Goal: Task Accomplishment & Management: Complete application form

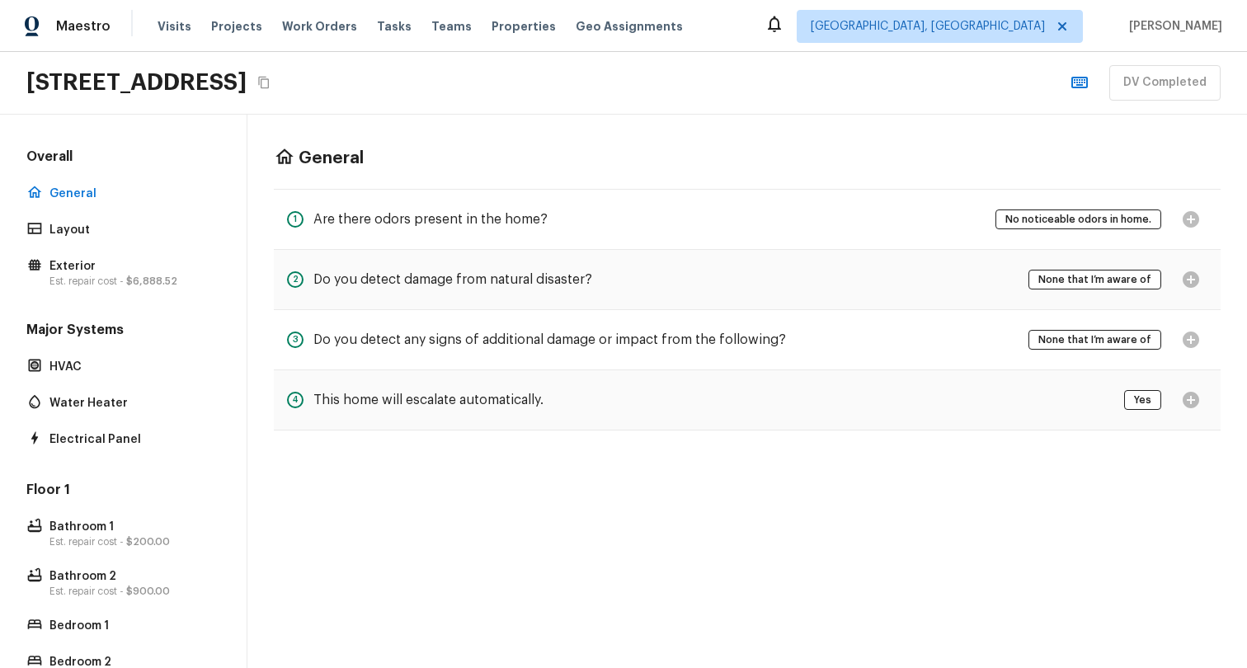
click at [513, 264] on div "2 Do you detect damage from natural disaster?" at bounding box center [439, 279] width 305 height 33
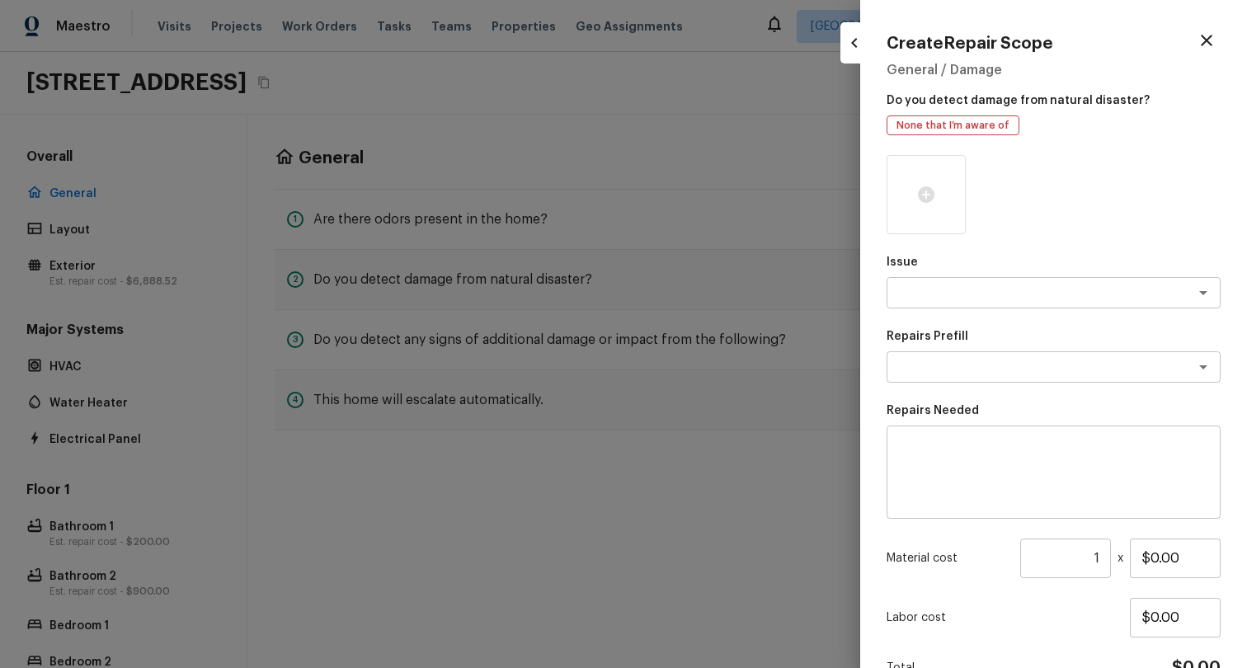
click at [614, 519] on div at bounding box center [623, 334] width 1247 height 668
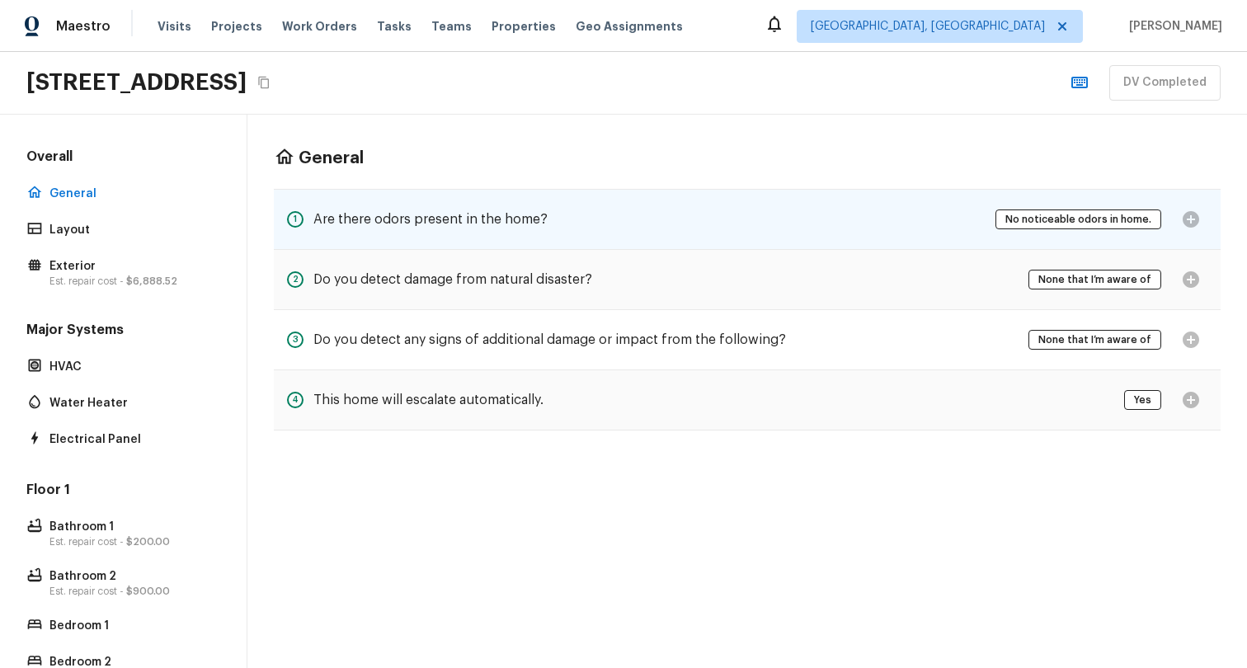
click at [1179, 222] on div "No noticeable odors in home." at bounding box center [1101, 219] width 212 height 33
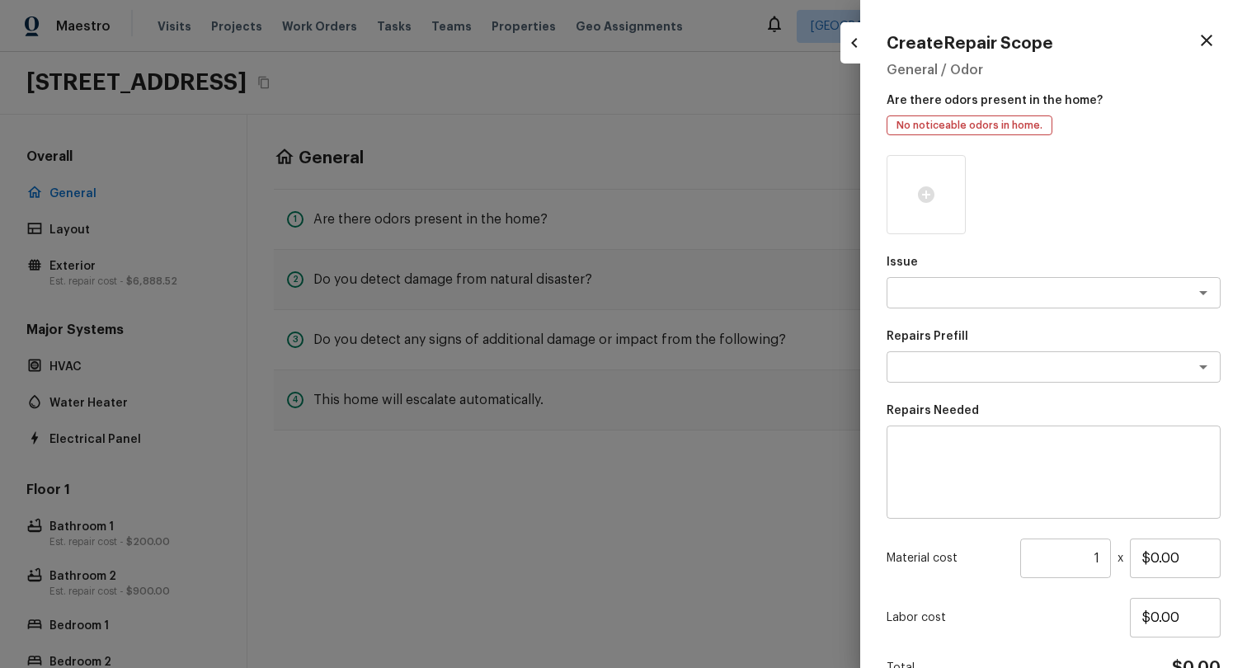
click at [664, 146] on div at bounding box center [623, 334] width 1247 height 668
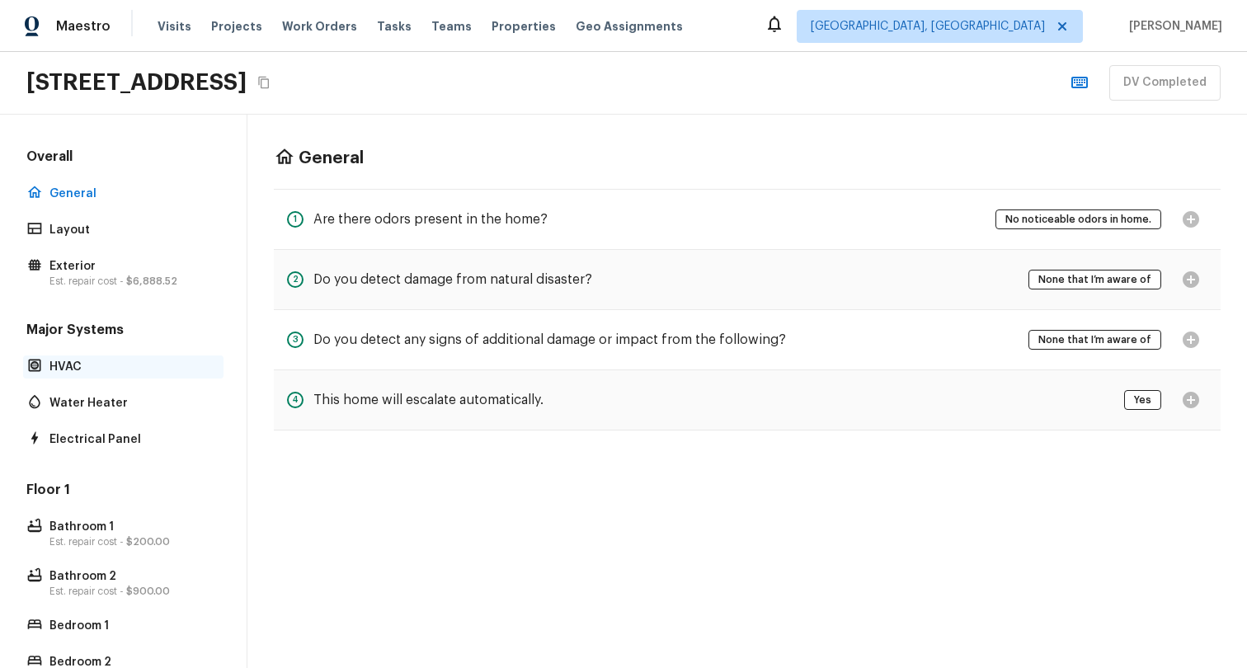
click at [104, 372] on p "HVAC" at bounding box center [131, 367] width 164 height 16
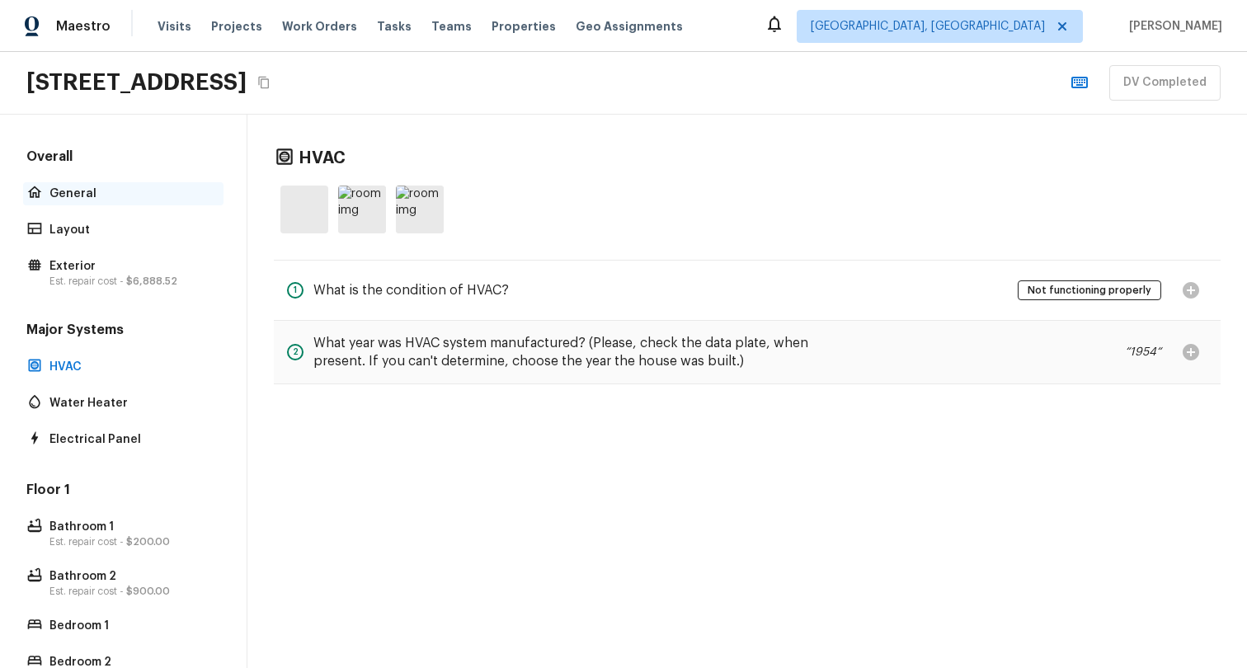
click at [117, 190] on p "General" at bounding box center [131, 193] width 164 height 16
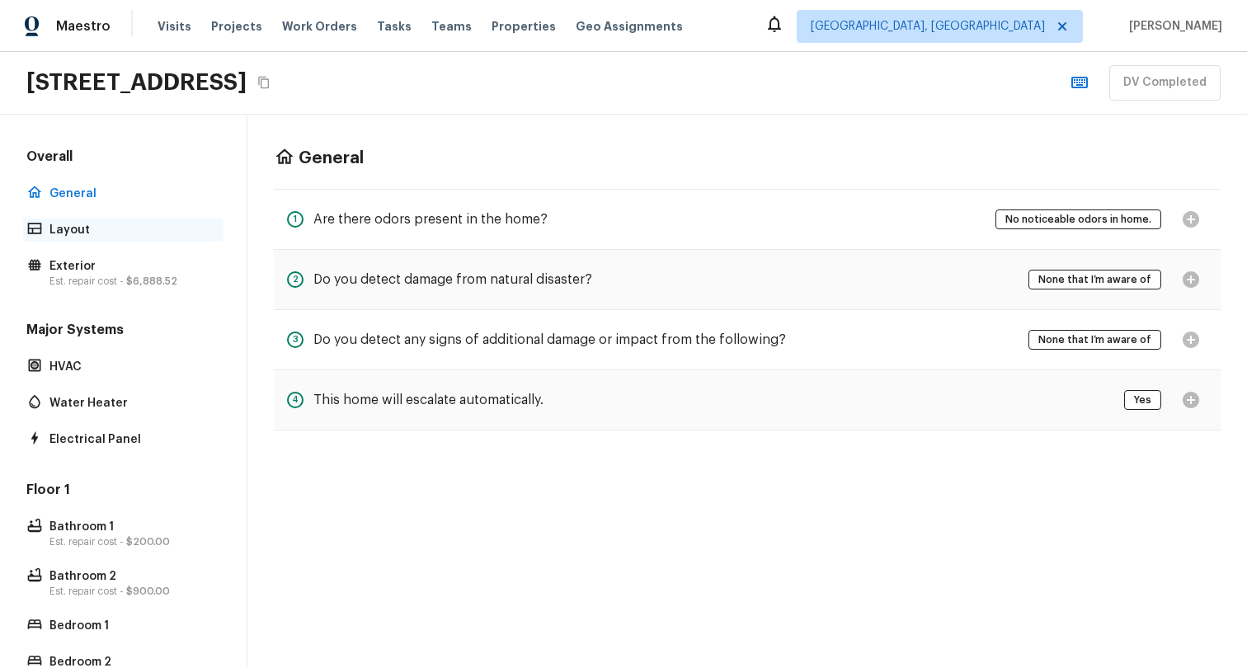
click at [102, 238] on div "Layout" at bounding box center [123, 229] width 200 height 23
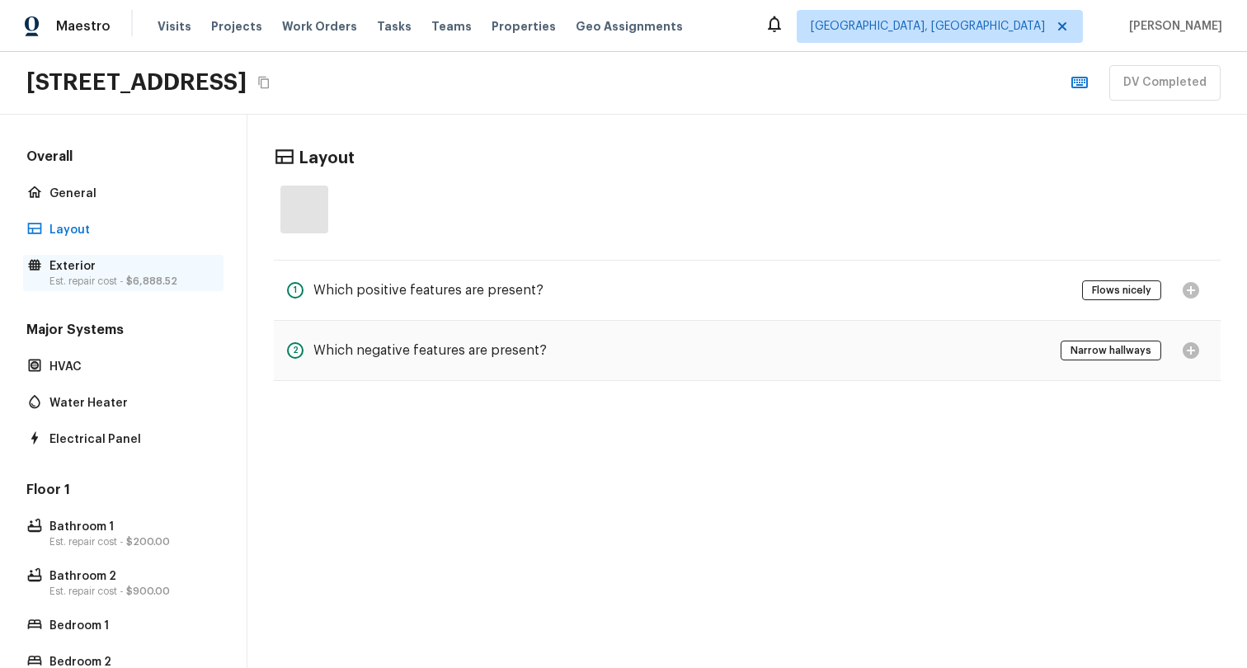
click at [102, 278] on p "Est. repair cost - $6,888.52" at bounding box center [131, 281] width 164 height 13
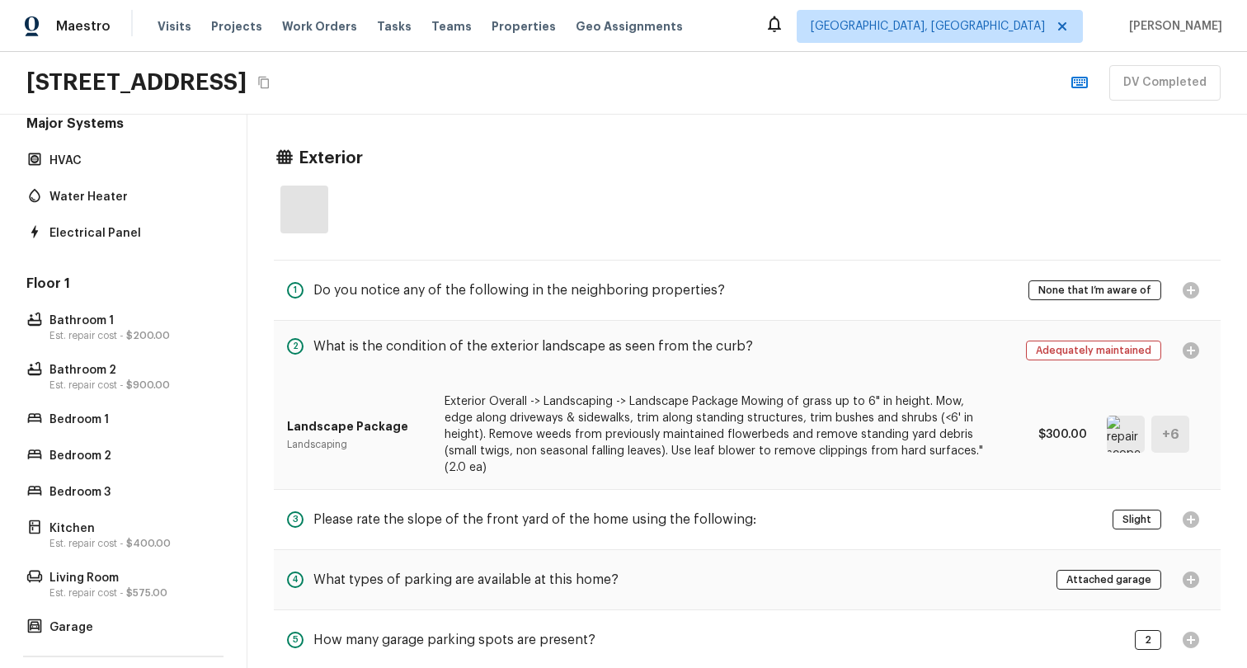
scroll to position [294, 0]
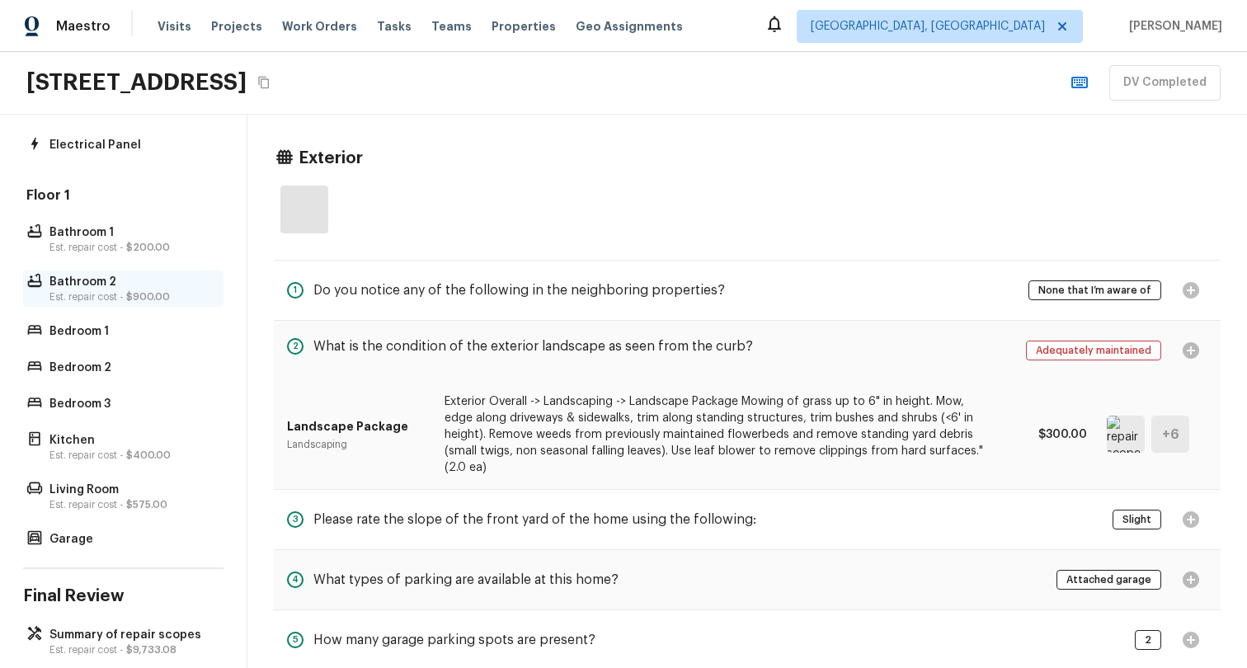
click at [102, 283] on p "Bathroom 2" at bounding box center [131, 282] width 164 height 16
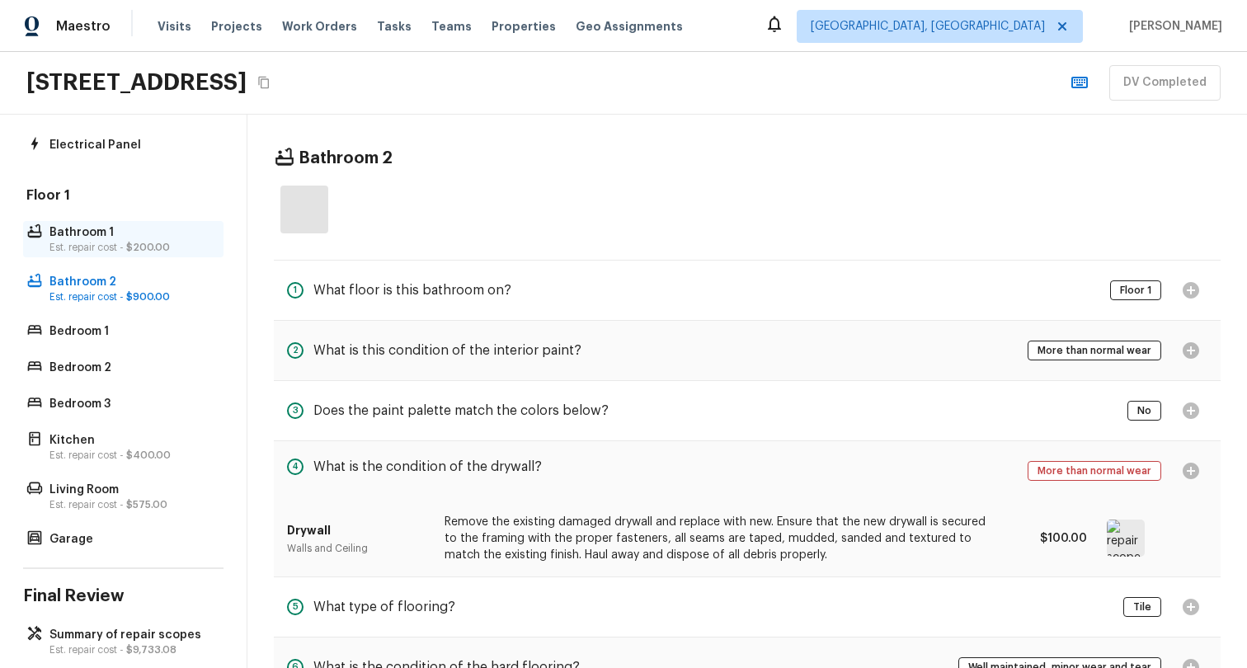
click at [105, 246] on p "Est. repair cost - $200.00" at bounding box center [131, 247] width 164 height 13
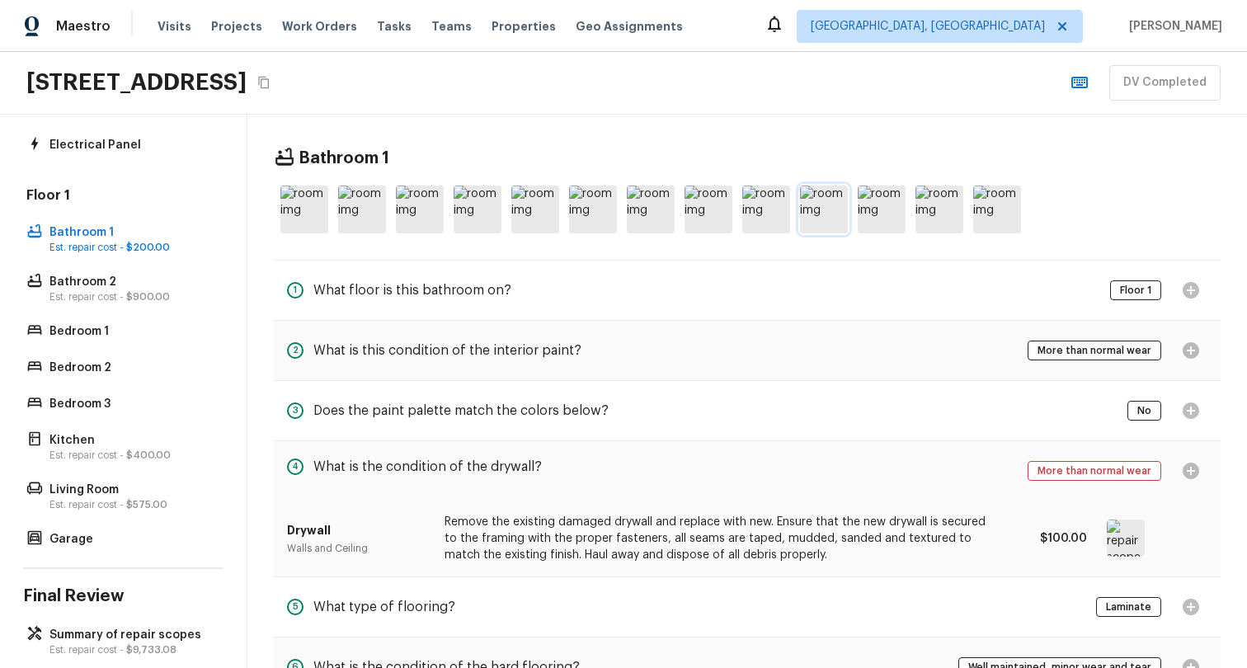
click at [817, 217] on img at bounding box center [824, 209] width 48 height 48
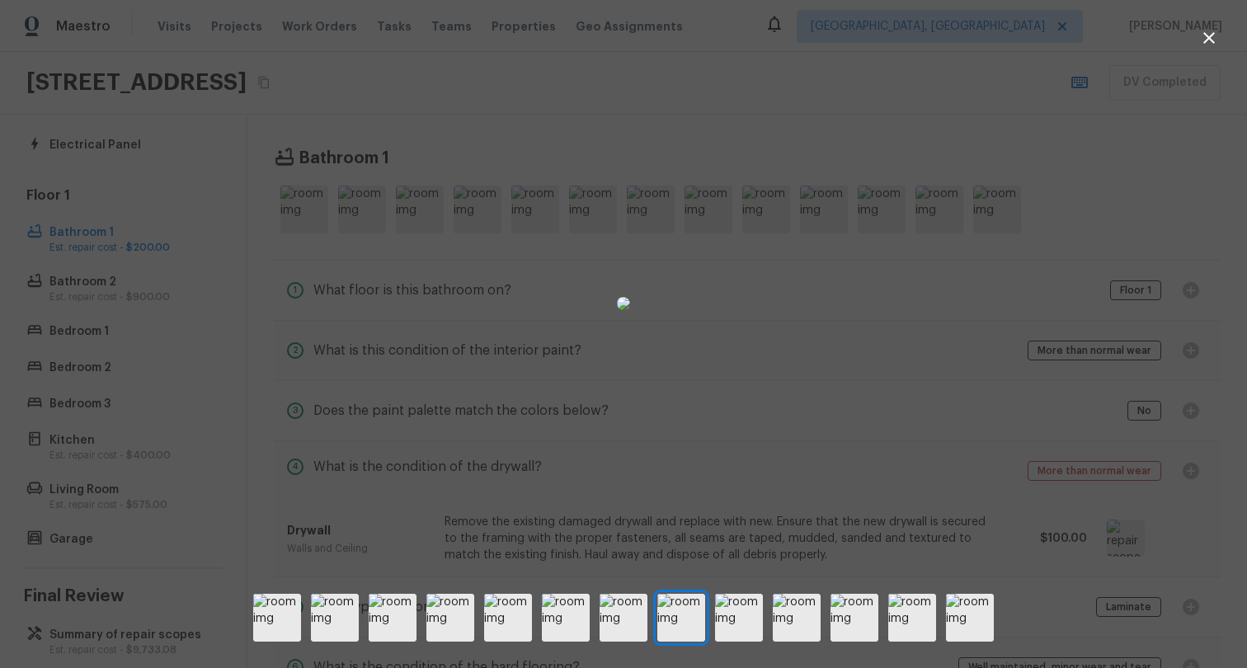
click at [1186, 286] on div at bounding box center [623, 303] width 1247 height 554
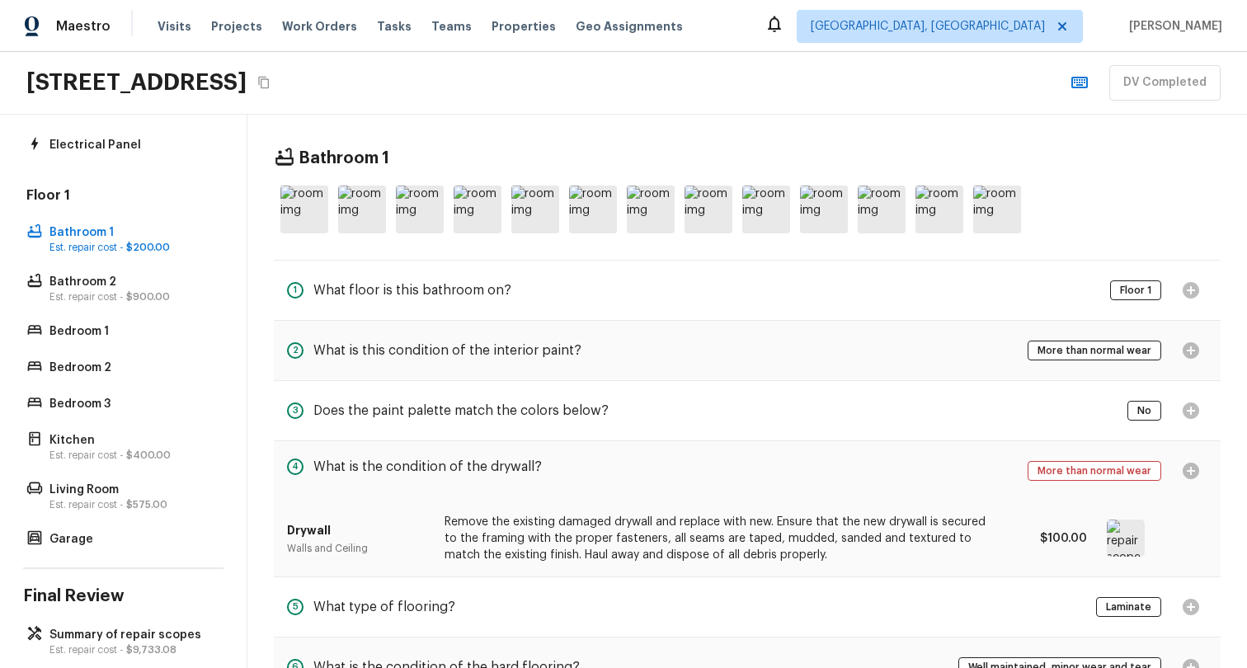
click at [1165, 539] on div at bounding box center [1146, 537] width 81 height 37
click at [1125, 540] on img at bounding box center [1125, 537] width 38 height 37
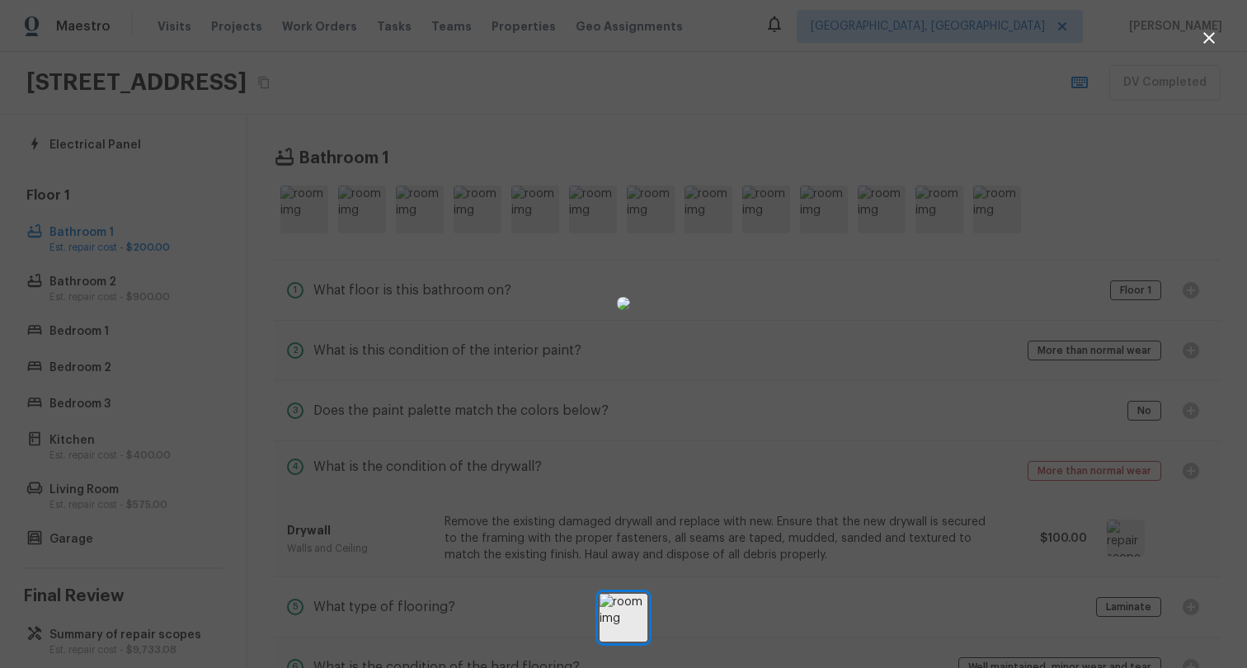
click at [1032, 468] on div at bounding box center [623, 303] width 1247 height 554
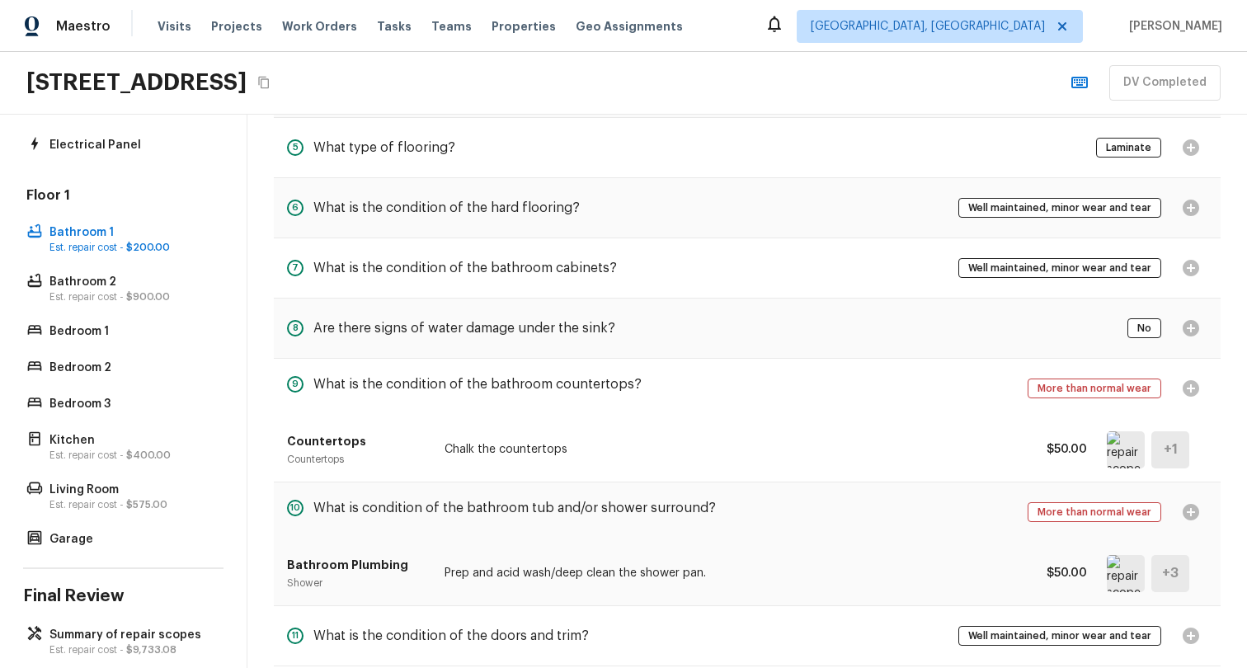
scroll to position [544, 0]
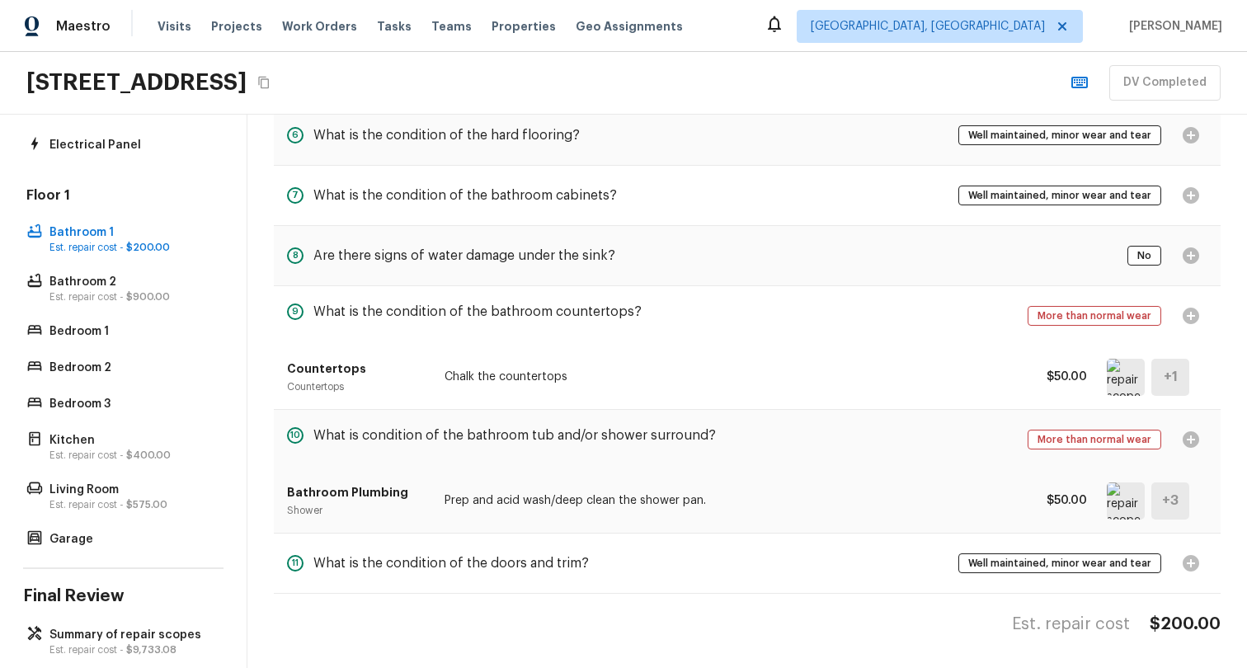
click at [1163, 368] on h5 "+ 1" at bounding box center [1170, 377] width 14 height 18
click at [1120, 371] on img at bounding box center [1125, 377] width 38 height 37
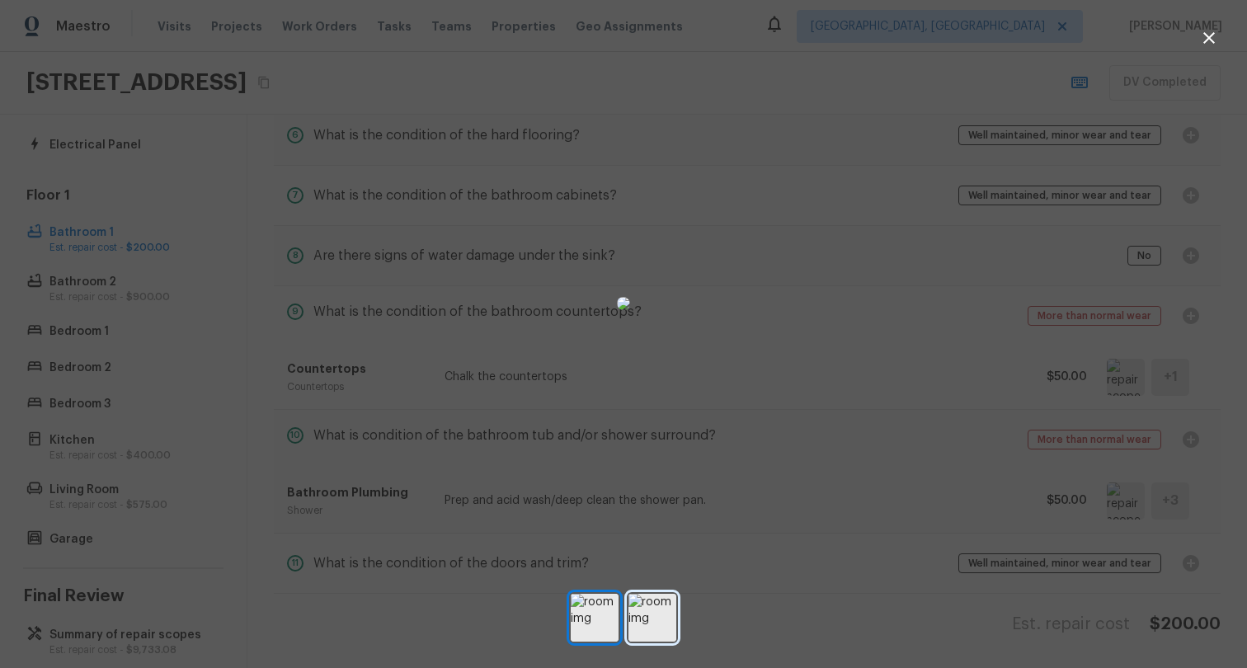
click at [659, 629] on img at bounding box center [652, 618] width 48 height 48
click at [942, 367] on div at bounding box center [623, 303] width 1247 height 554
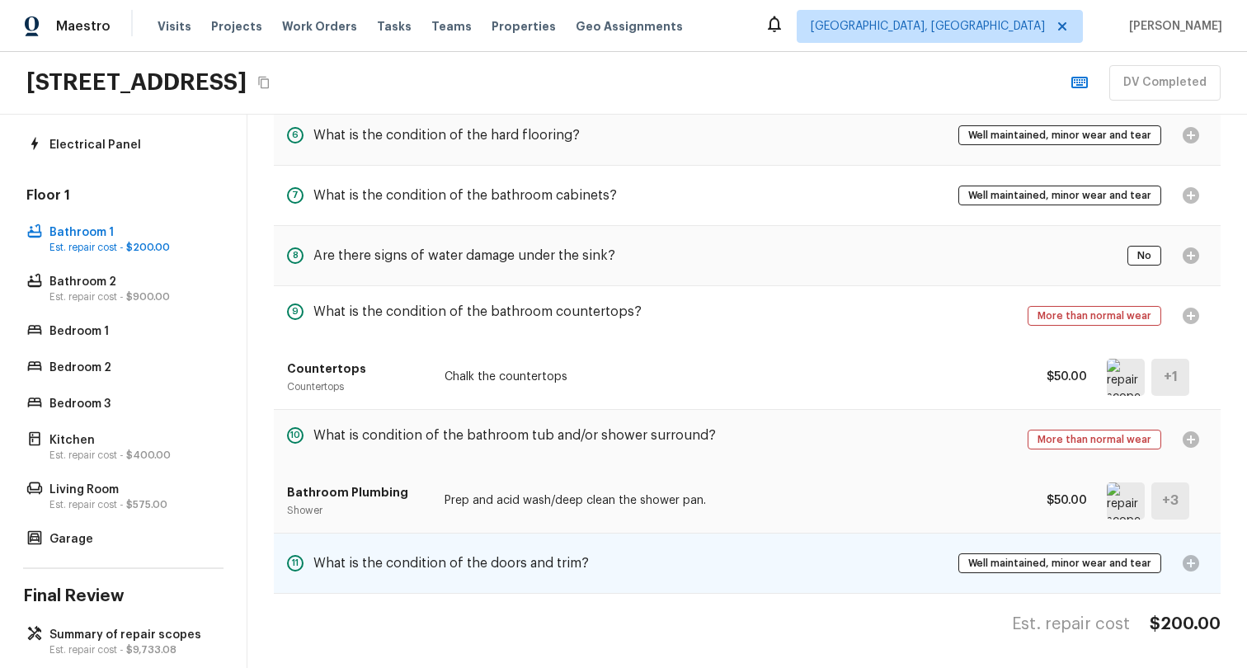
click at [1185, 557] on div "Well maintained, minor wear and tear" at bounding box center [1082, 563] width 249 height 33
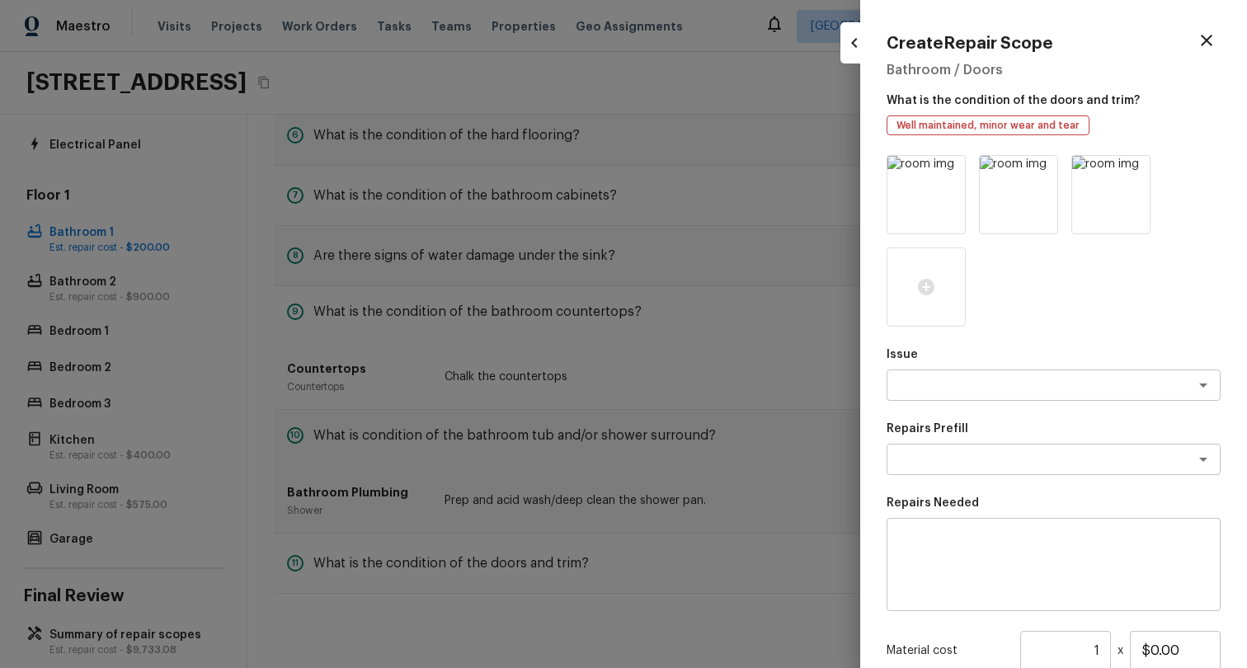
click at [609, 496] on div at bounding box center [623, 334] width 1247 height 668
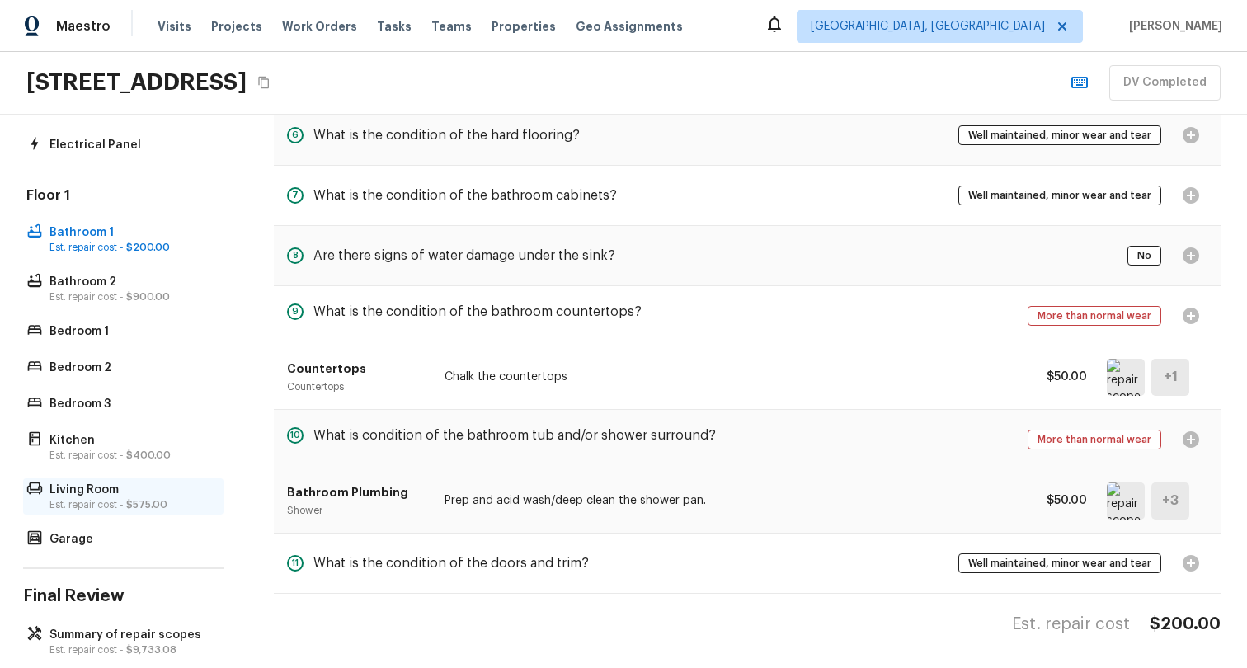
scroll to position [331, 0]
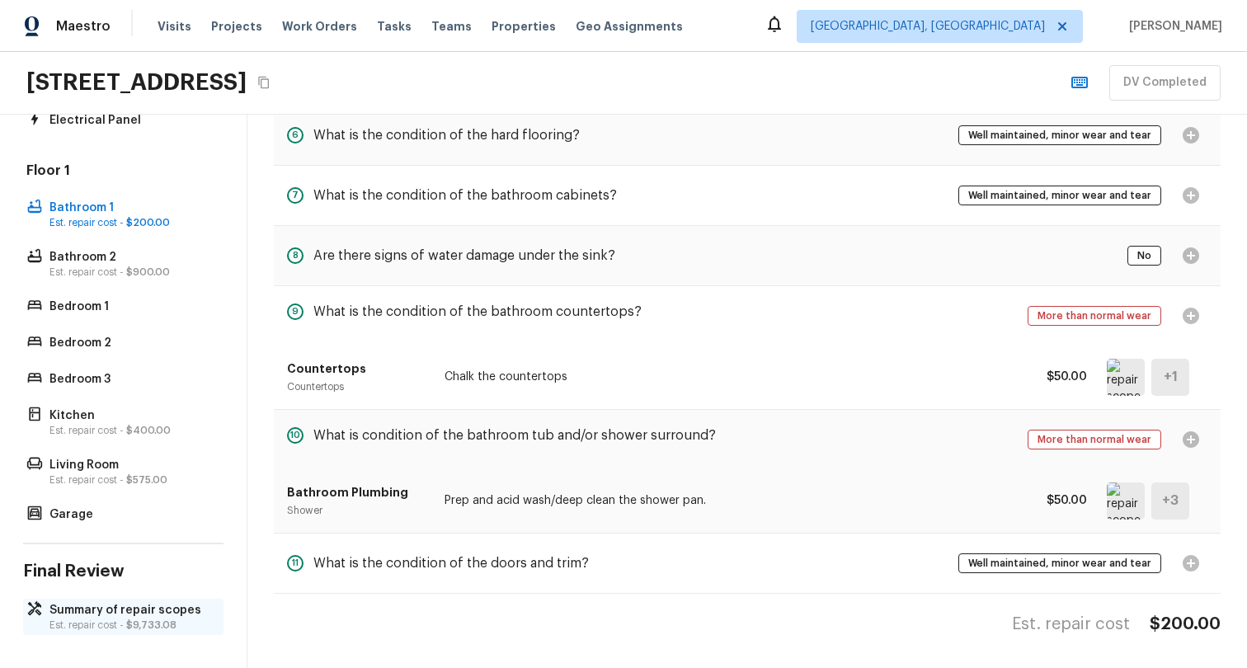
click at [111, 602] on p "Summary of repair scopes" at bounding box center [131, 610] width 164 height 16
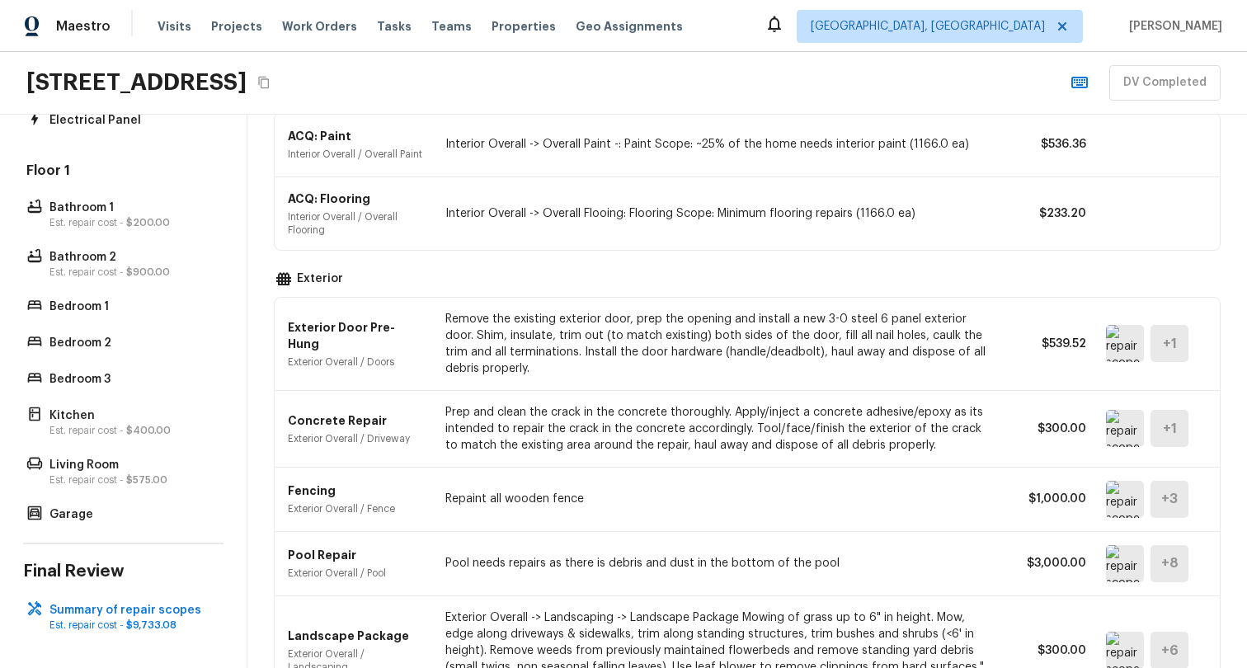
scroll to position [0, 0]
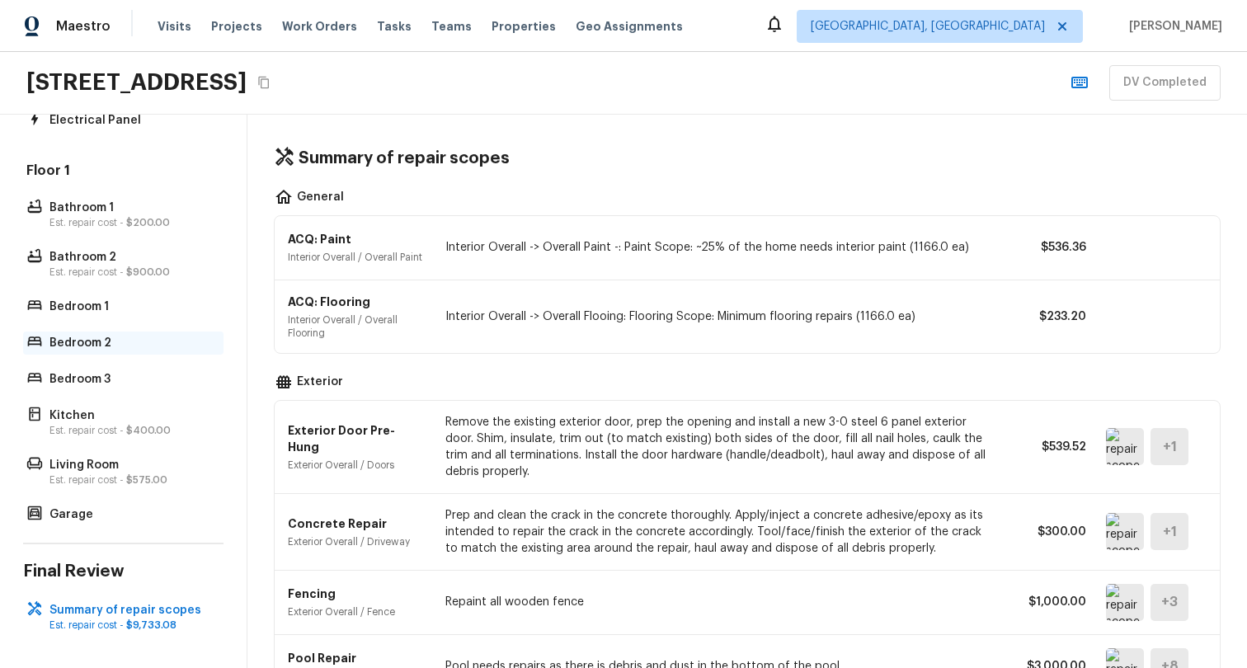
click at [116, 335] on p "Bedroom 2" at bounding box center [131, 343] width 164 height 16
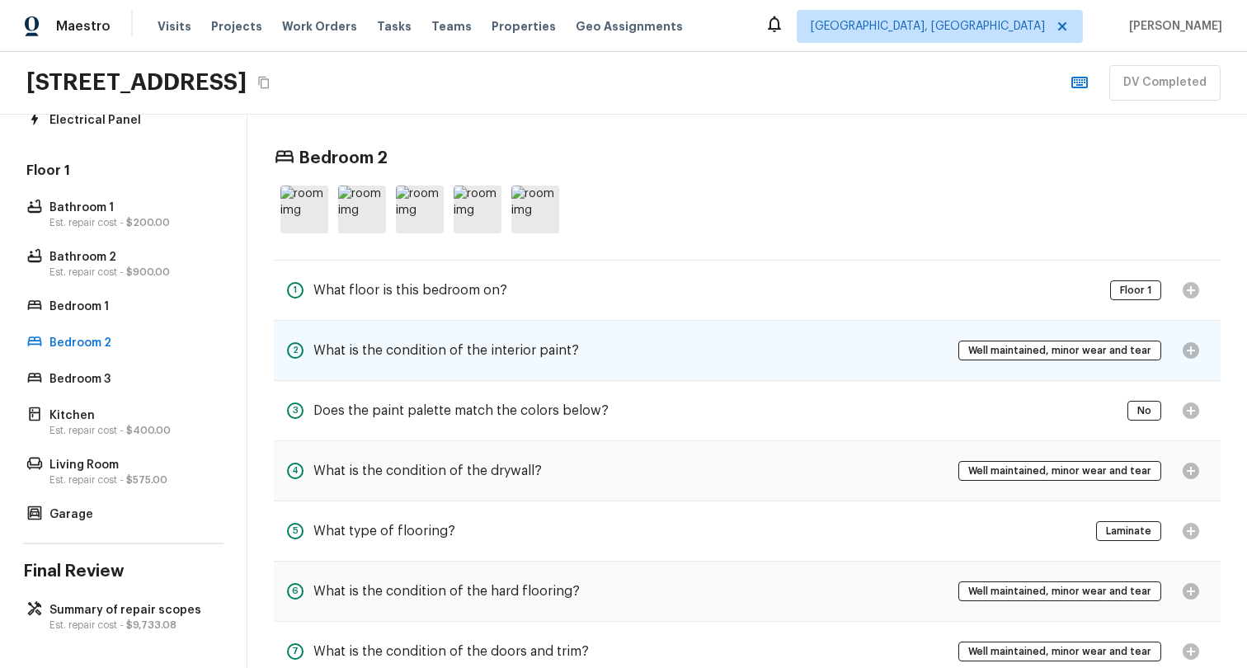
click at [675, 350] on div "2 What is the condition of the interior paint? Well maintained, minor wear and …" at bounding box center [747, 350] width 946 height 59
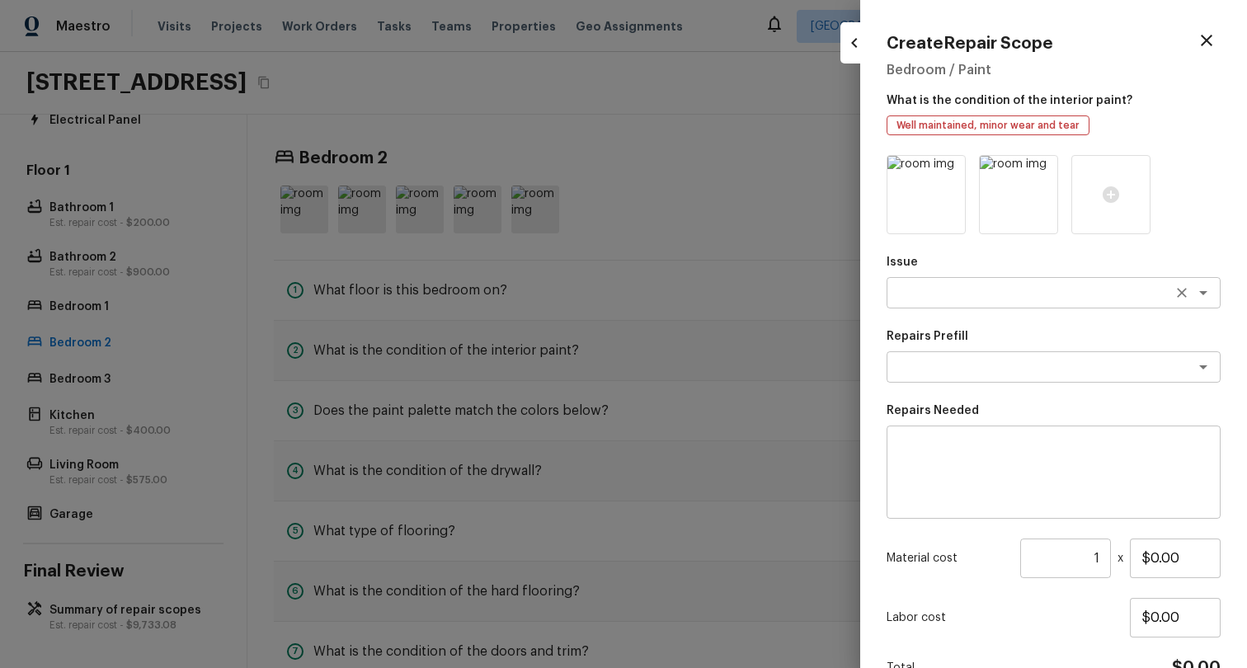
click at [961, 289] on textarea at bounding box center [1030, 292] width 273 height 16
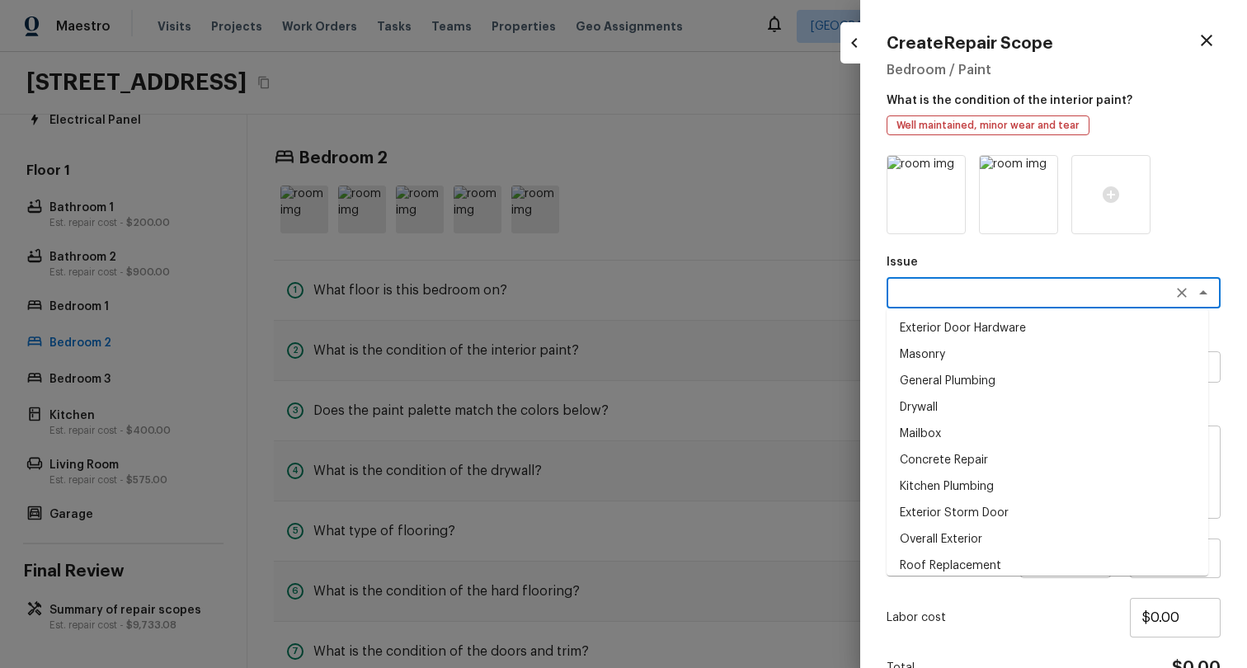
click at [969, 418] on li "Drywall" at bounding box center [1047, 407] width 322 height 26
type textarea "Drywall"
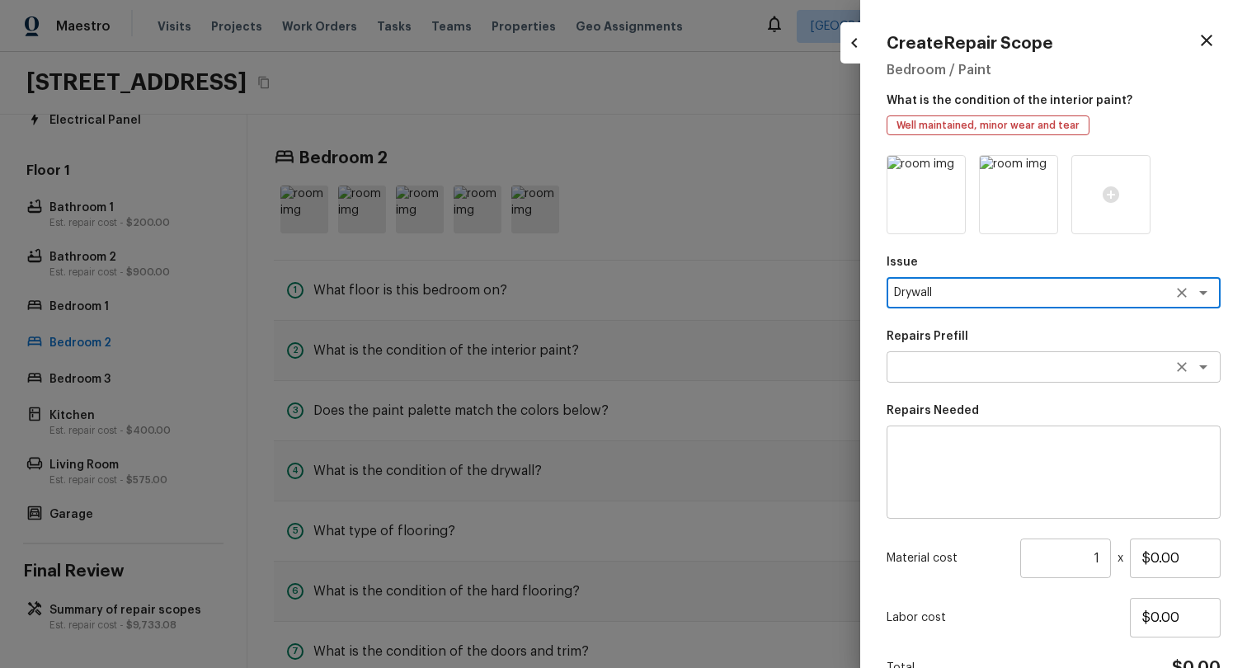
click at [995, 359] on textarea at bounding box center [1030, 367] width 273 height 16
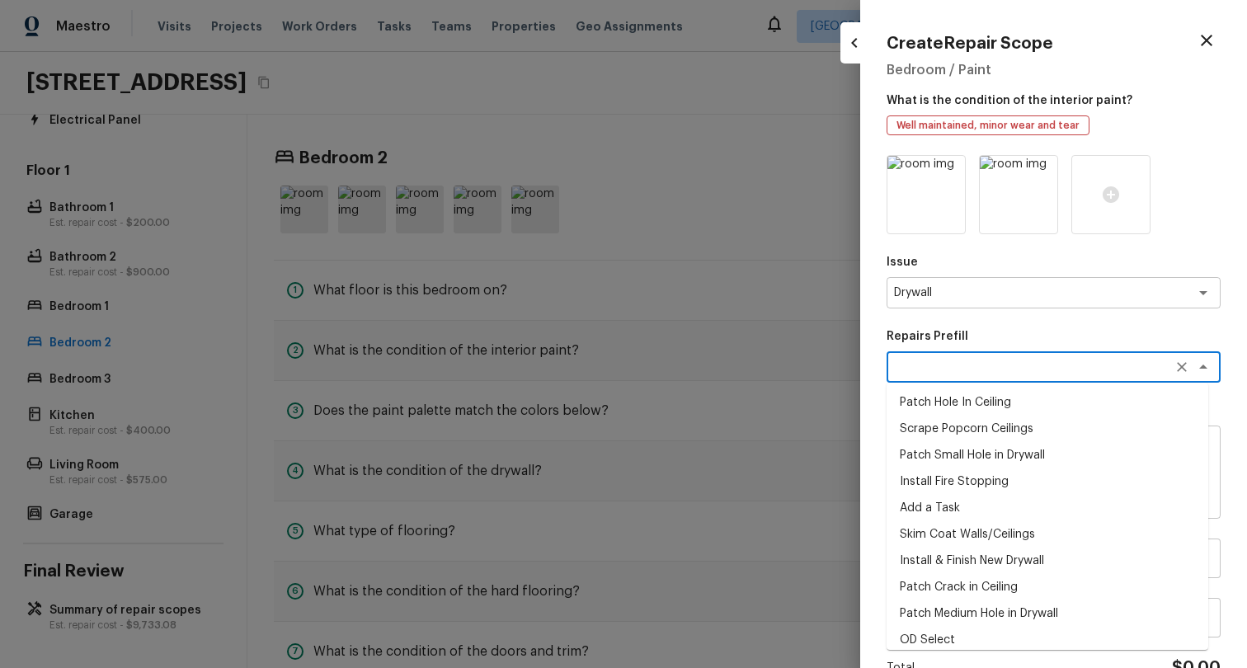
click at [974, 485] on li "Install Fire Stopping" at bounding box center [1047, 481] width 322 height 26
type textarea "Install Fire Stopping"
type textarea "Install proper fire stopping at all openings in ceiling, floors, walls or openi…"
type input "$10.00"
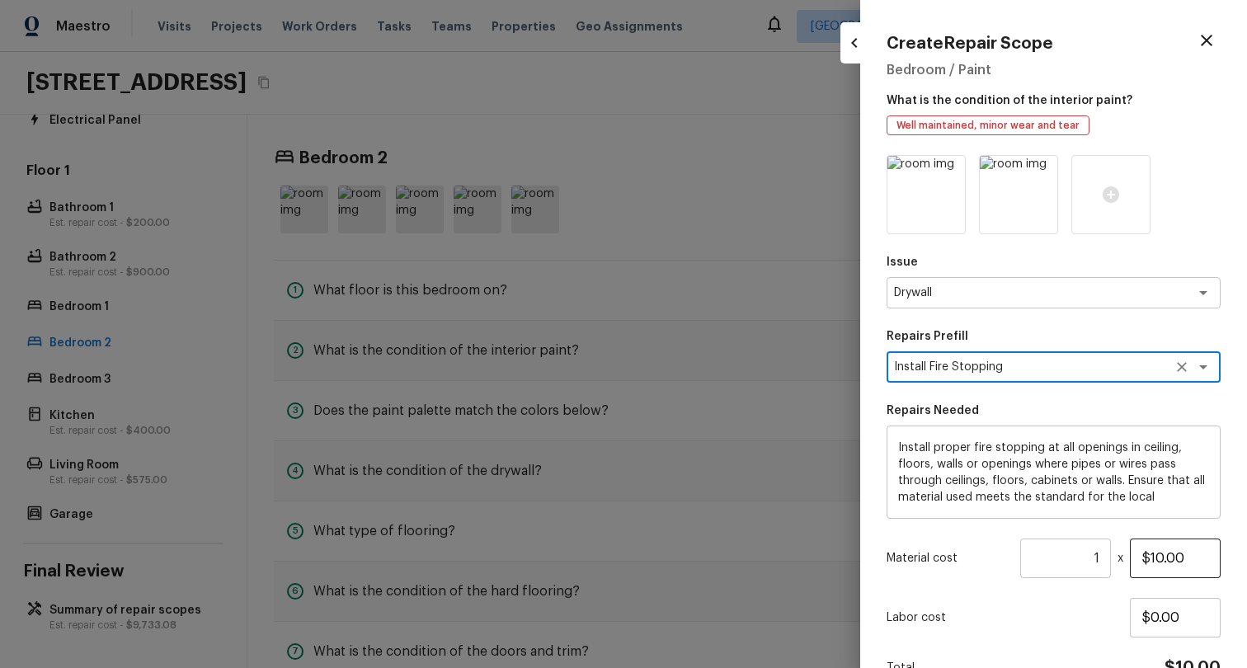
scroll to position [90, 0]
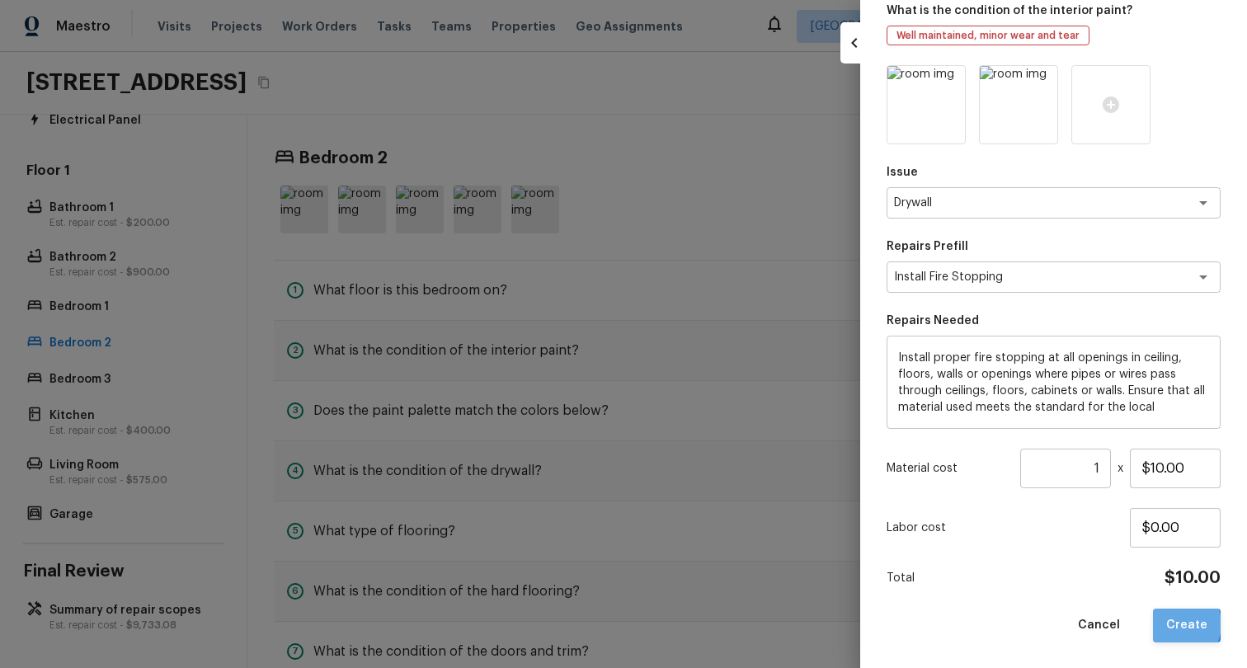
click at [1166, 623] on button "Create" at bounding box center [1187, 625] width 68 height 34
type input "$0.00"
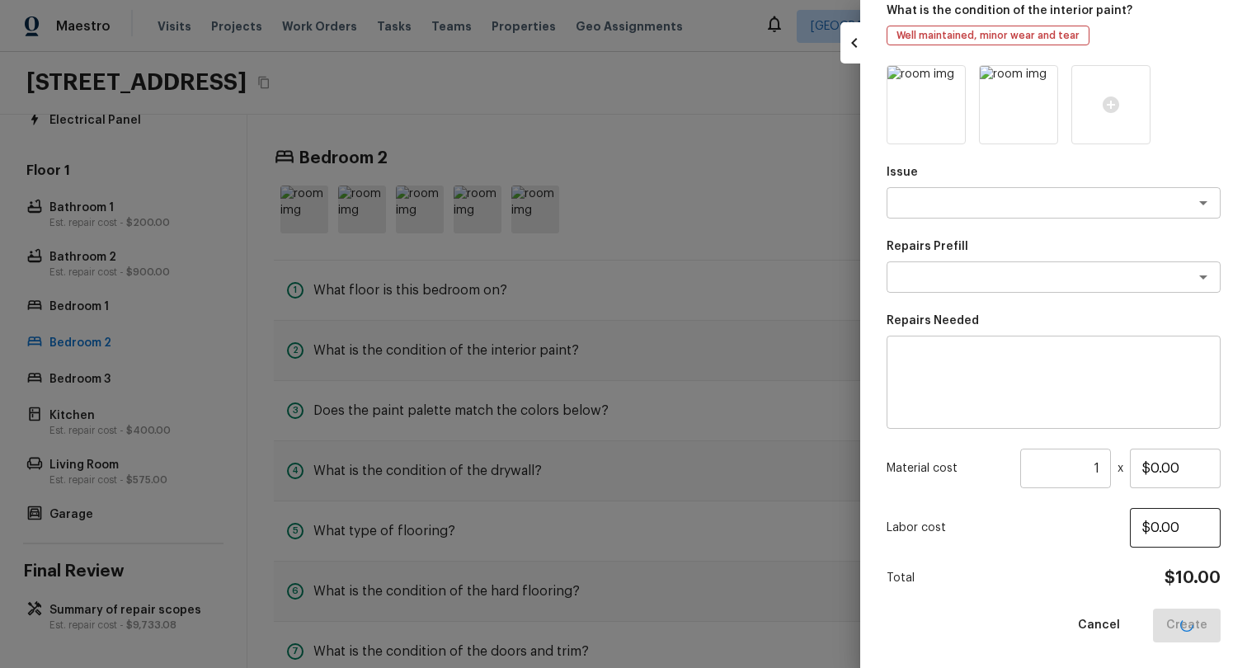
scroll to position [60, 0]
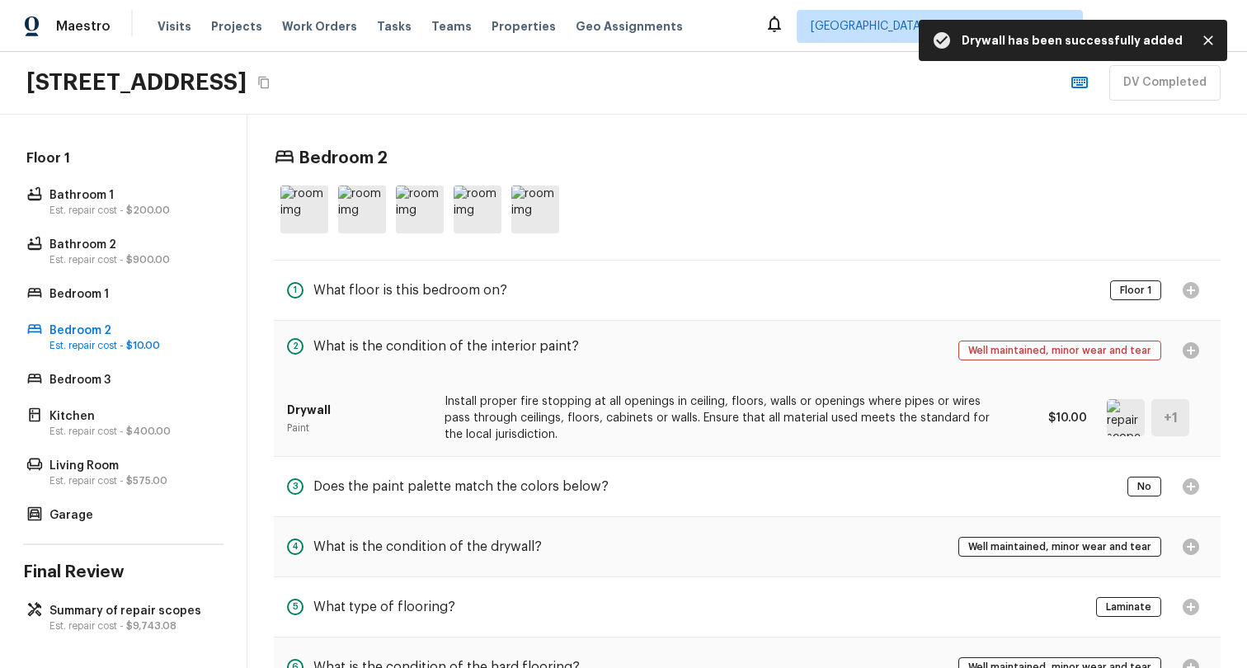
click at [832, 416] on p "Install proper fire stopping at all openings in ceiling, floors, walls or openi…" at bounding box center [718, 417] width 548 height 49
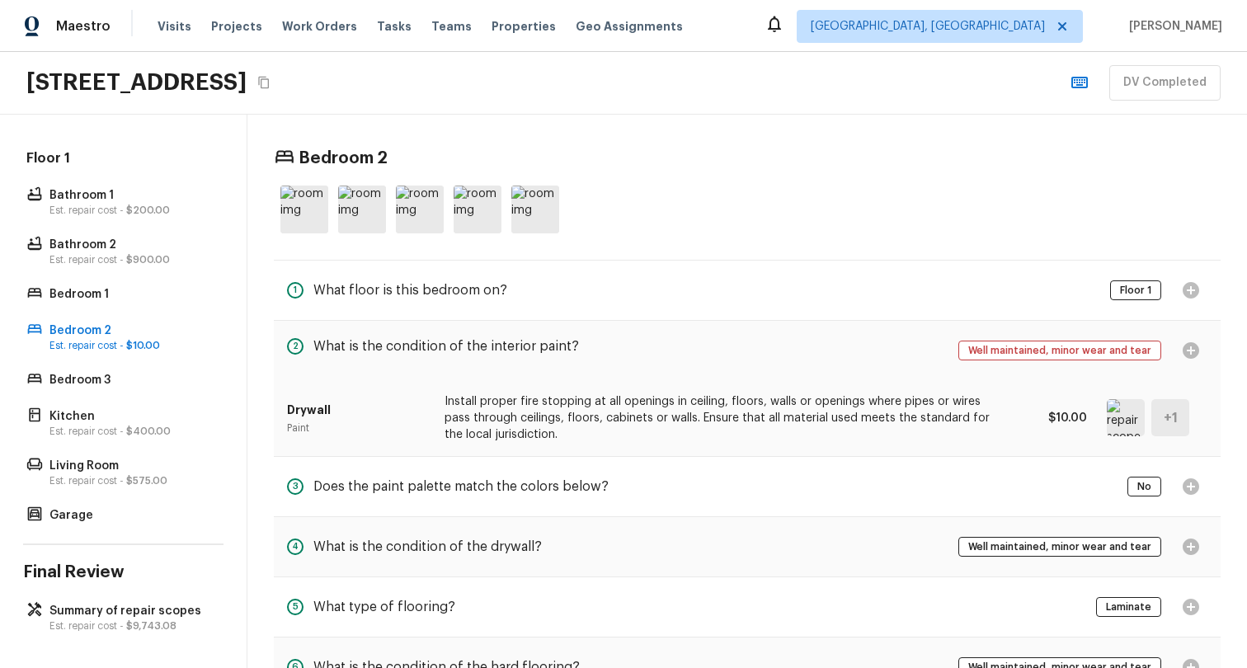
click at [1201, 423] on div "Drywall Paint Install proper fire stopping at all openings in ceiling, floors, …" at bounding box center [747, 418] width 946 height 76
click at [844, 387] on div "Drywall Paint Install proper fire stopping at all openings in ceiling, floors, …" at bounding box center [747, 418] width 920 height 76
click at [859, 433] on p "Install proper fire stopping at all openings in ceiling, floors, walls or openi…" at bounding box center [718, 417] width 548 height 49
click at [886, 406] on p "Install proper fire stopping at all openings in ceiling, floors, walls or openi…" at bounding box center [718, 417] width 548 height 49
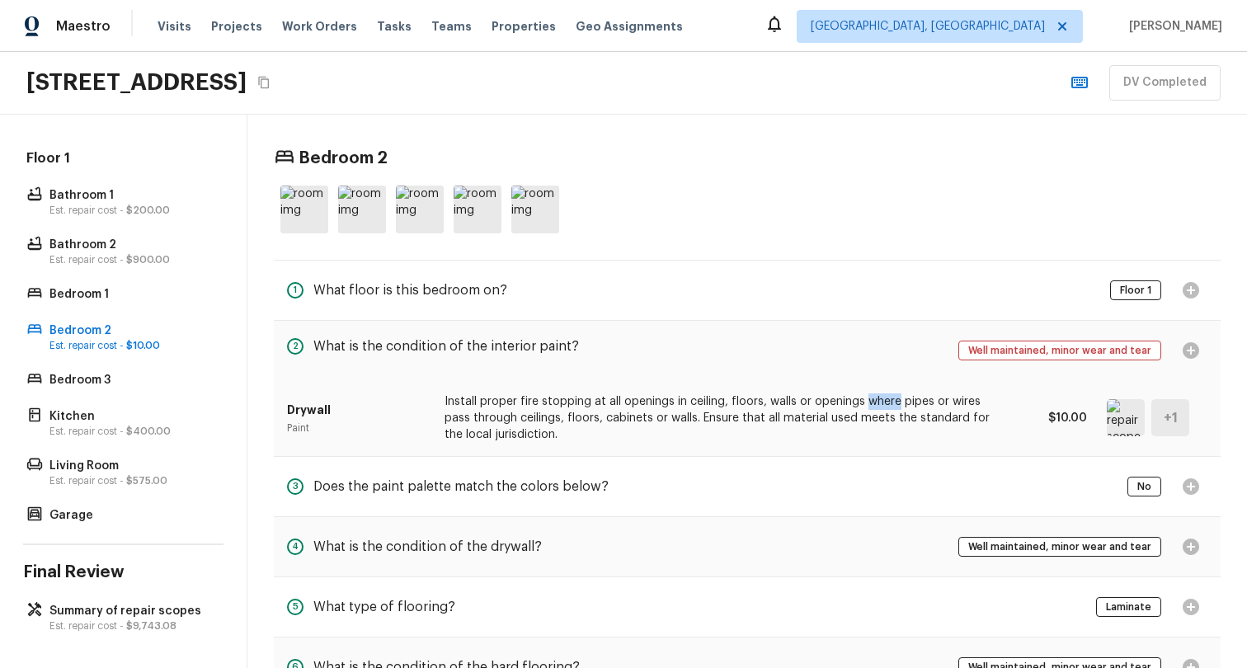
scroll to position [176, 0]
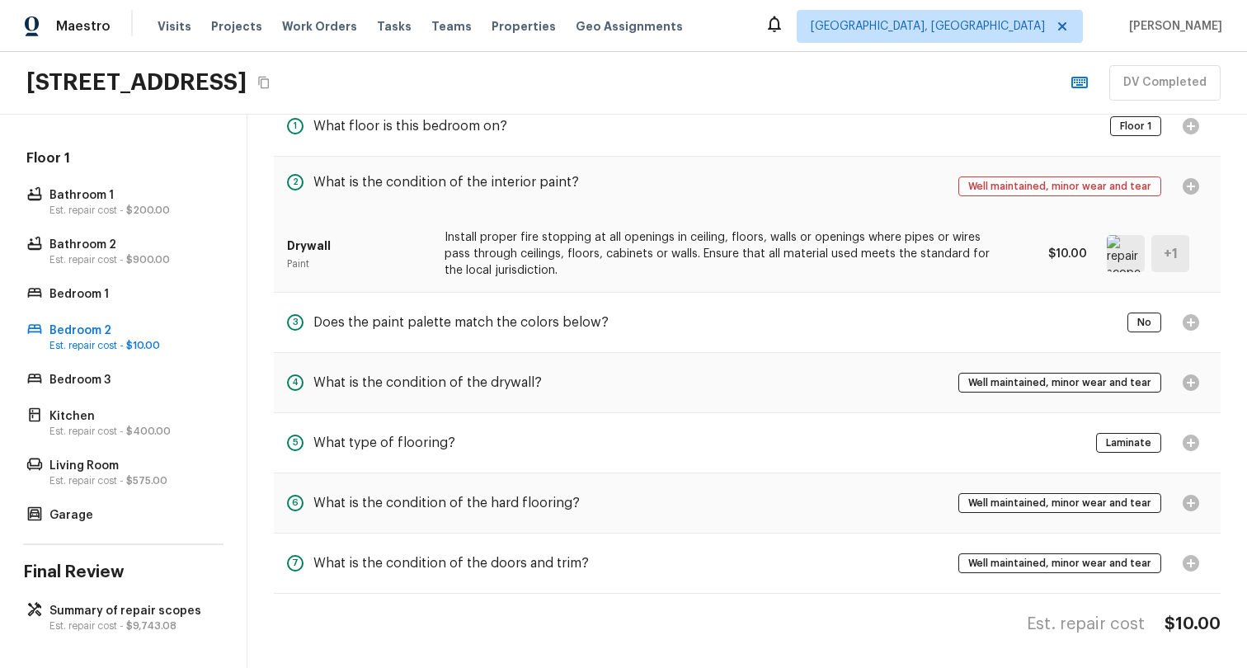
click at [886, 413] on div "5 What type of flooring? Laminate" at bounding box center [747, 442] width 946 height 59
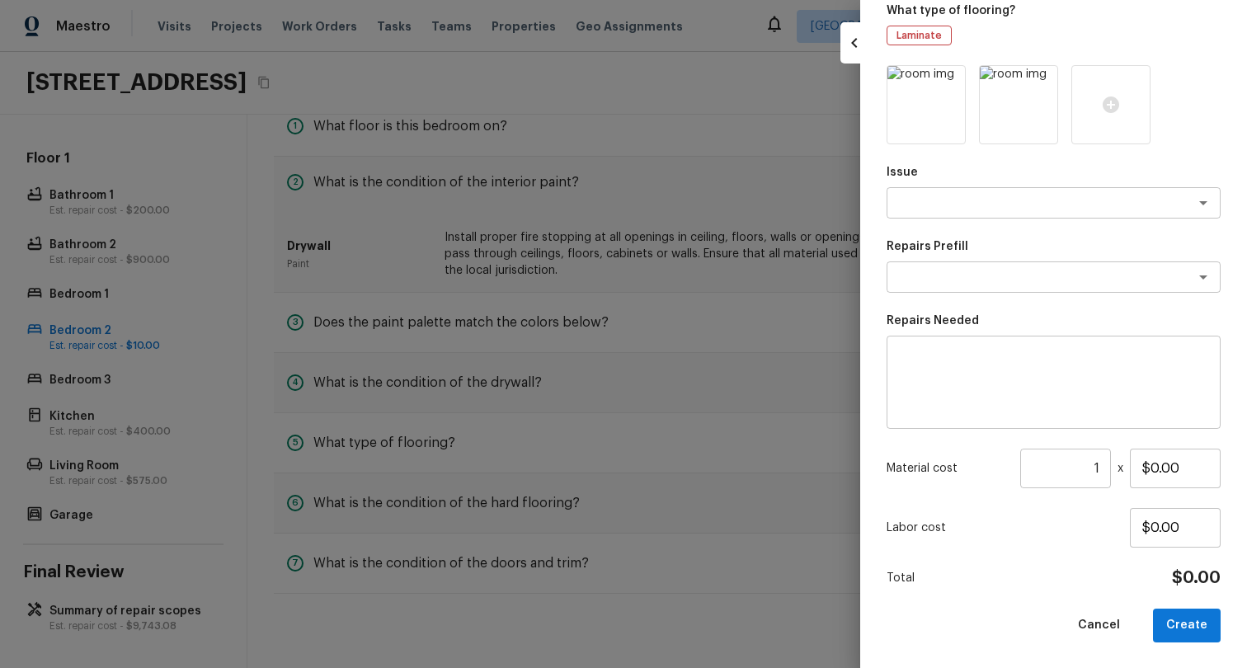
click at [619, 396] on div at bounding box center [623, 334] width 1247 height 668
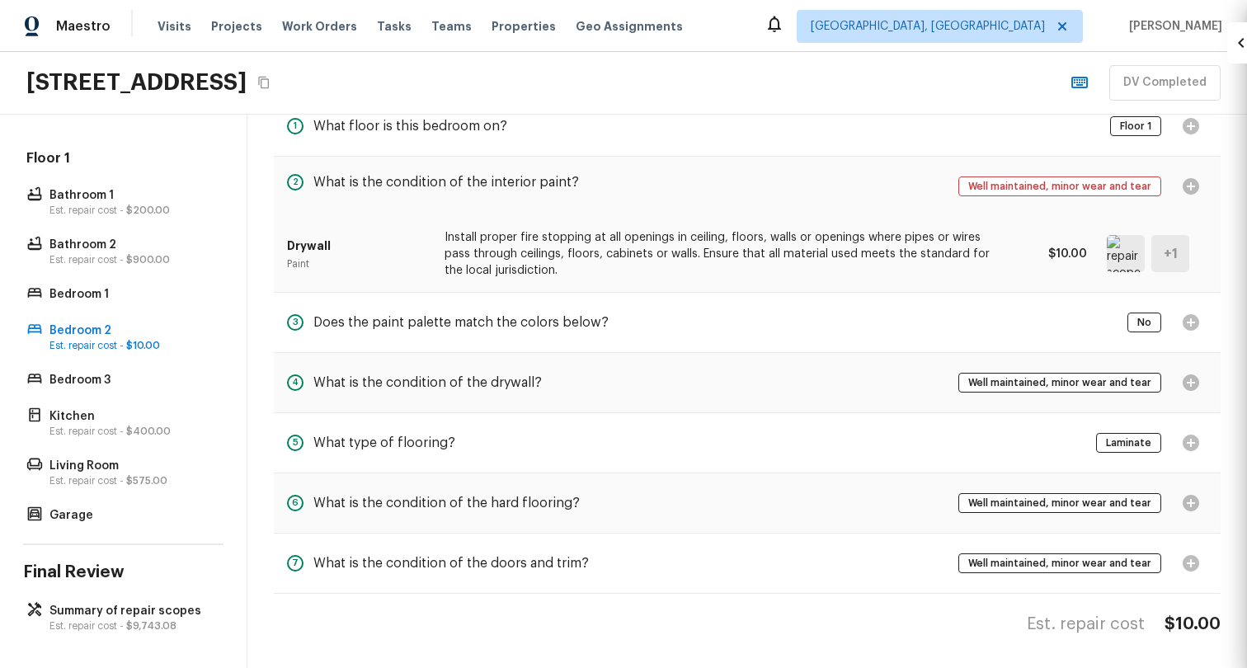
scroll to position [60, 0]
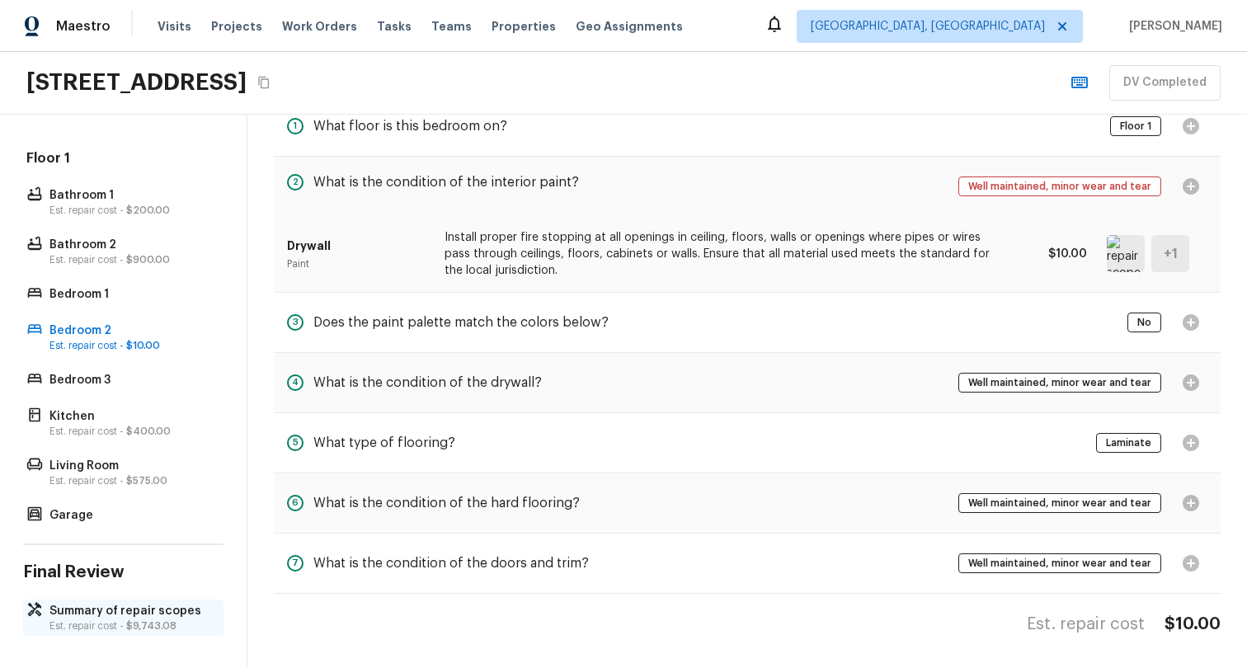
click at [168, 613] on p "Summary of repair scopes" at bounding box center [131, 611] width 164 height 16
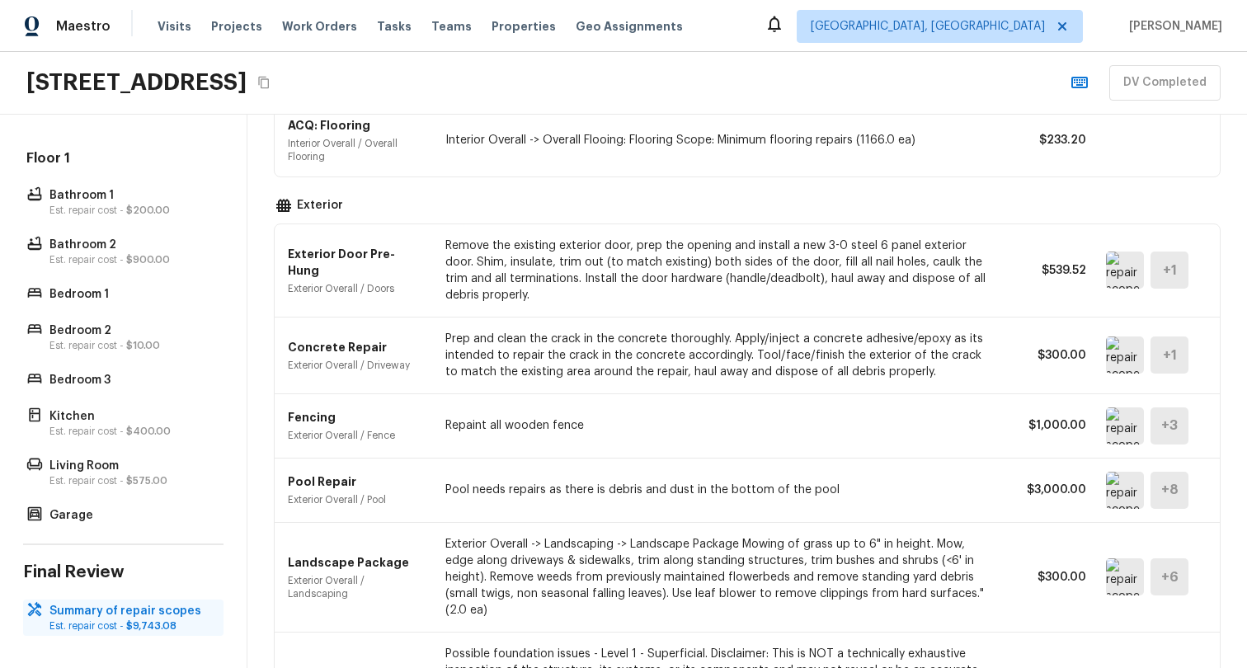
scroll to position [345, 0]
click at [167, 619] on div "Summary of repair scopes Est. repair cost - $9,743.08" at bounding box center [123, 617] width 200 height 36
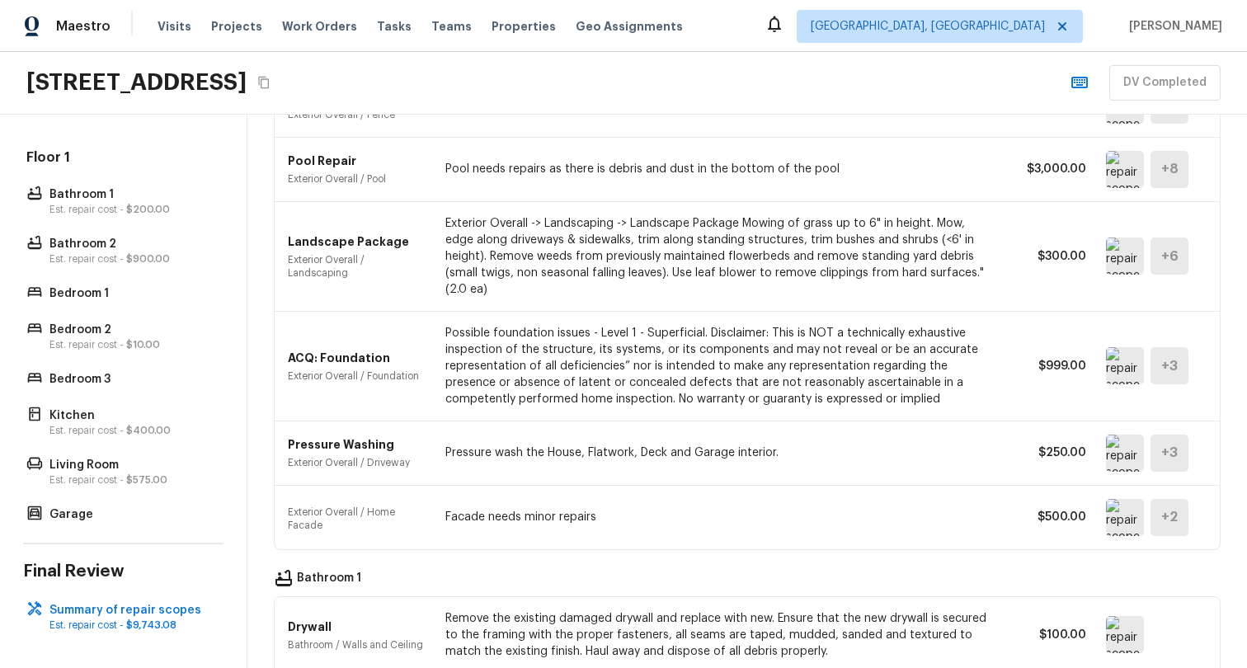
scroll to position [0, 0]
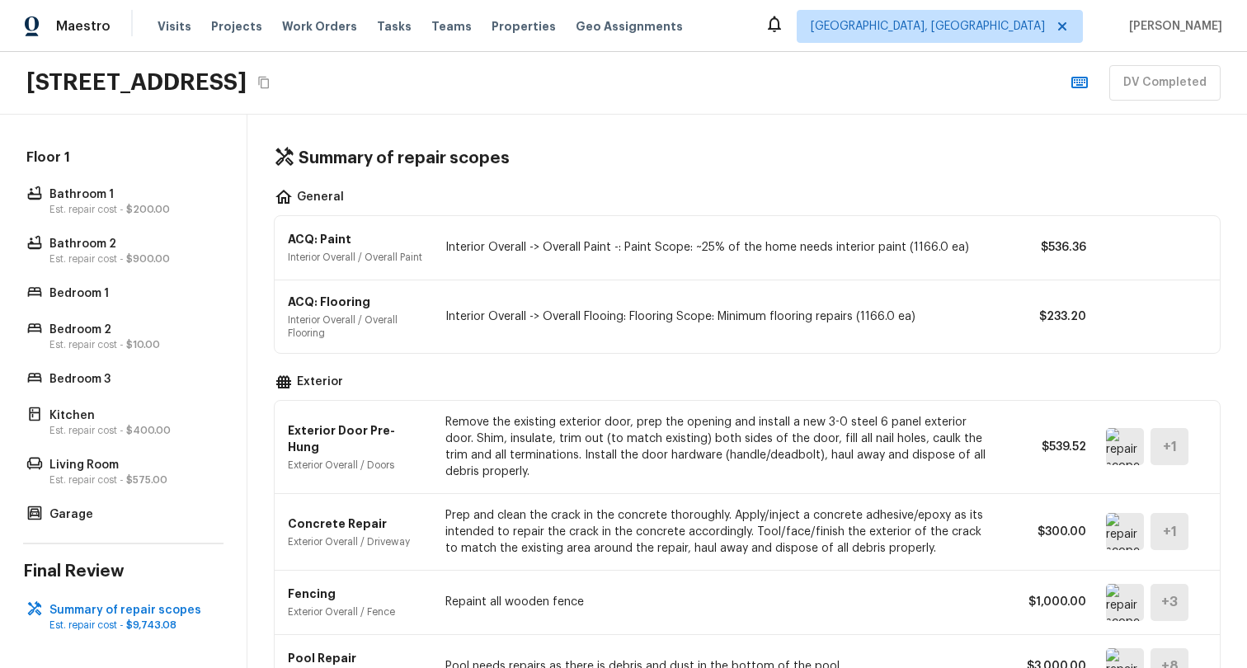
click at [1115, 463] on img at bounding box center [1125, 446] width 38 height 37
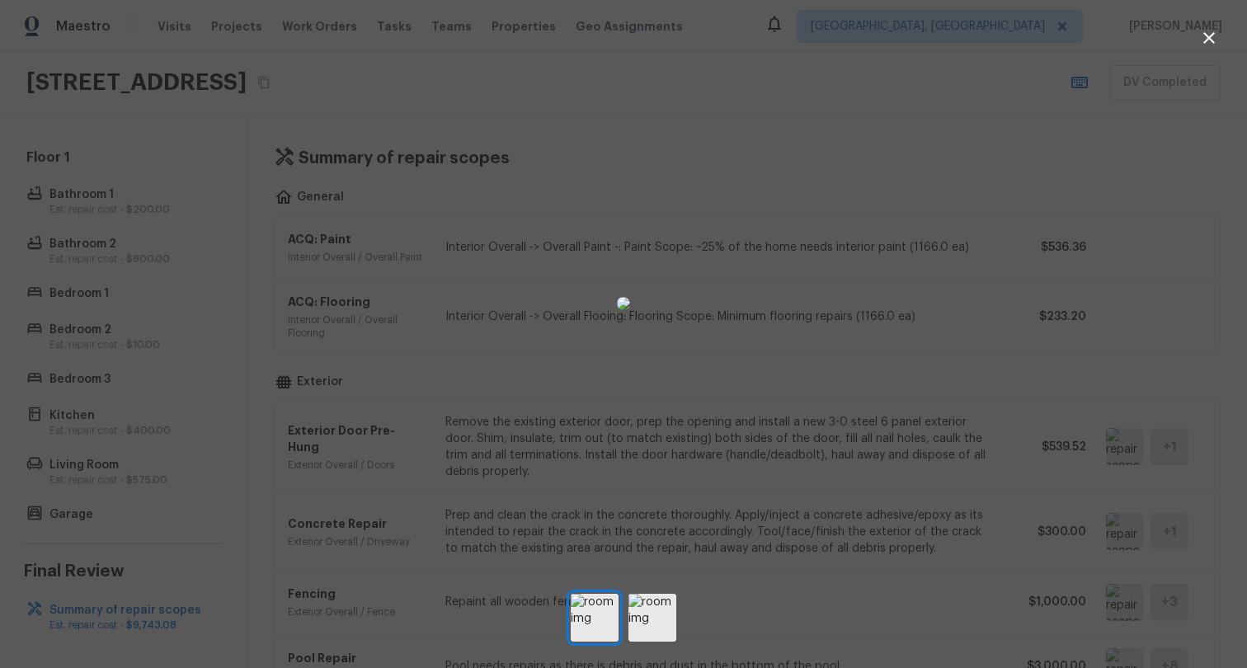
click at [984, 229] on div at bounding box center [623, 303] width 1247 height 554
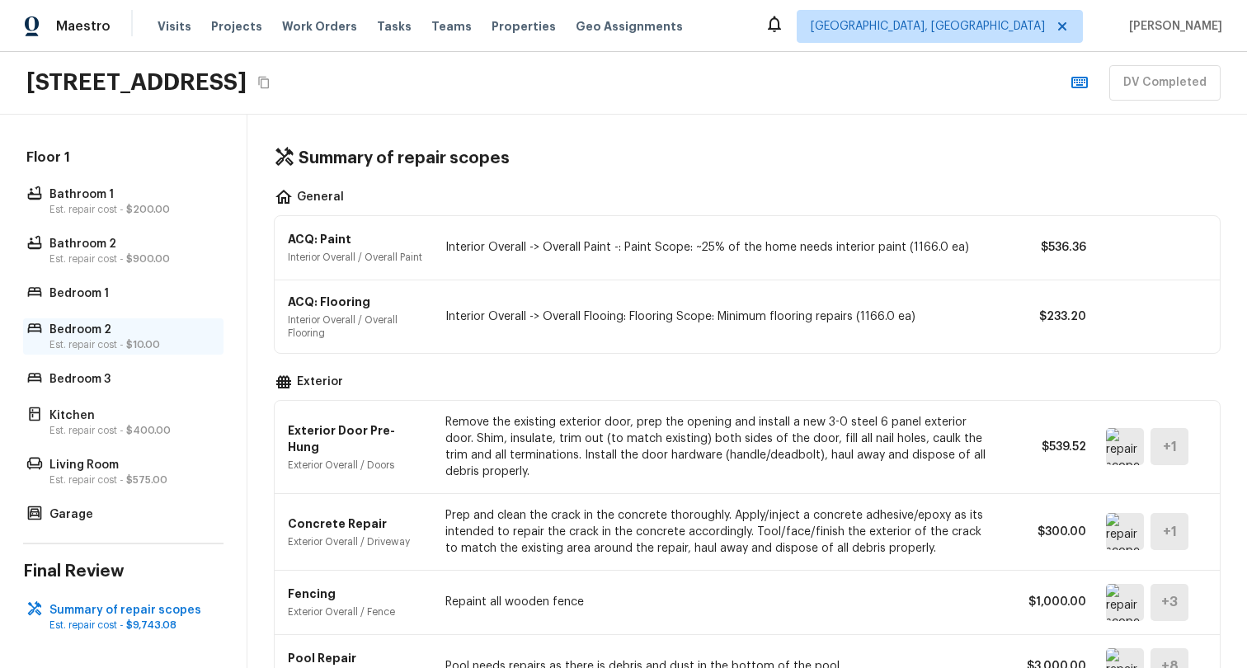
click at [76, 322] on p "Bedroom 2" at bounding box center [131, 330] width 164 height 16
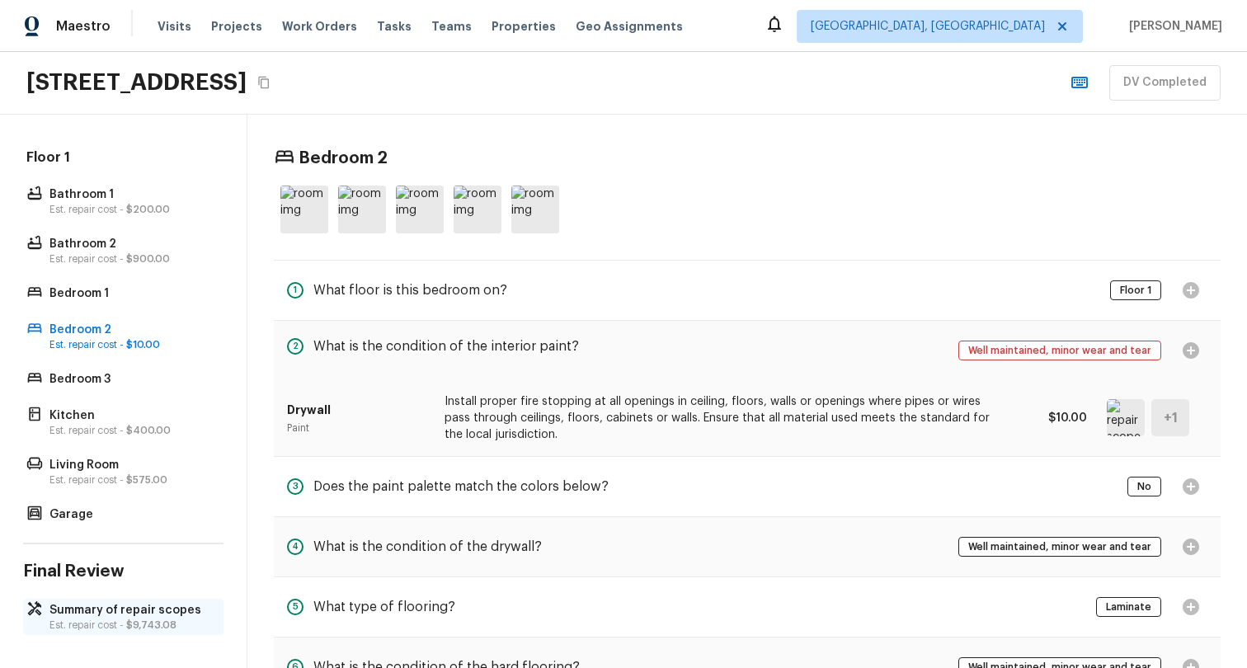
click at [139, 620] on span "$9,743.08" at bounding box center [151, 625] width 50 height 10
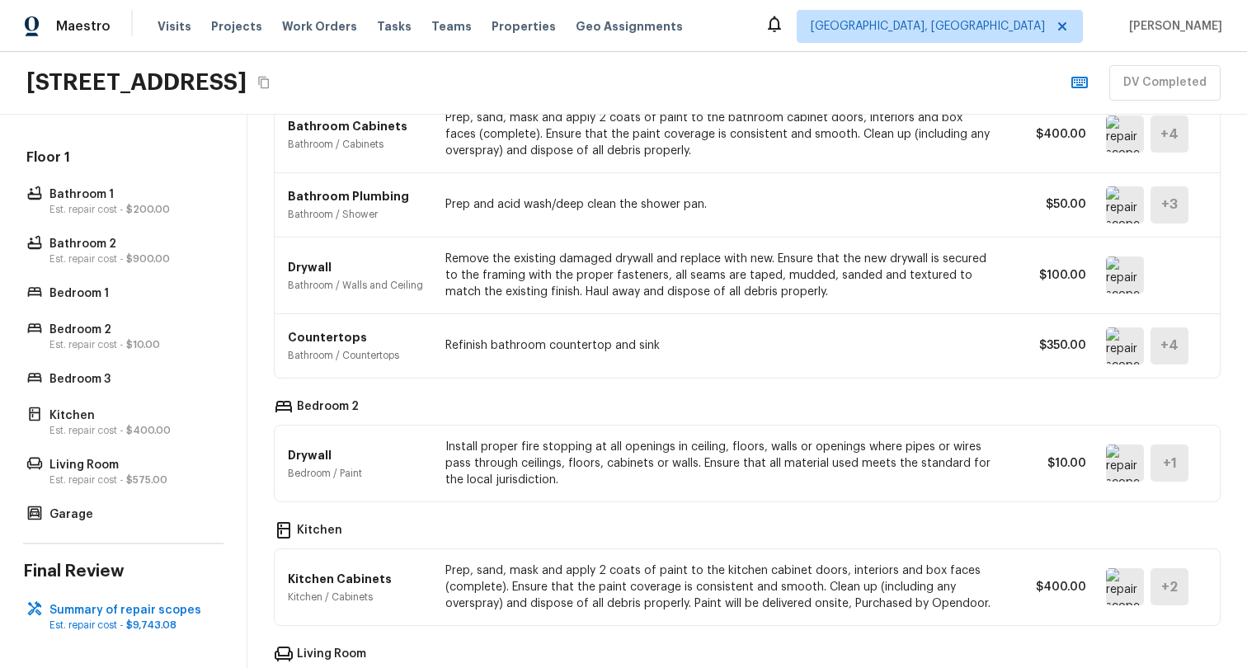
scroll to position [1431, 0]
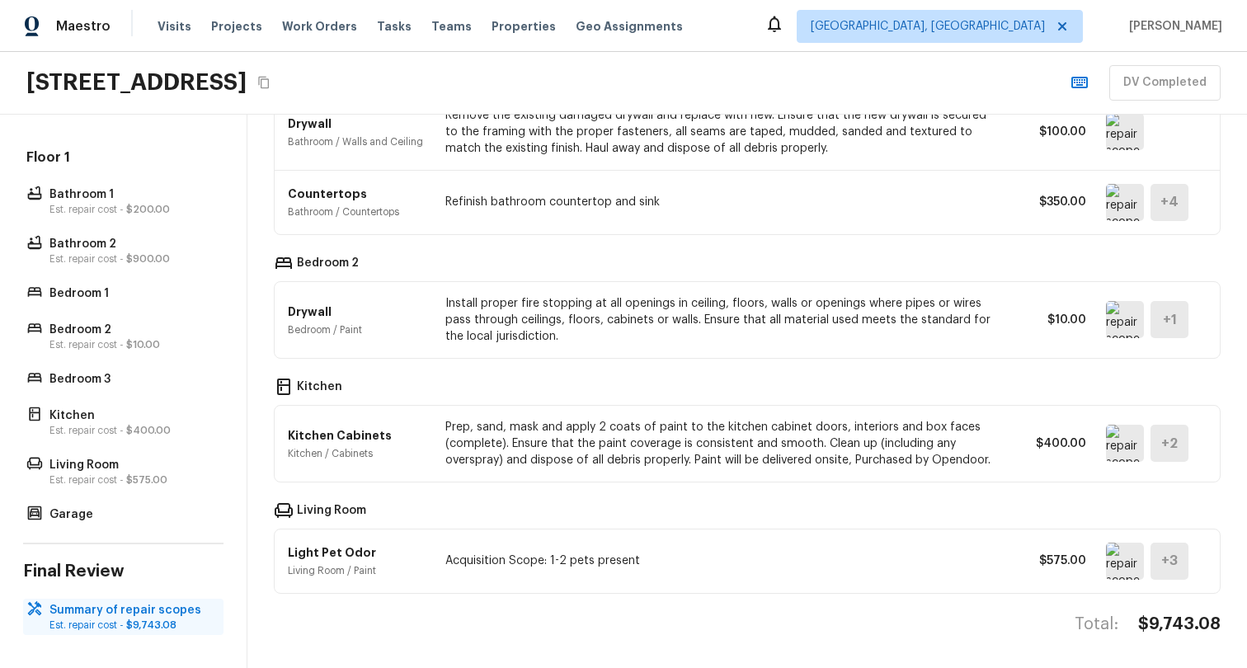
click at [157, 618] on p "Est. repair cost - $9,743.08" at bounding box center [131, 624] width 164 height 13
click at [100, 252] on p "Est. repair cost - $900.00" at bounding box center [131, 258] width 164 height 13
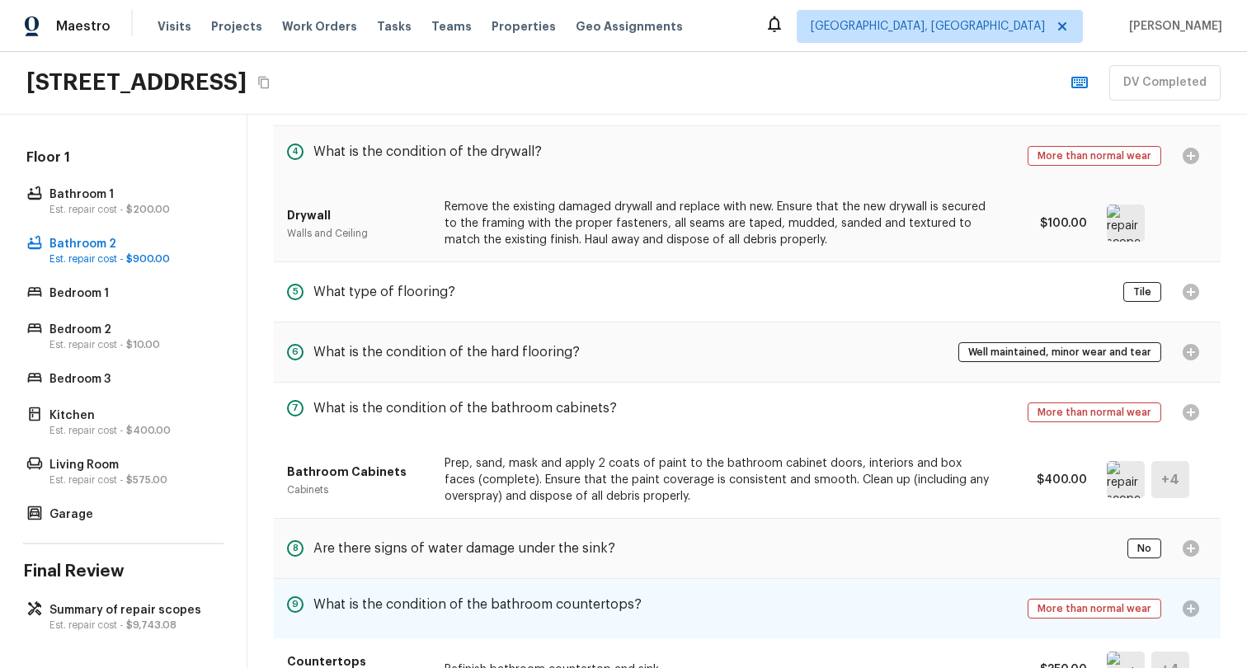
scroll to position [313, 0]
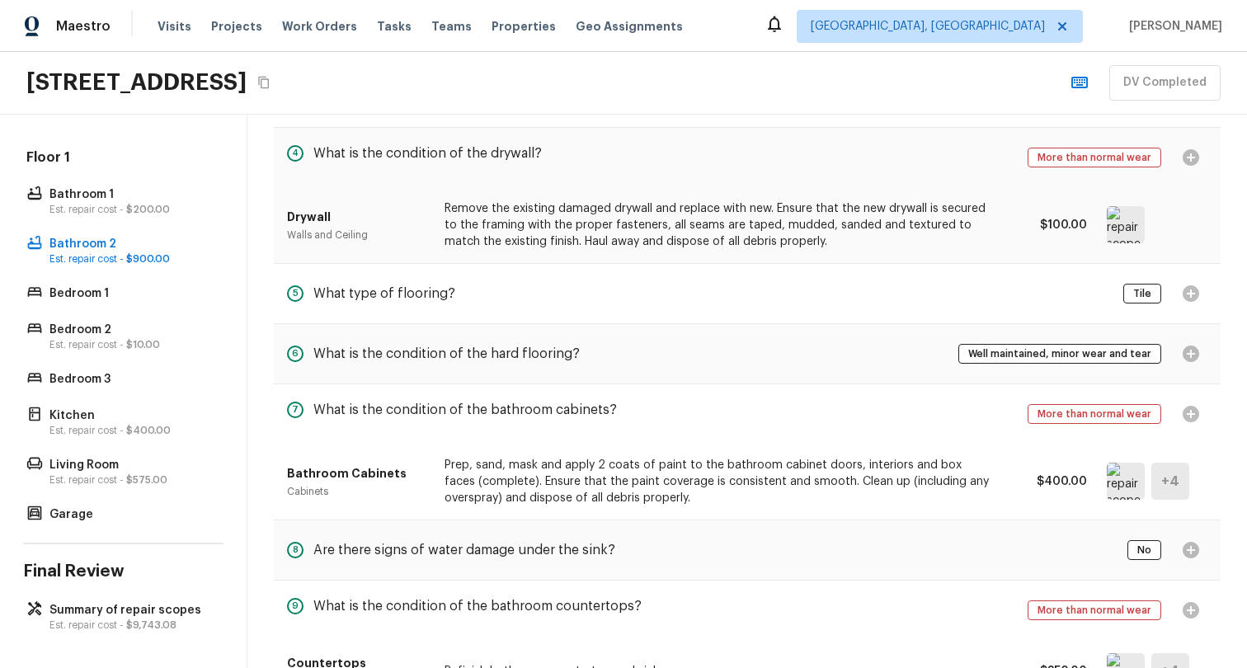
click at [927, 226] on p "Remove the existing damaged drywall and replace with new. Ensure that the new d…" at bounding box center [718, 224] width 548 height 49
click at [1153, 224] on div at bounding box center [1146, 224] width 81 height 37
click at [1106, 223] on img at bounding box center [1125, 224] width 38 height 37
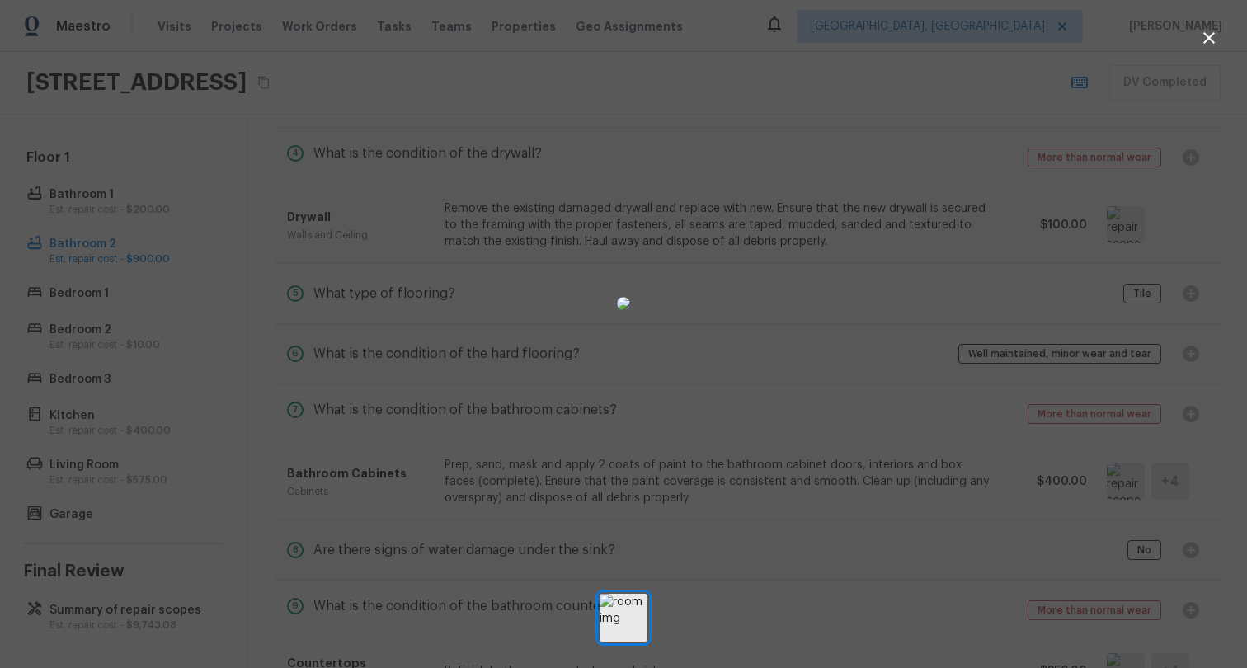
click at [962, 241] on div at bounding box center [623, 303] width 1247 height 554
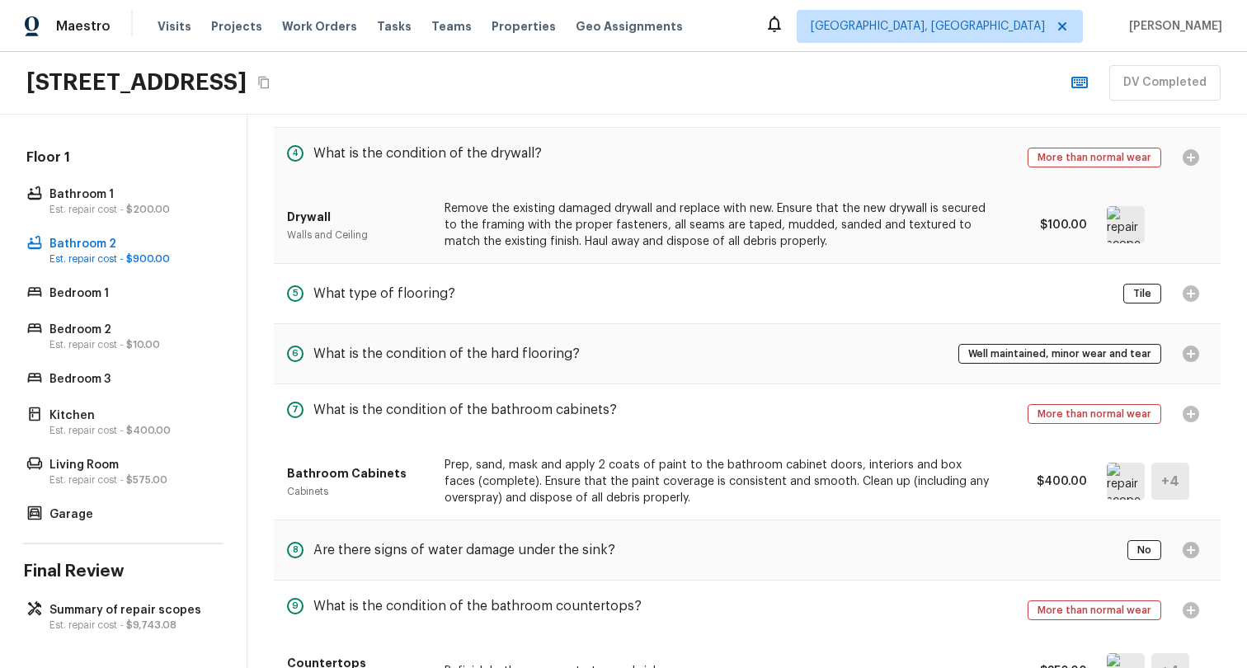
click at [765, 214] on p "Remove the existing damaged drywall and replace with new. Ensure that the new d…" at bounding box center [718, 224] width 548 height 49
click at [313, 214] on p "Drywall" at bounding box center [356, 217] width 138 height 16
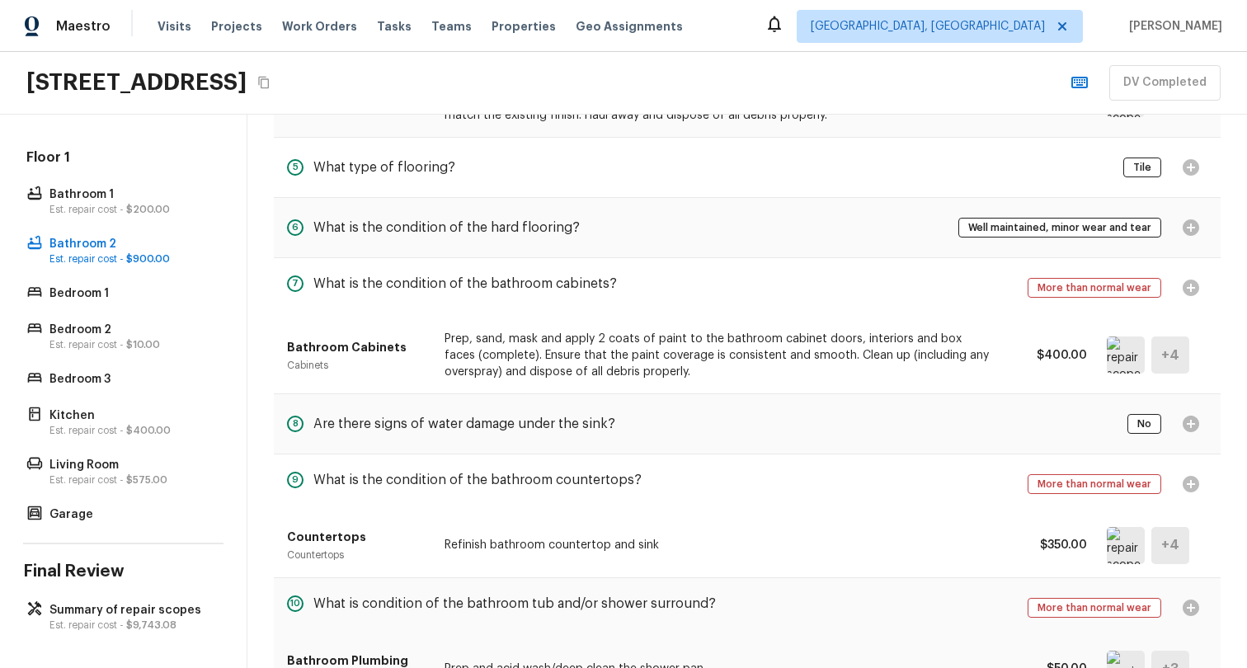
scroll to position [444, 0]
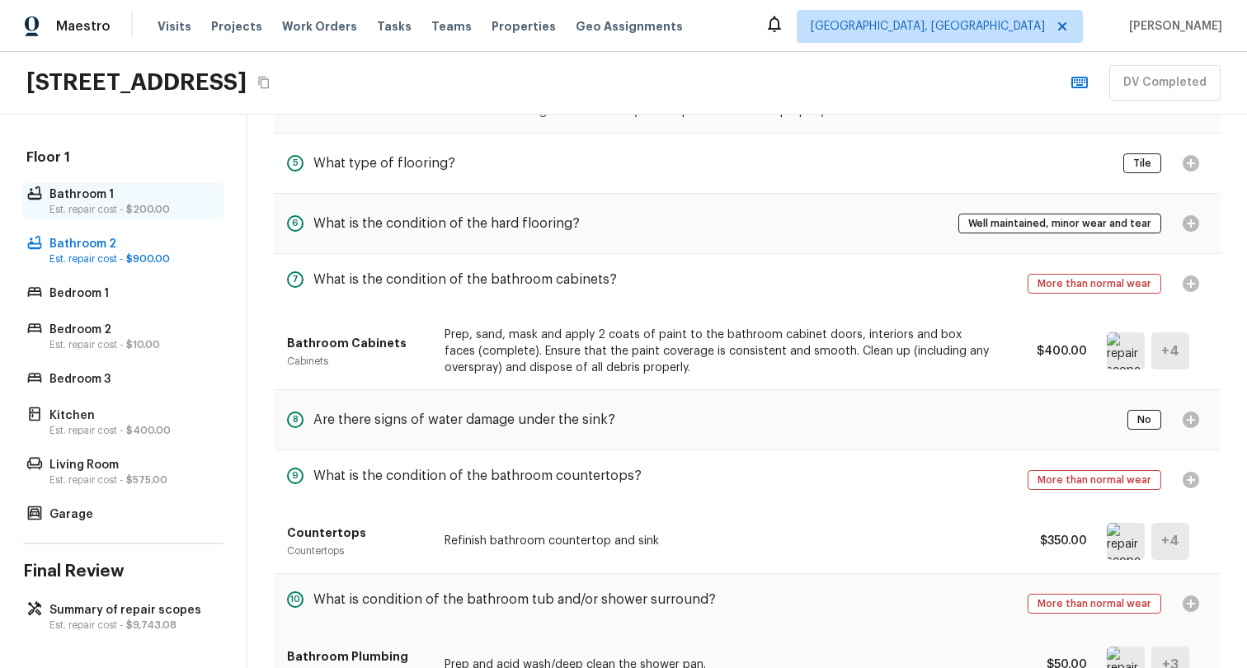
click at [147, 186] on p "Bathroom 1" at bounding box center [131, 194] width 164 height 16
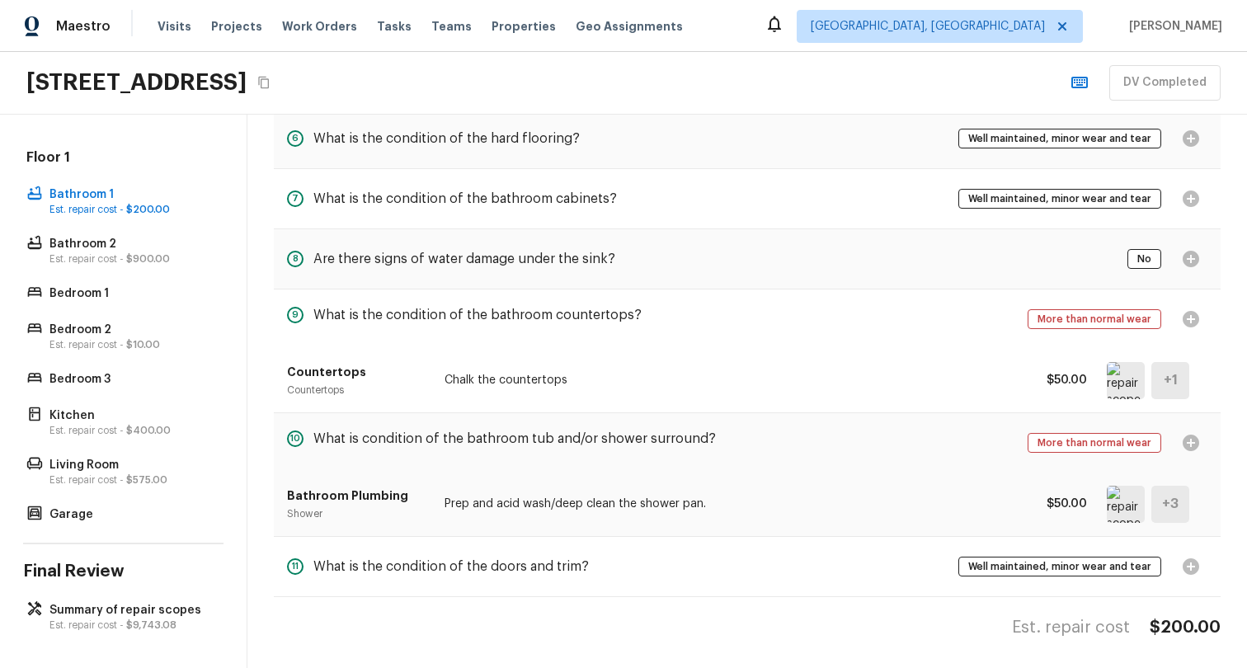
scroll to position [544, 0]
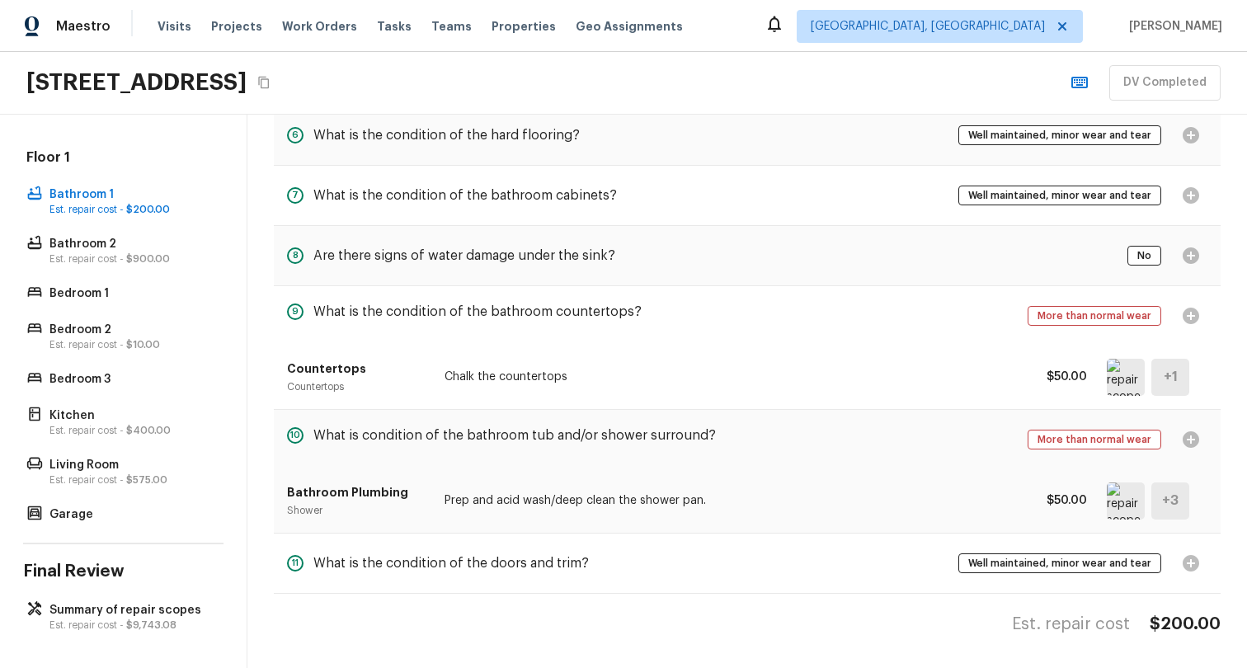
click at [875, 391] on div "Countertops Countertops Chalk the countertops $50.00 + 1" at bounding box center [747, 376] width 920 height 63
click at [689, 369] on p "Chalk the countertops" at bounding box center [718, 377] width 548 height 16
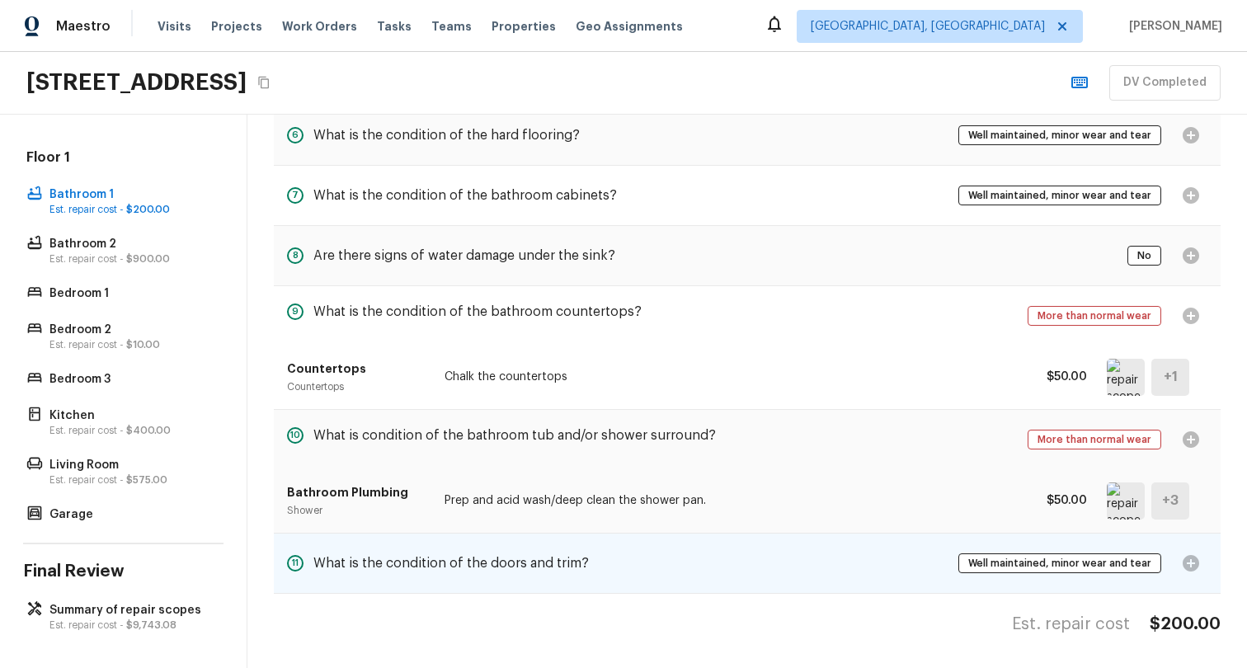
click at [632, 565] on div "11 What is the condition of the doors and trim? Well maintained, minor wear and…" at bounding box center [747, 562] width 946 height 59
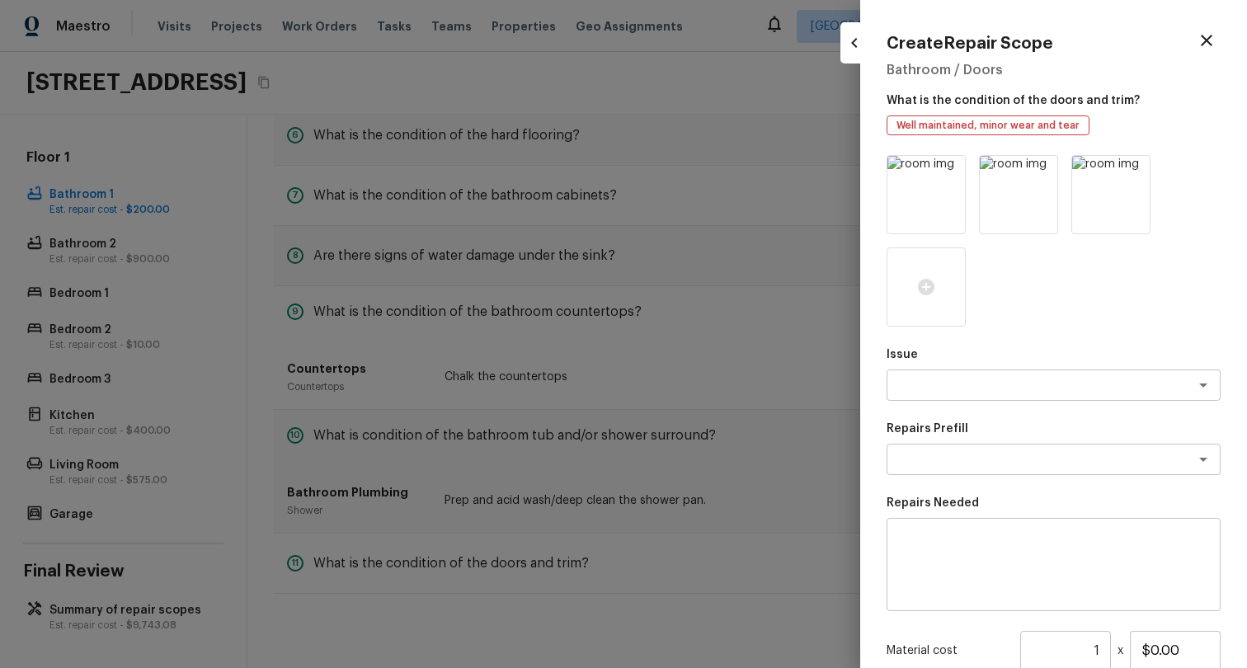
click at [619, 462] on div at bounding box center [623, 334] width 1247 height 668
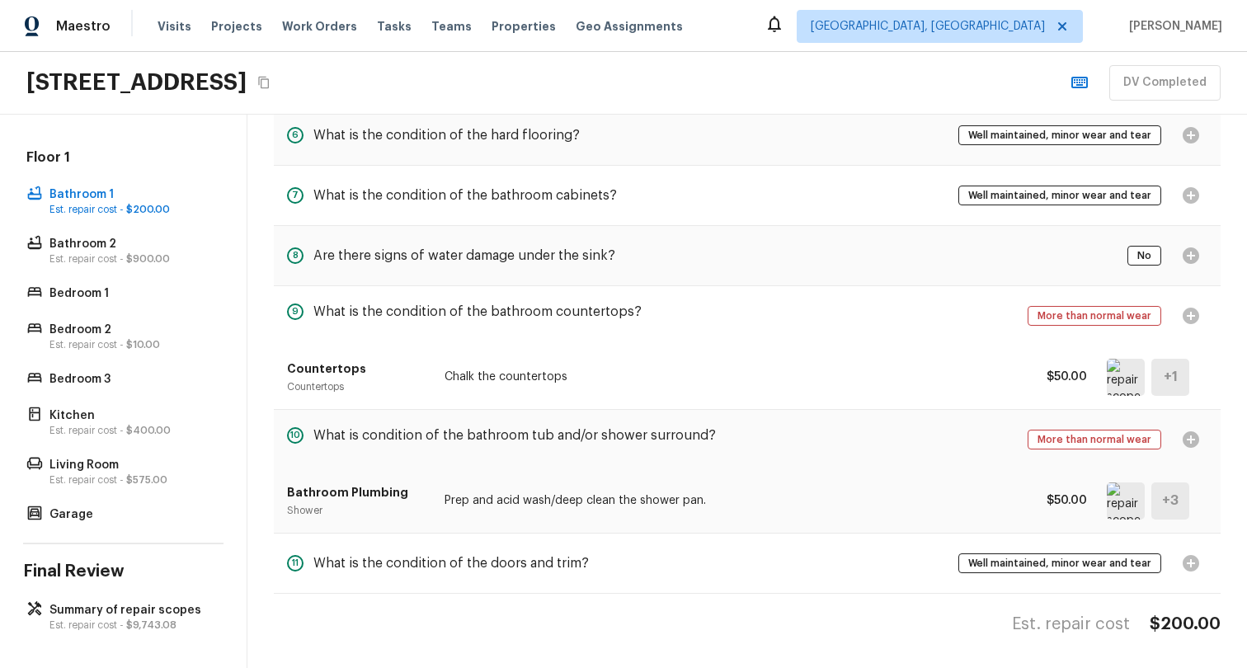
click at [674, 469] on div "Bathroom Plumbing Shower Prep and acid wash/deep clean the shower pan. $50.00 +…" at bounding box center [747, 500] width 920 height 63
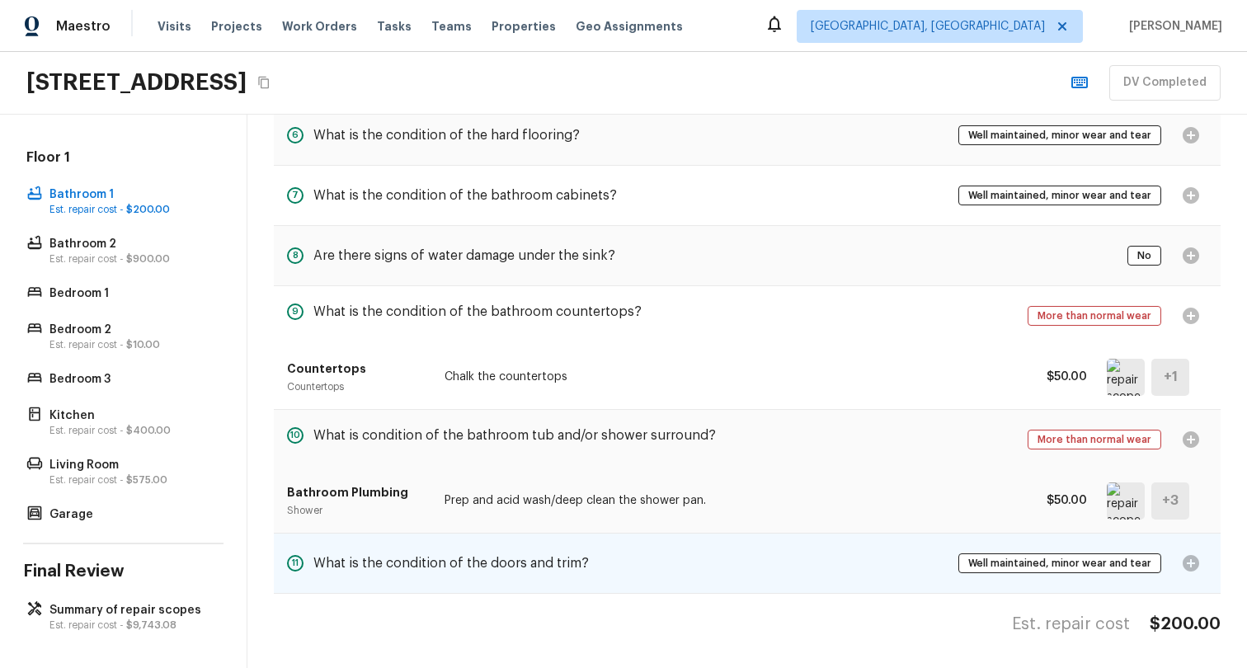
click at [678, 533] on div "11 What is the condition of the doors and trim? Well maintained, minor wear and…" at bounding box center [747, 562] width 946 height 59
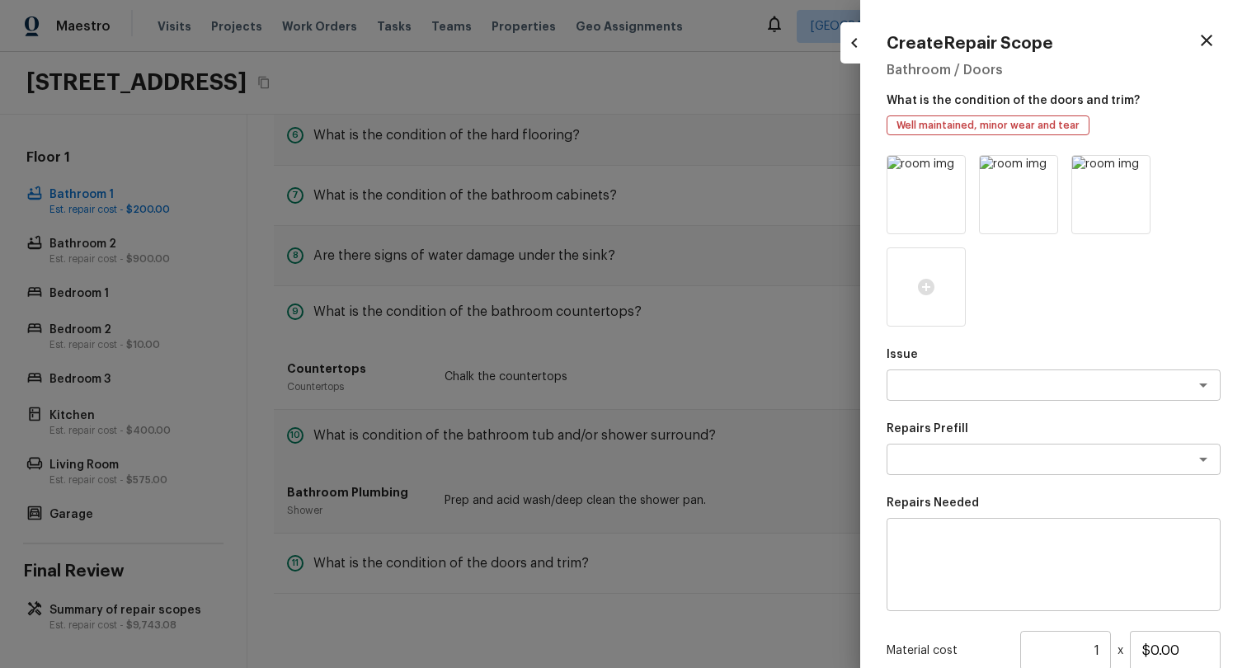
click at [678, 524] on div at bounding box center [623, 334] width 1247 height 668
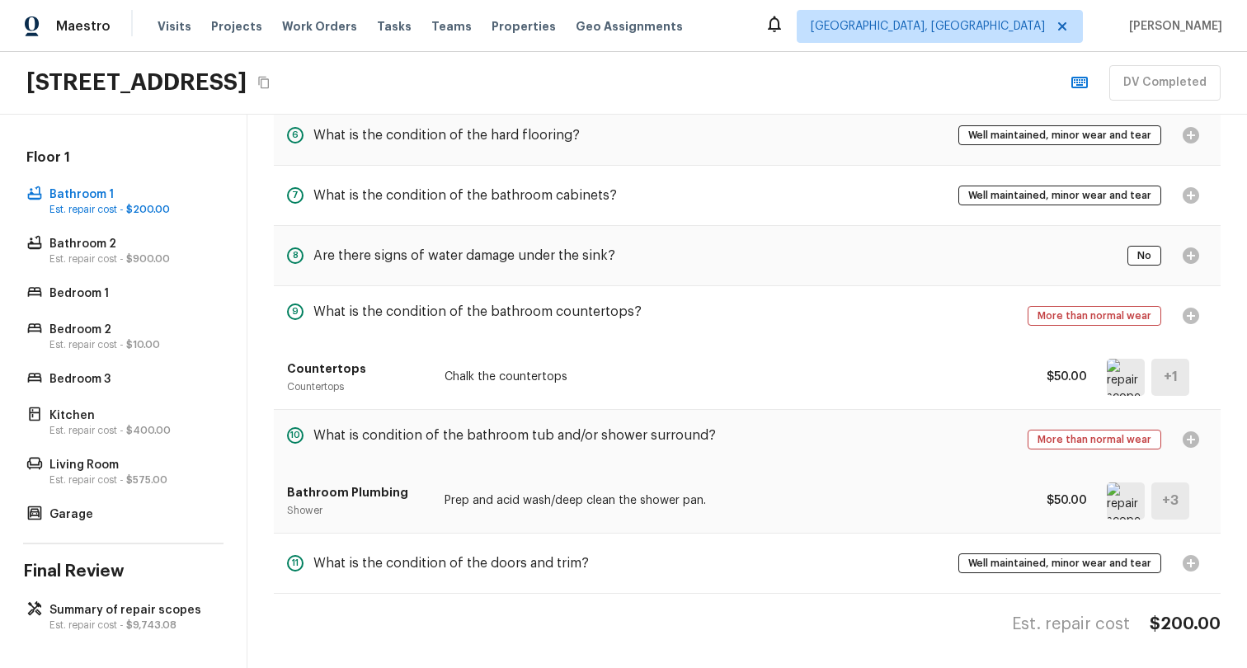
click at [691, 492] on p "Prep and acid wash/deep clean the shower pan." at bounding box center [718, 500] width 548 height 16
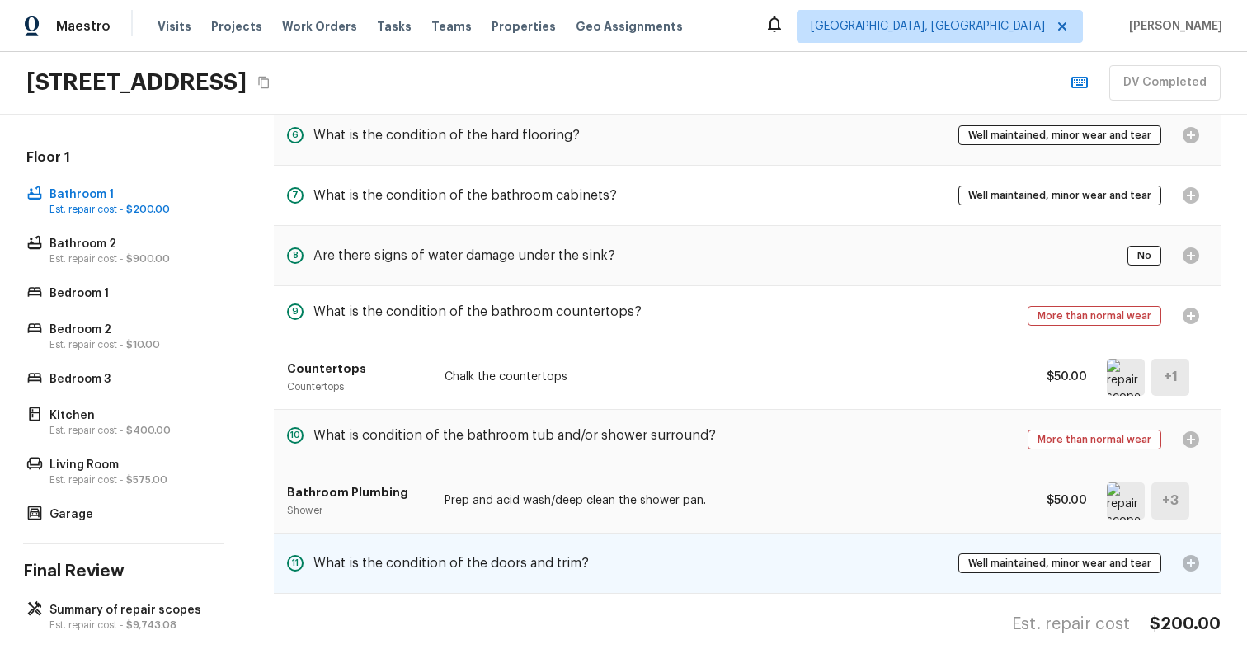
click at [698, 542] on div "11 What is the condition of the doors and trim? Well maintained, minor wear and…" at bounding box center [747, 562] width 946 height 59
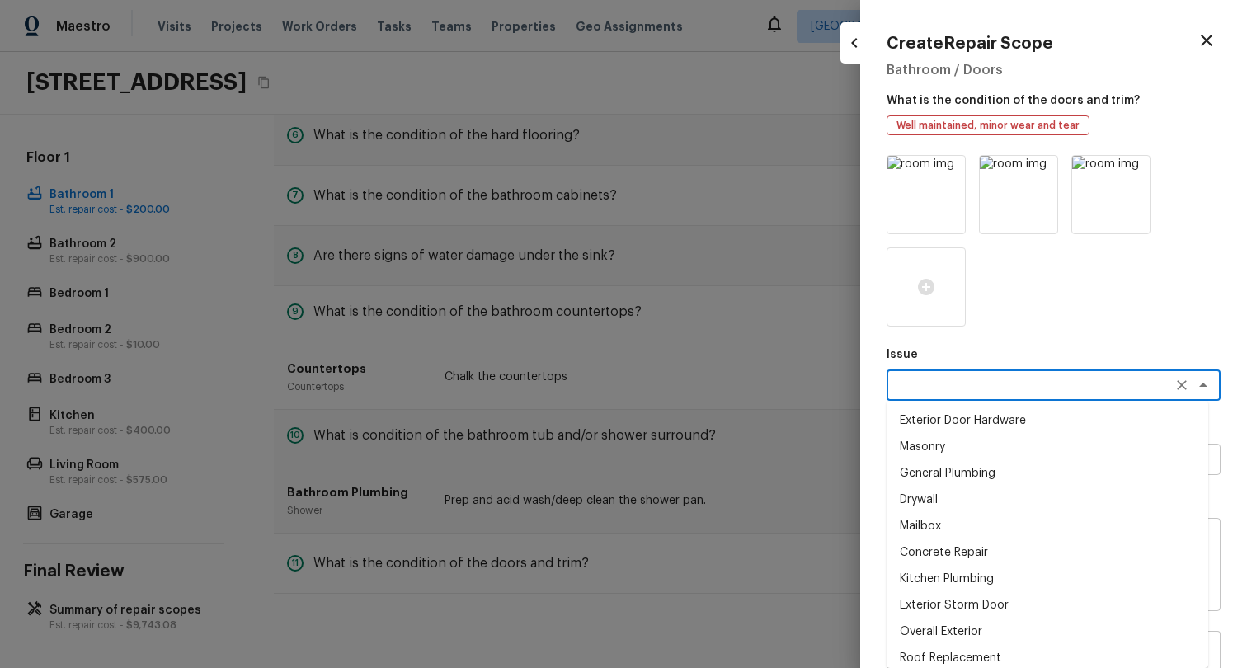
click at [1054, 380] on textarea at bounding box center [1030, 385] width 273 height 16
click at [1009, 500] on li "Drywall" at bounding box center [1047, 499] width 322 height 26
type textarea "Drywall"
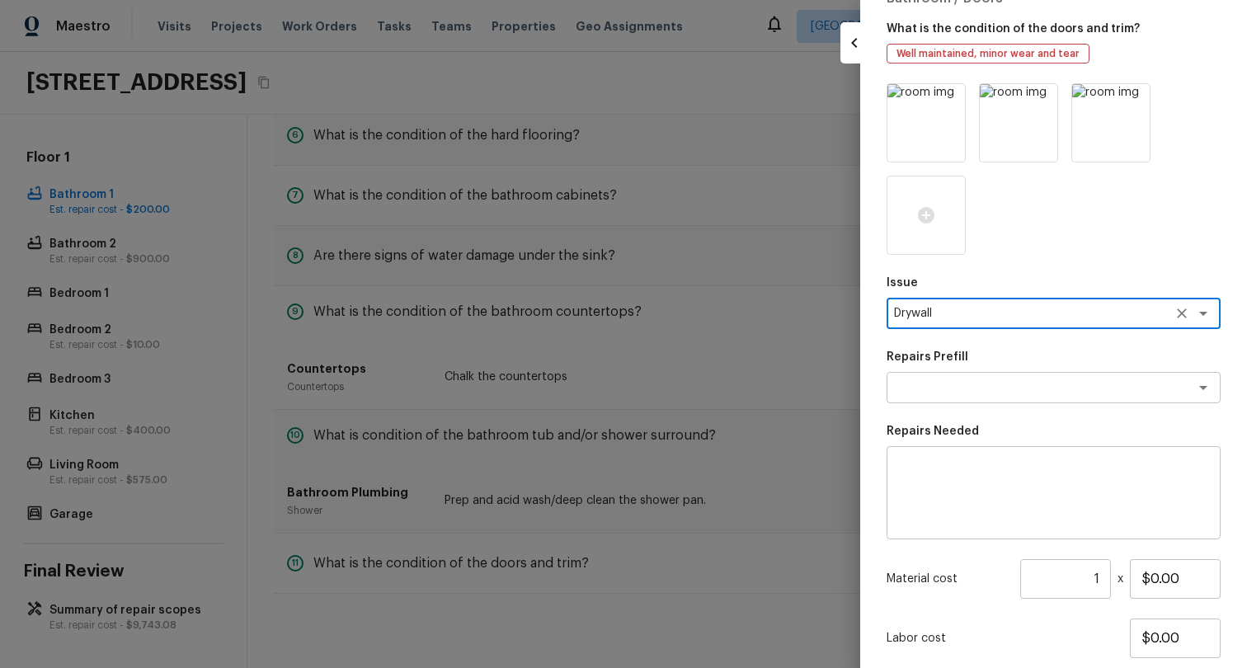
scroll to position [87, 0]
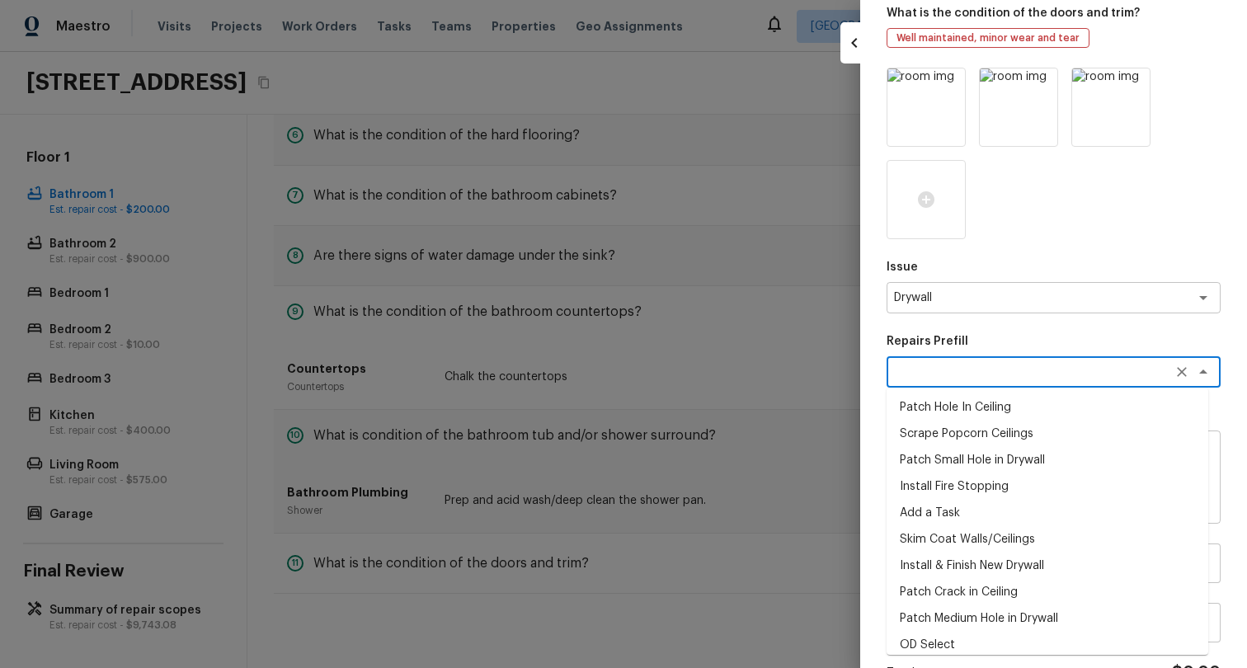
click at [1040, 378] on textarea at bounding box center [1030, 372] width 273 height 16
click at [998, 511] on li "Add a Task" at bounding box center [1047, 513] width 322 height 26
type textarea "Add a Task"
type textarea "HPM to detail"
type input "$1.00"
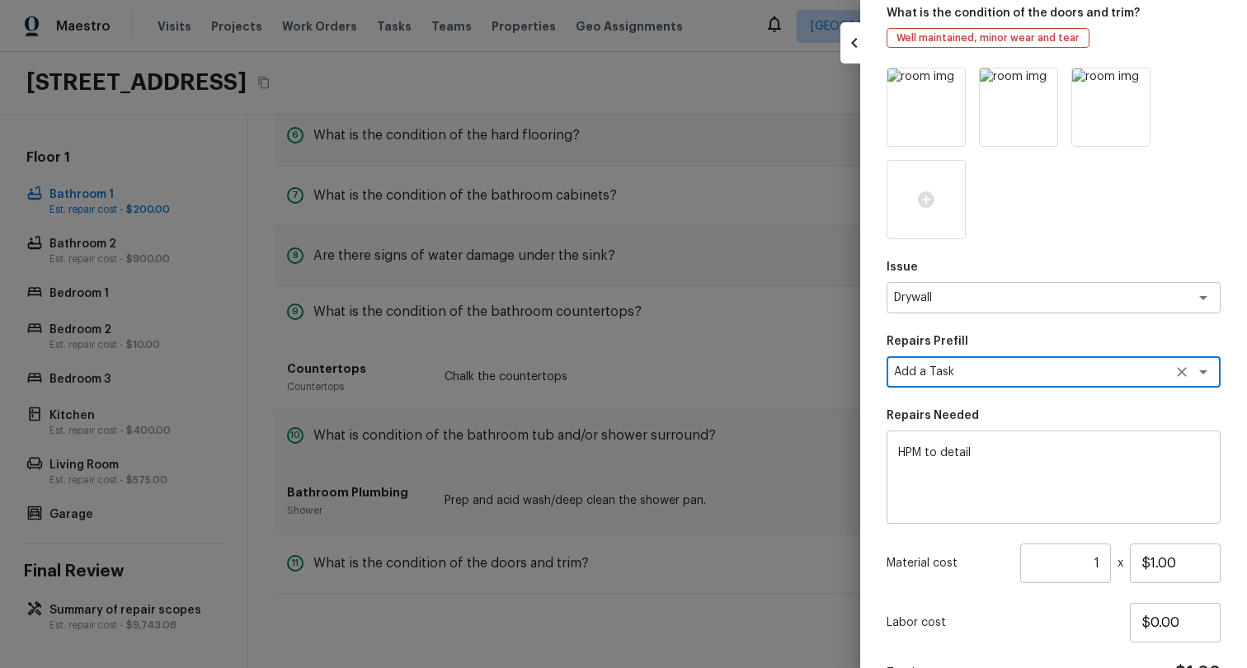
scroll to position [182, 0]
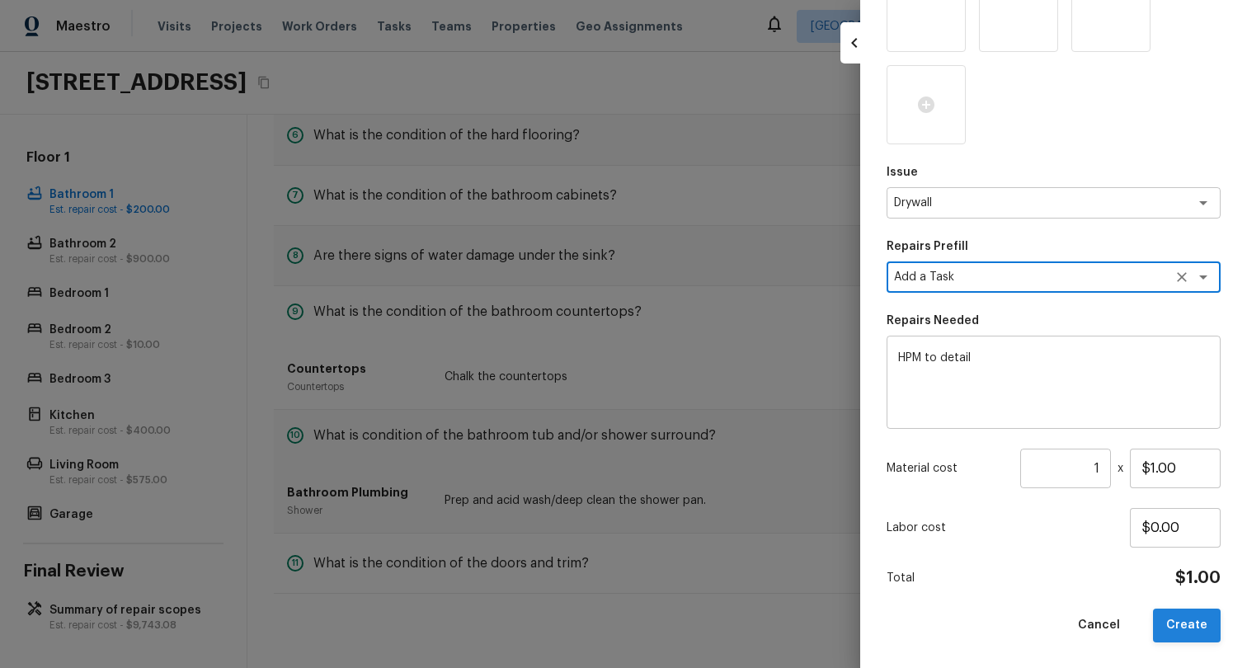
click at [1184, 618] on button "Create" at bounding box center [1187, 625] width 68 height 34
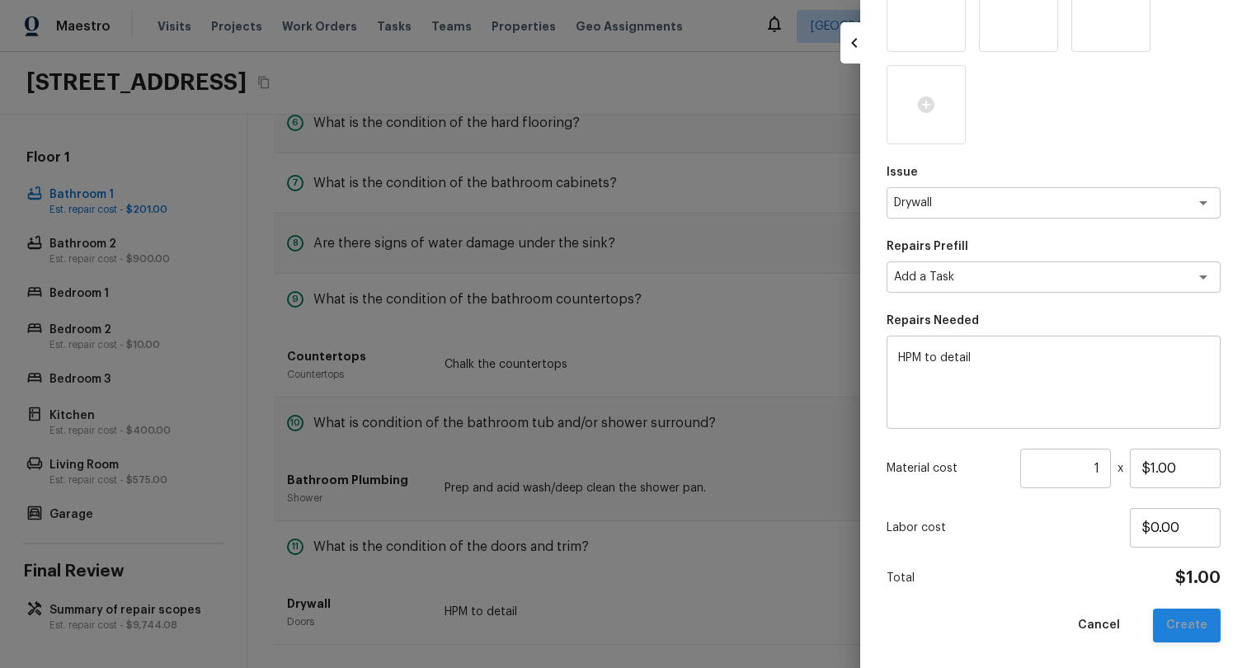
type input "$0.00"
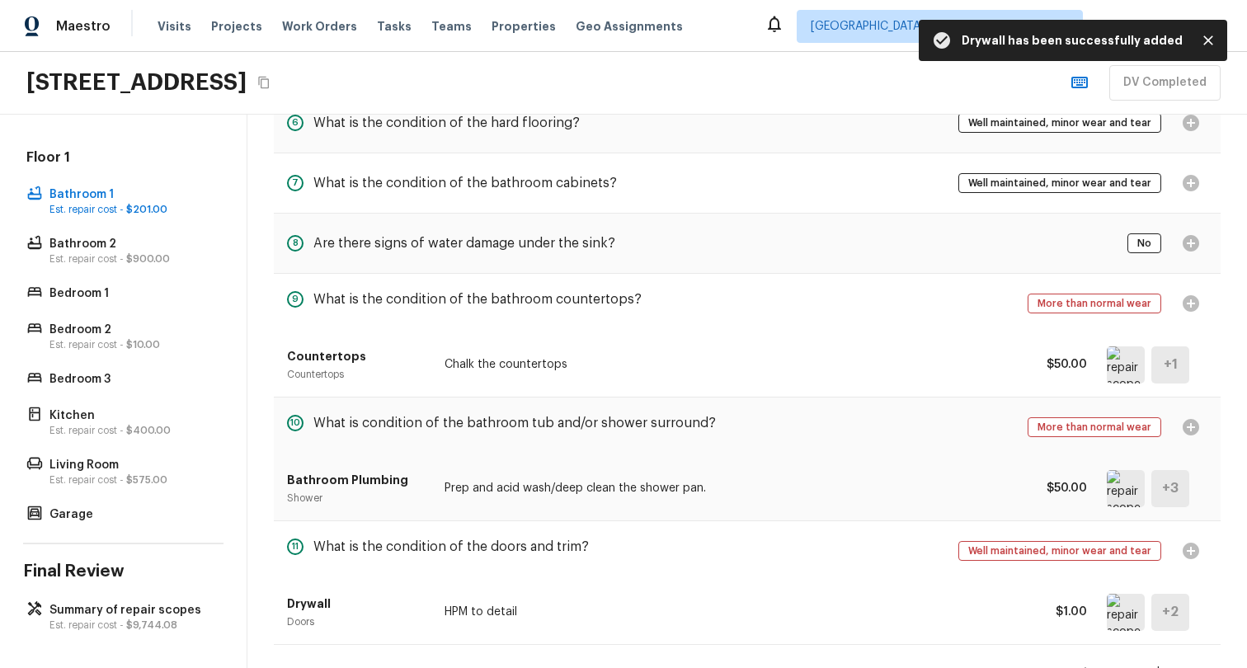
scroll to position [566, 0]
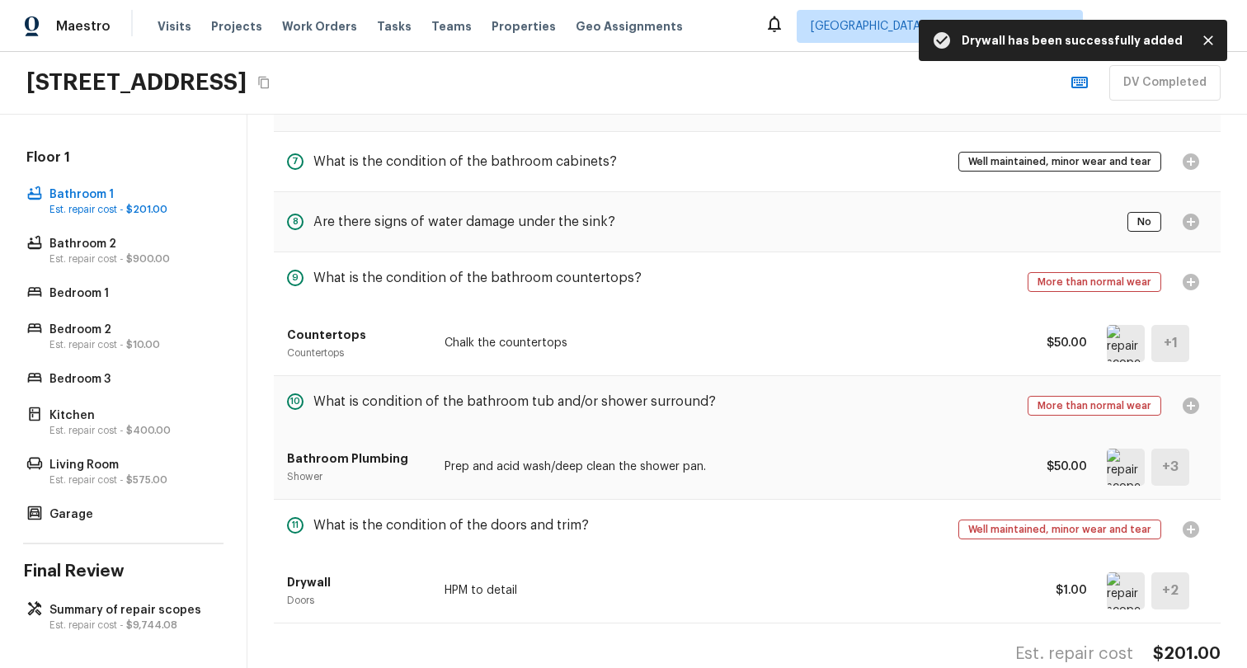
click at [795, 454] on div "Bathroom Plumbing Shower Prep and acid wash/deep clean the shower pan. $50.00 +…" at bounding box center [747, 466] width 920 height 63
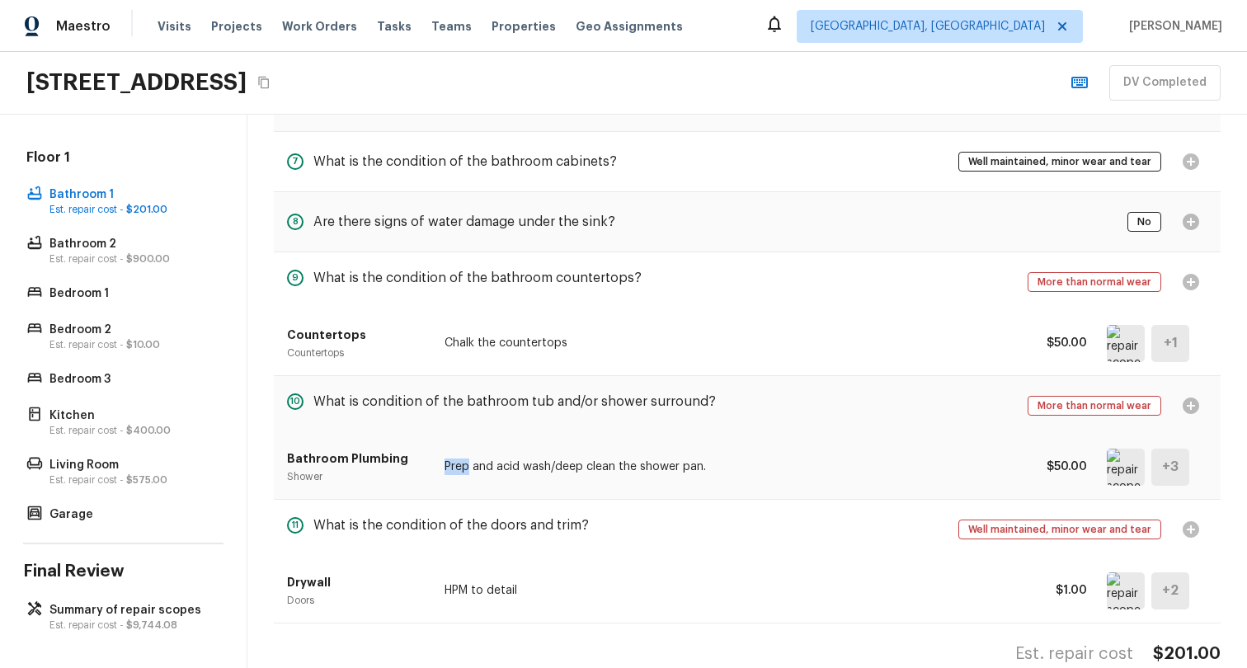
click at [795, 454] on div "Bathroom Plumbing Shower Prep and acid wash/deep clean the shower pan. $50.00 +…" at bounding box center [747, 466] width 920 height 63
click at [1199, 471] on div "Bathroom Plumbing Shower Prep and acid wash/deep clean the shower pan. $50.00 +…" at bounding box center [747, 466] width 946 height 63
click at [935, 332] on div "Countertops Countertops Chalk the countertops $50.00 + 1" at bounding box center [747, 343] width 920 height 63
click at [935, 333] on div "Countertops Countertops Chalk the countertops $50.00 + 1" at bounding box center [747, 343] width 920 height 63
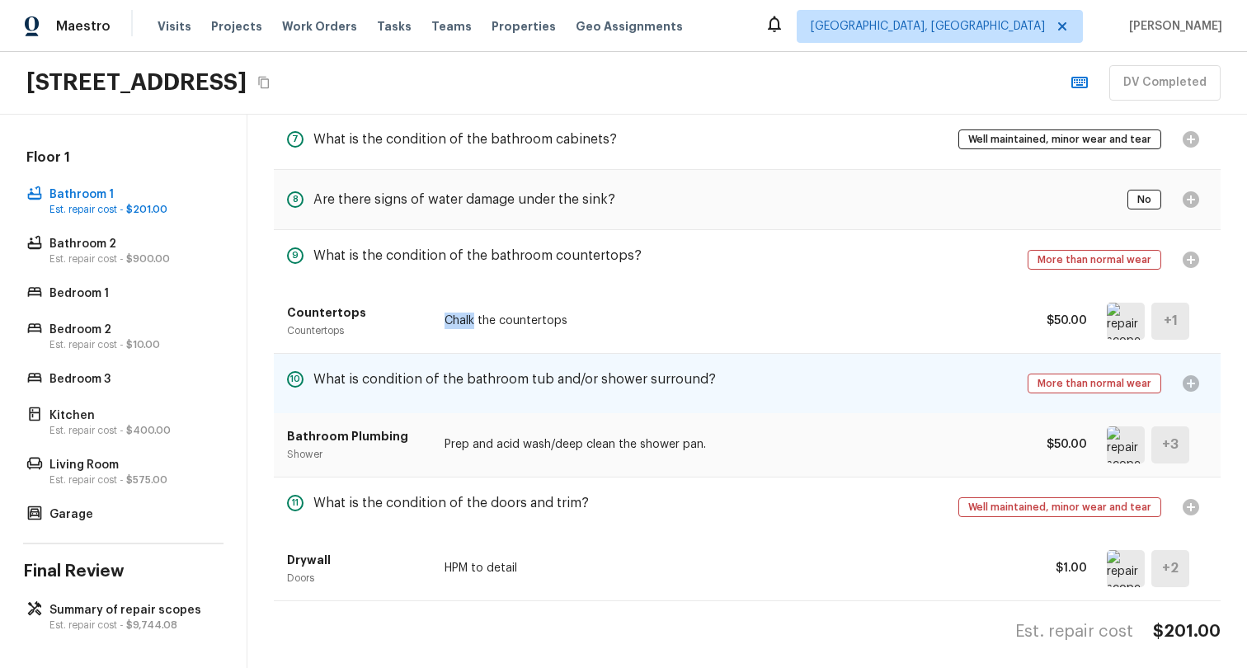
scroll to position [608, 0]
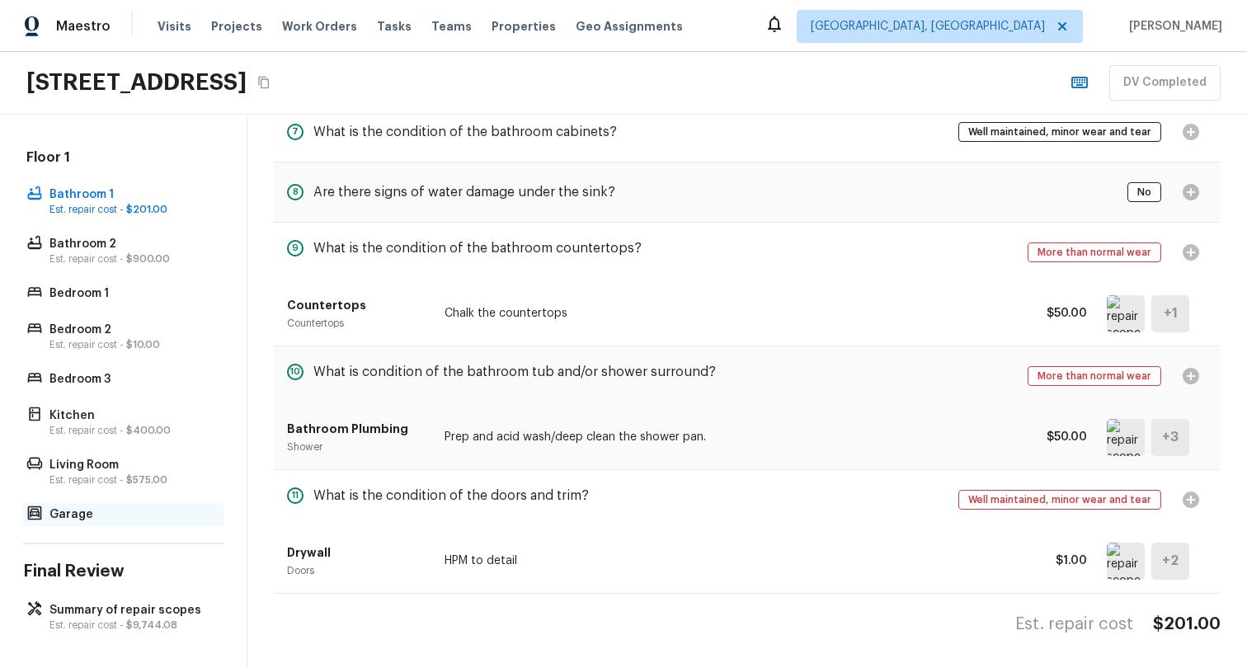
click at [103, 506] on p "Garage" at bounding box center [131, 514] width 164 height 16
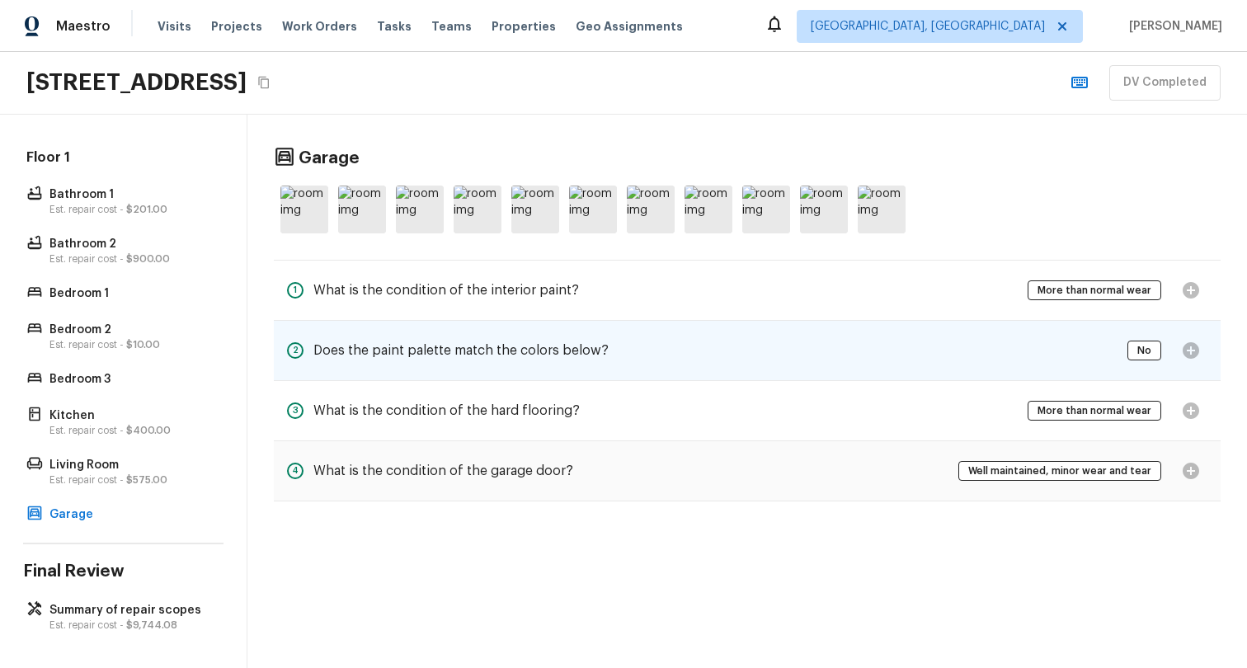
click at [682, 352] on div "2 Does the paint palette match the colors below? No" at bounding box center [747, 350] width 946 height 59
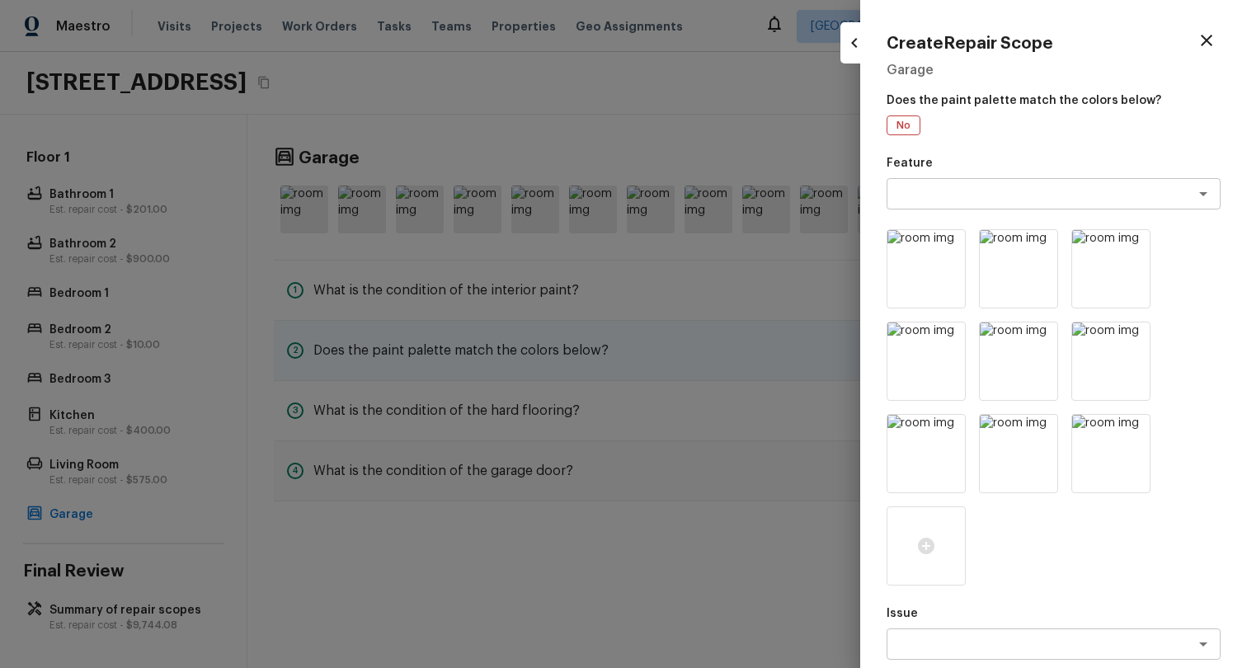
click at [682, 352] on div at bounding box center [623, 334] width 1247 height 668
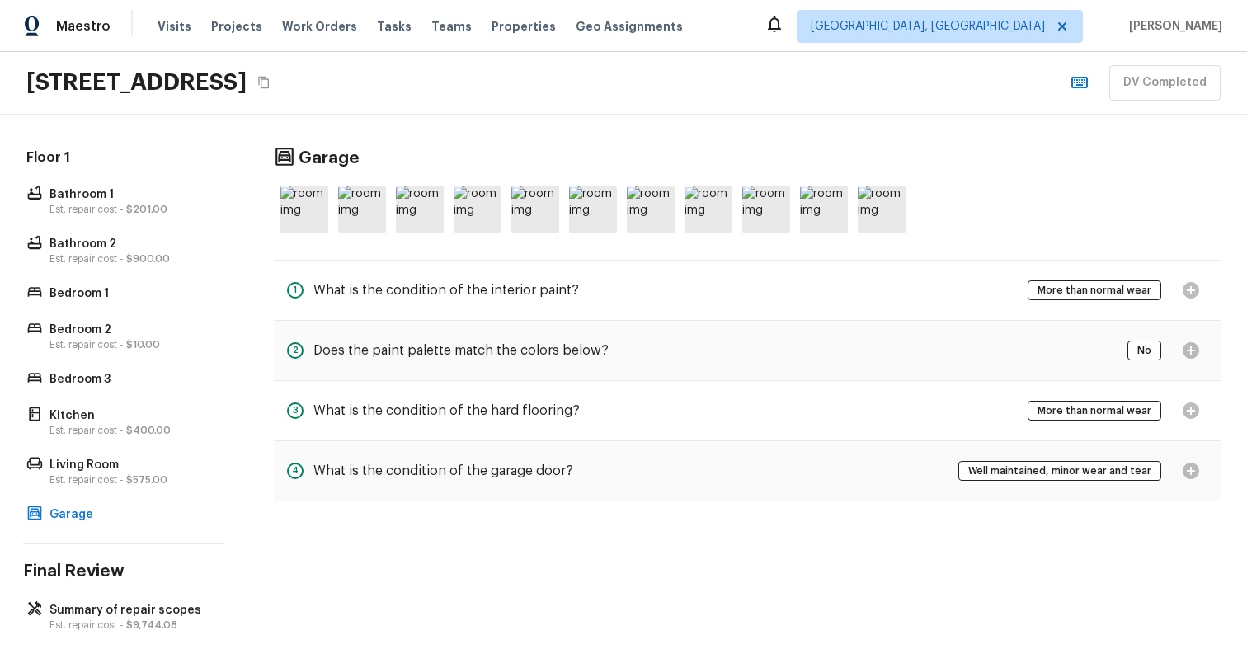
click at [113, 635] on div "Overall General Layout Exterior Est. repair cost - $6,888.52 Major Systems HVAC…" at bounding box center [123, 391] width 247 height 553
click at [115, 618] on p "Est. repair cost - $9,744.08" at bounding box center [131, 624] width 164 height 13
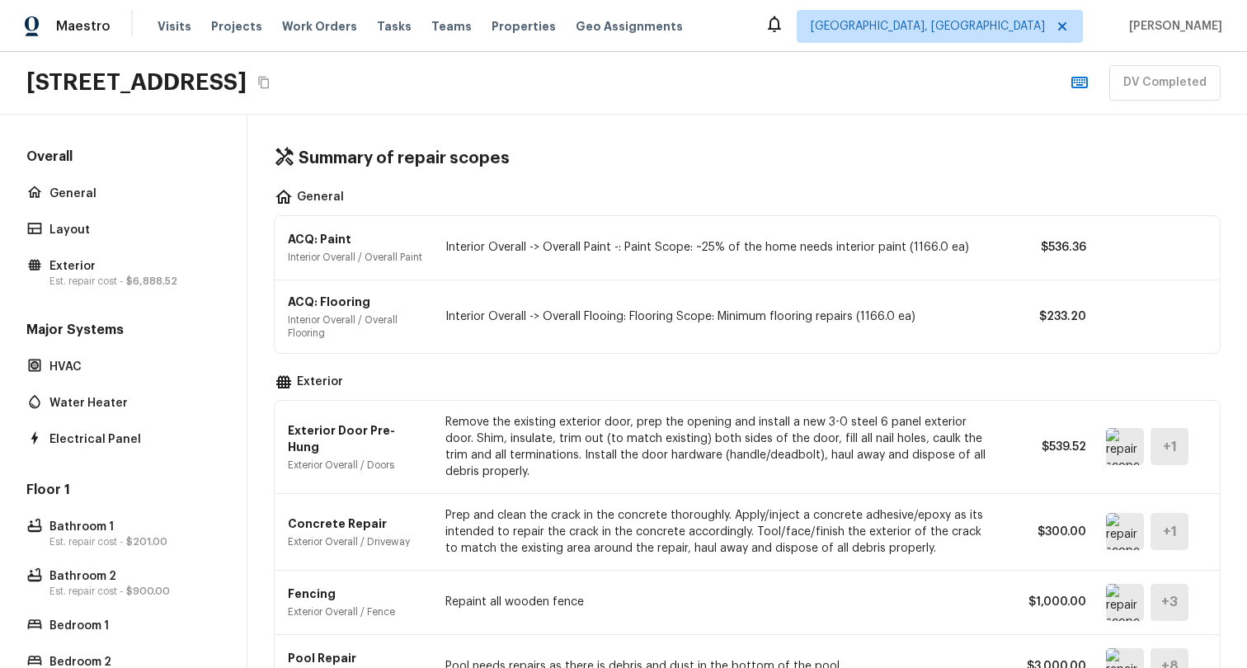
click at [85, 210] on div "Overall General Layout Exterior Est. repair cost - $6,888.52" at bounding box center [123, 219] width 200 height 143
click at [85, 238] on div "Layout" at bounding box center [123, 229] width 200 height 23
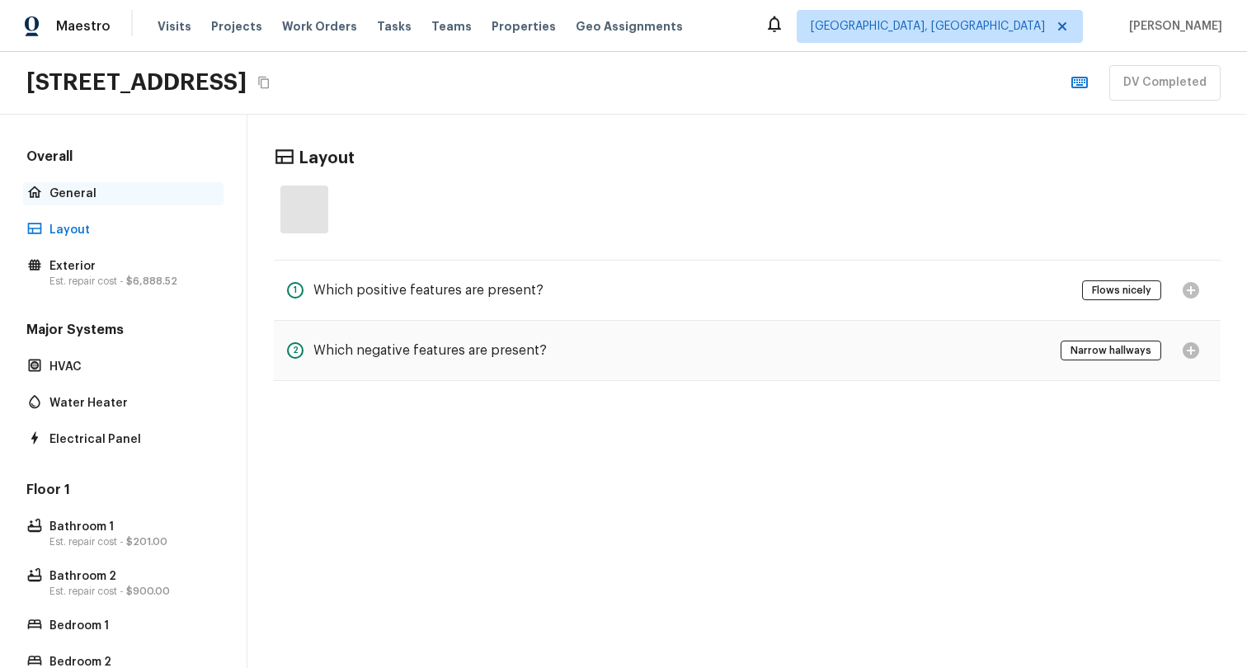
click at [86, 195] on p "General" at bounding box center [131, 193] width 164 height 16
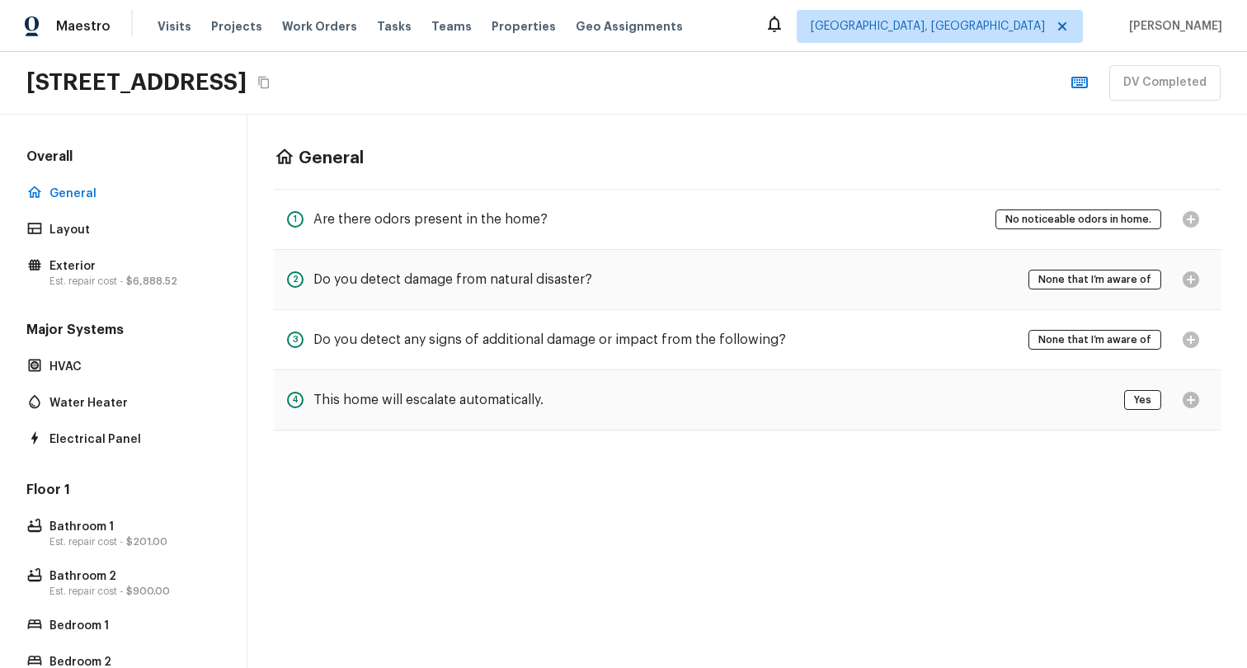
click at [1175, 87] on div "DV Completed" at bounding box center [1141, 82] width 157 height 35
click at [805, 118] on div "General 1 Are there odors present in the home? No noticeable odors in home. 2 D…" at bounding box center [746, 289] width 999 height 349
click at [674, 116] on div "General 1 Are there odors present in the home? No noticeable odors in home. 2 D…" at bounding box center [746, 289] width 999 height 349
click at [104, 242] on div "Overall General Layout Exterior Est. repair cost - $6,888.52" at bounding box center [123, 219] width 200 height 143
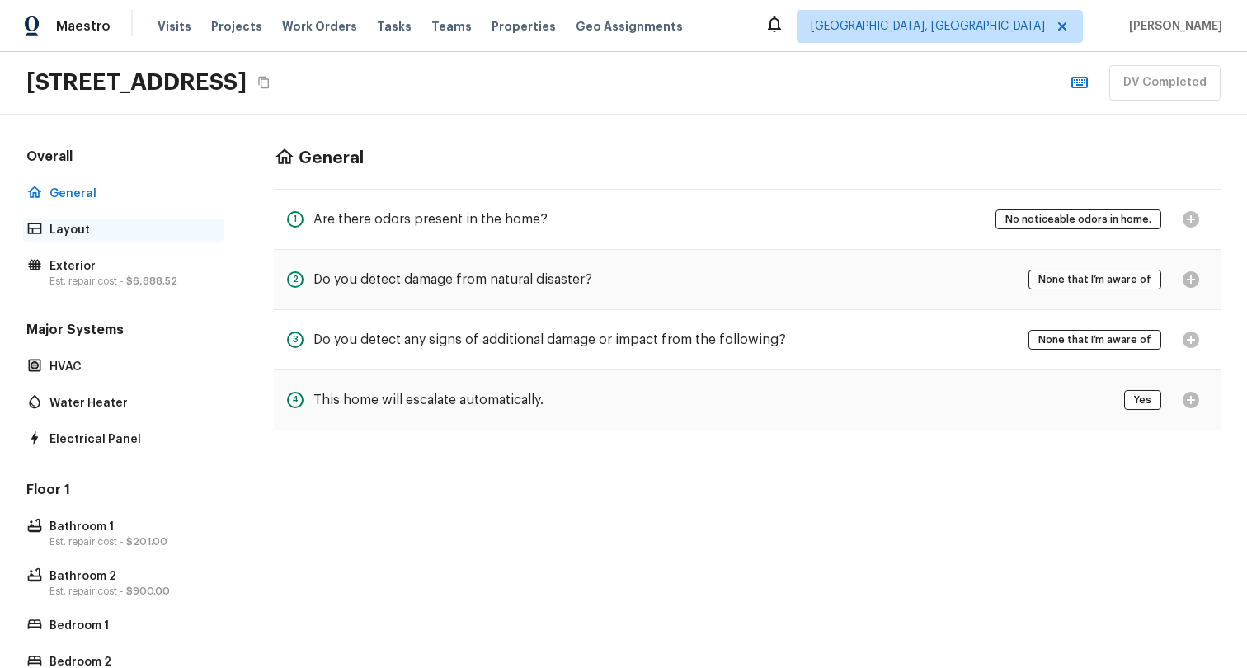
click at [72, 233] on p "Layout" at bounding box center [131, 230] width 164 height 16
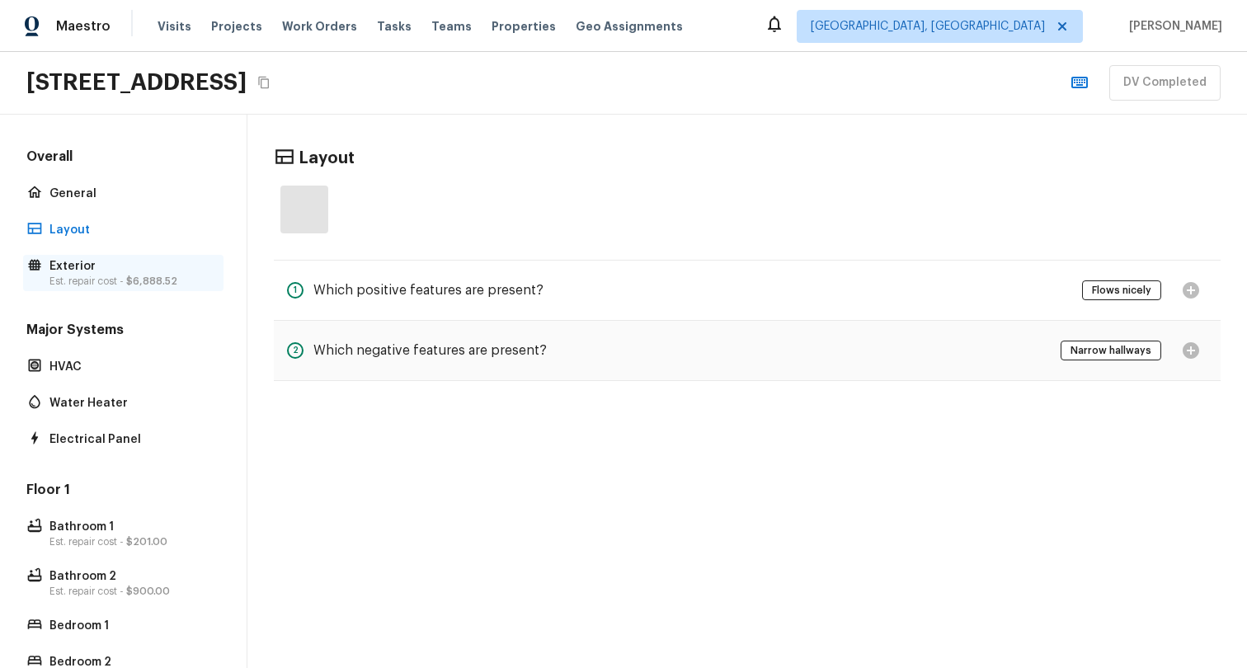
click at [83, 275] on p "Est. repair cost - $6,888.52" at bounding box center [131, 281] width 164 height 13
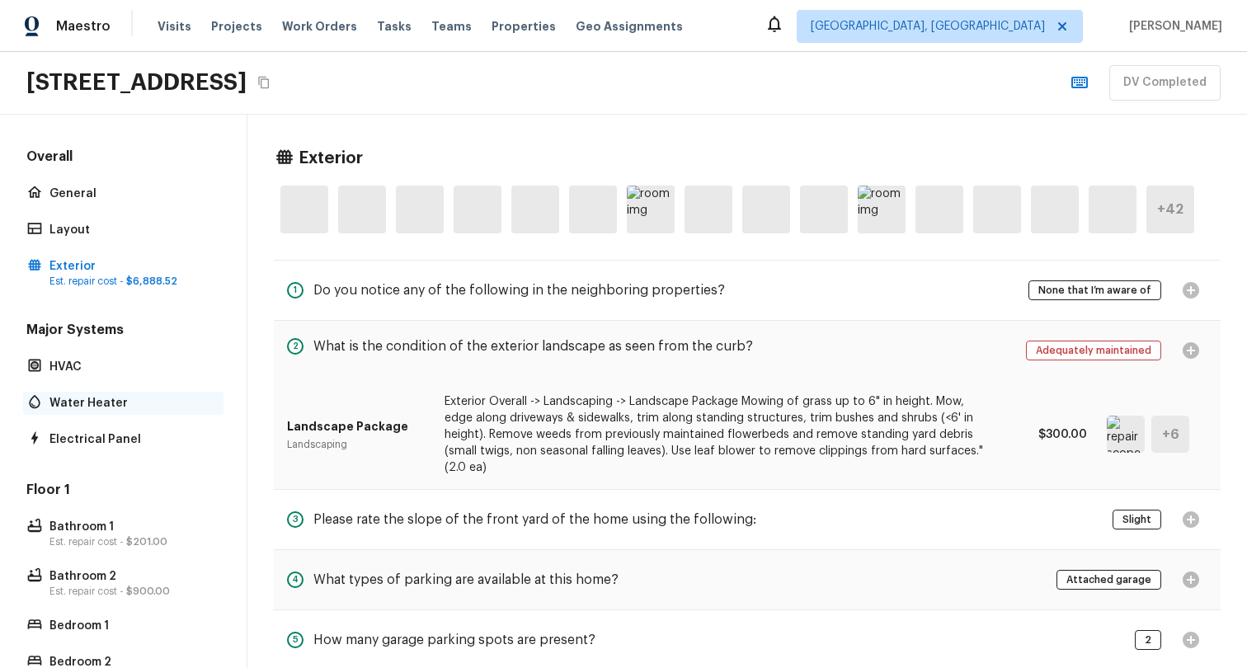
click at [116, 398] on p "Water Heater" at bounding box center [131, 403] width 164 height 16
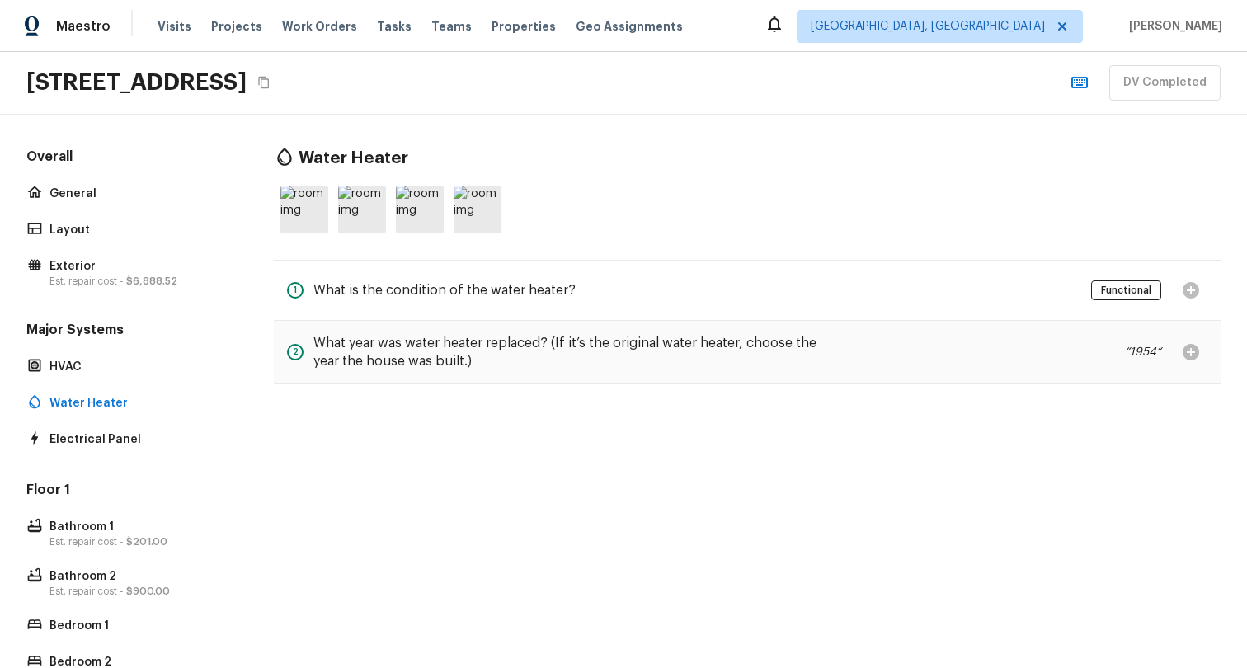
click at [138, 426] on div "Major Systems HVAC Water Heater Electrical Panel" at bounding box center [123, 386] width 200 height 130
click at [138, 437] on p "Electrical Panel" at bounding box center [131, 439] width 164 height 16
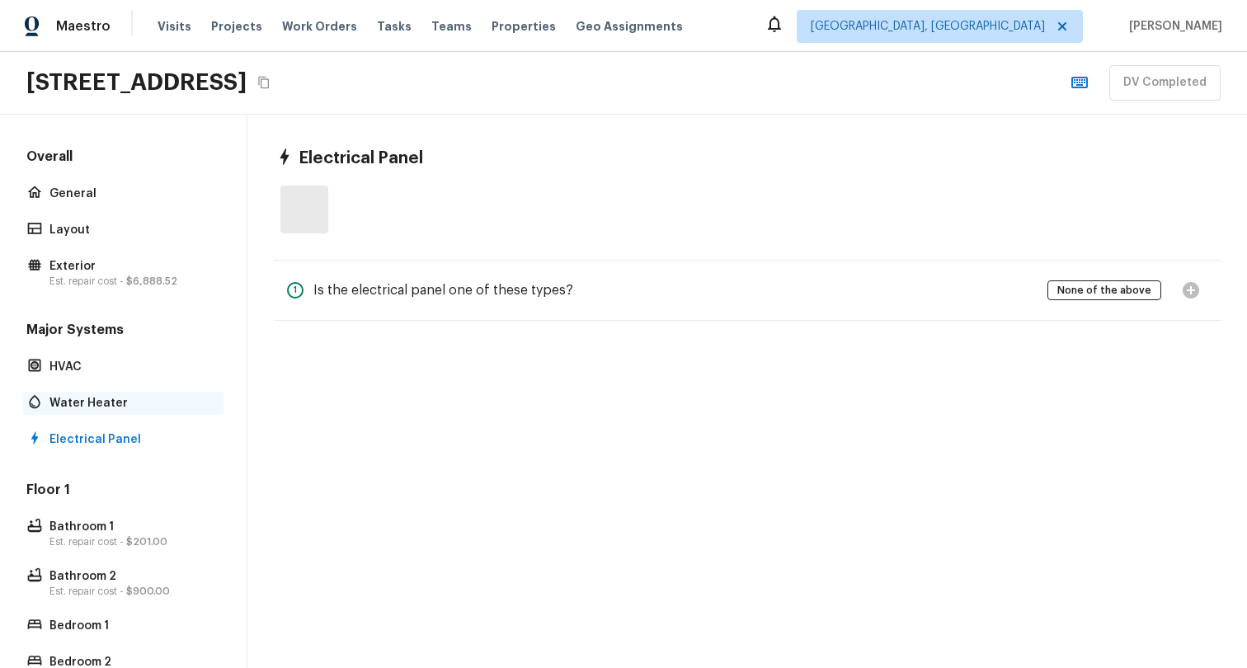
click at [106, 402] on p "Water Heater" at bounding box center [131, 403] width 164 height 16
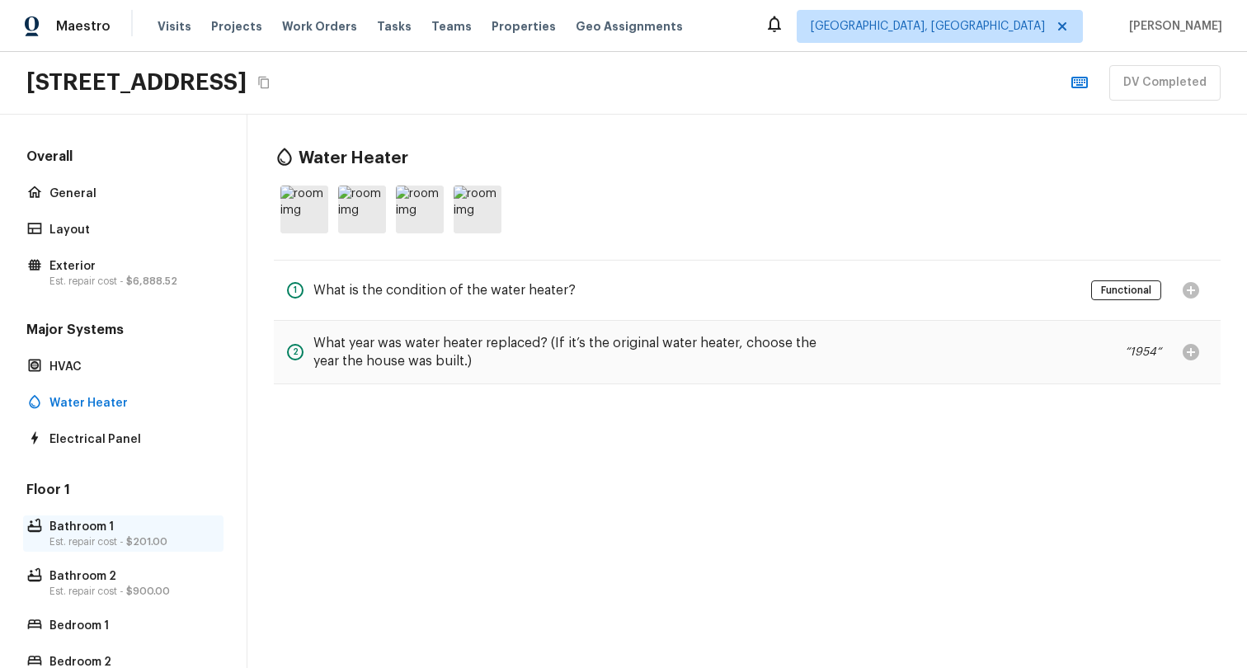
click at [85, 523] on p "Bathroom 1" at bounding box center [131, 527] width 164 height 16
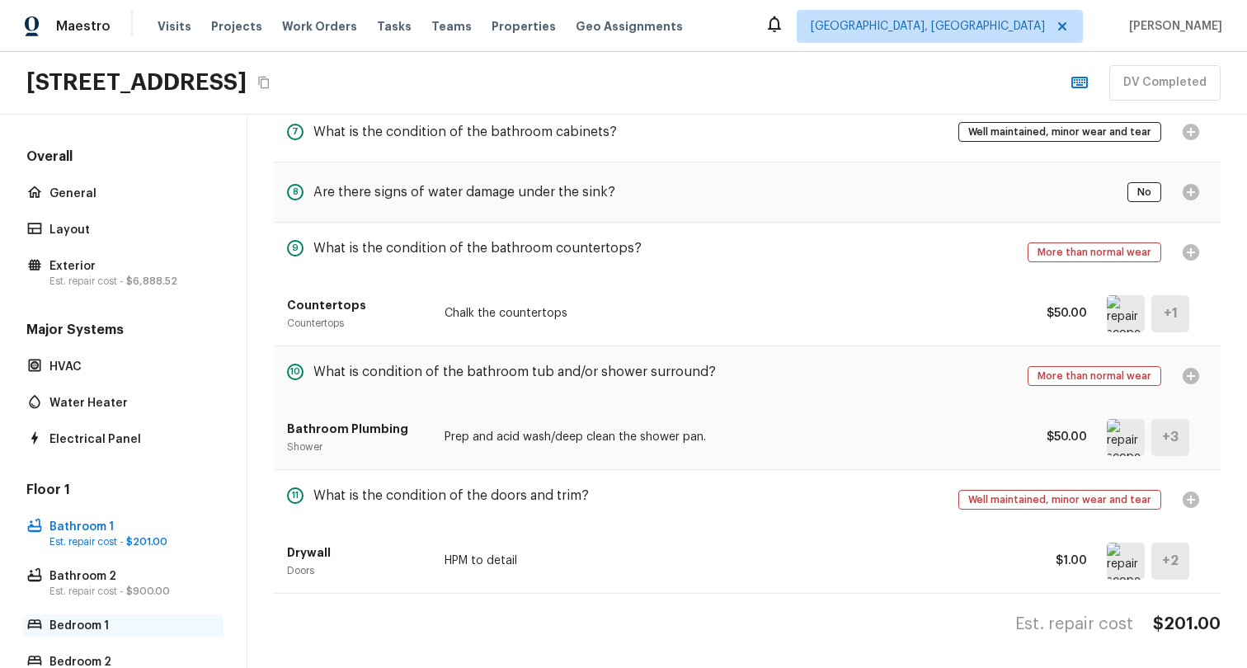
scroll to position [345, 0]
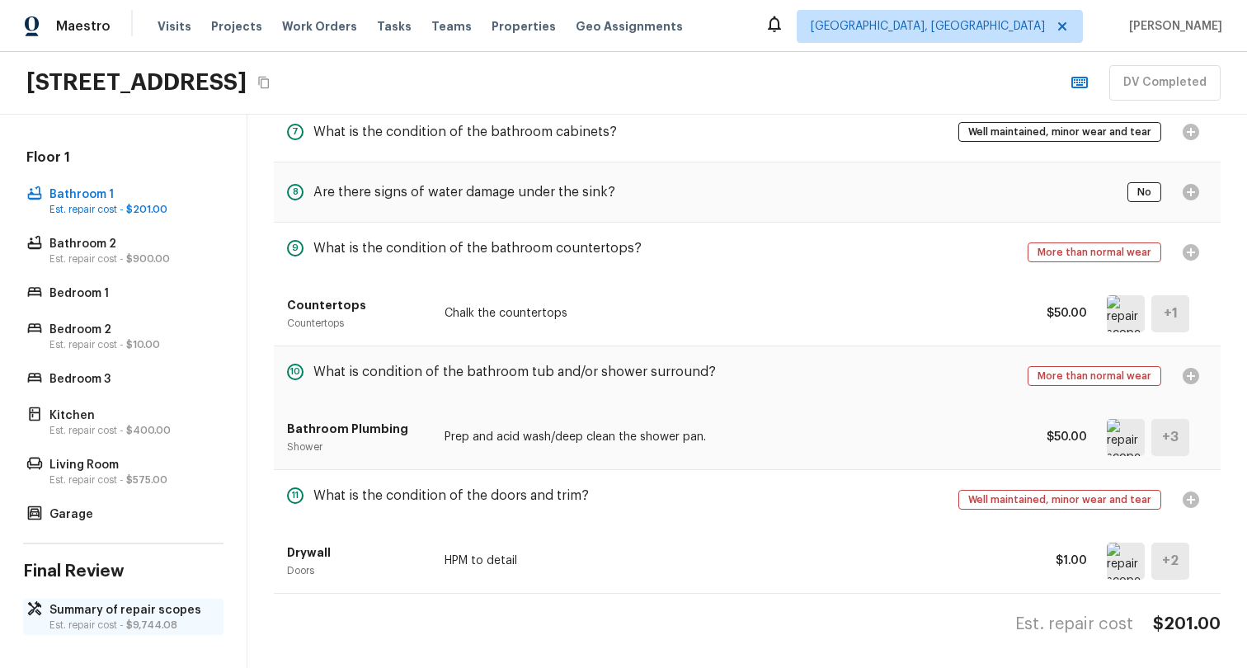
click at [98, 602] on p "Summary of repair scopes" at bounding box center [131, 610] width 164 height 16
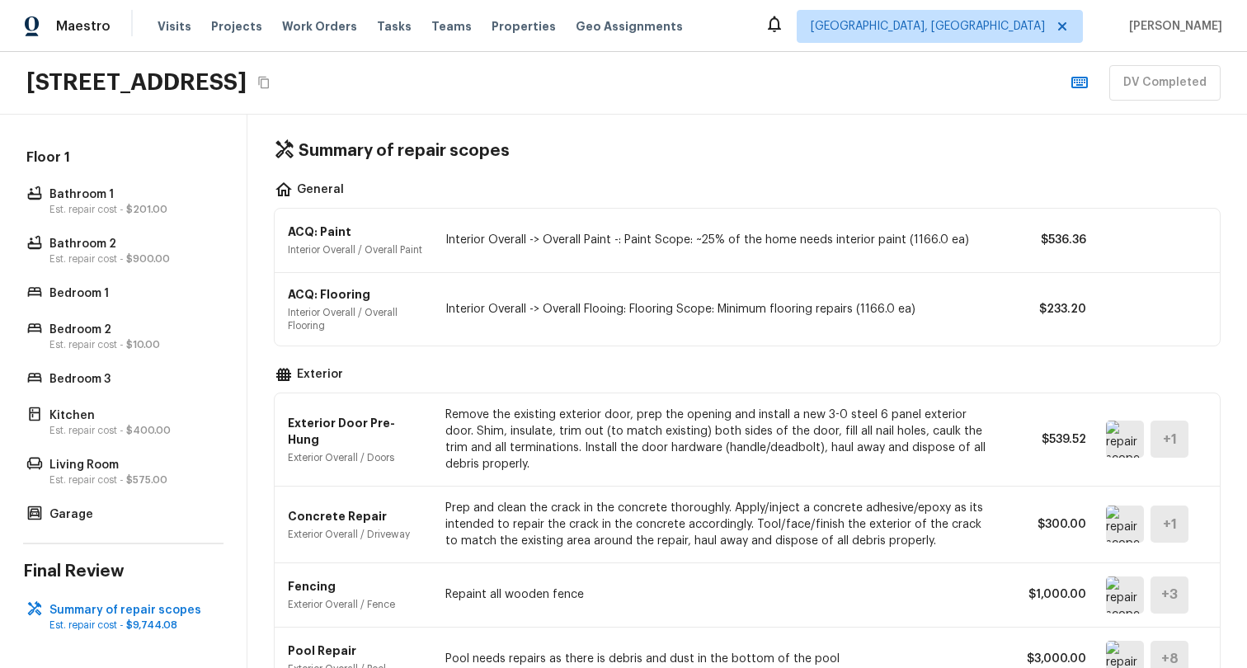
scroll to position [0, 0]
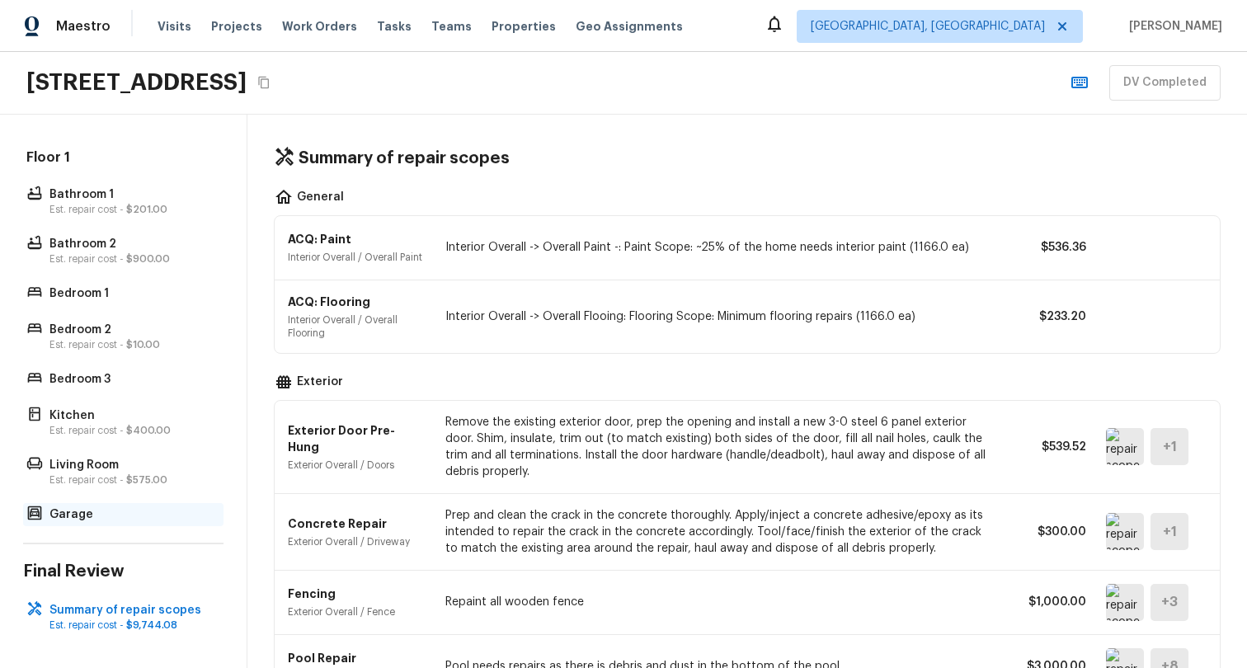
click at [101, 506] on p "Garage" at bounding box center [131, 514] width 164 height 16
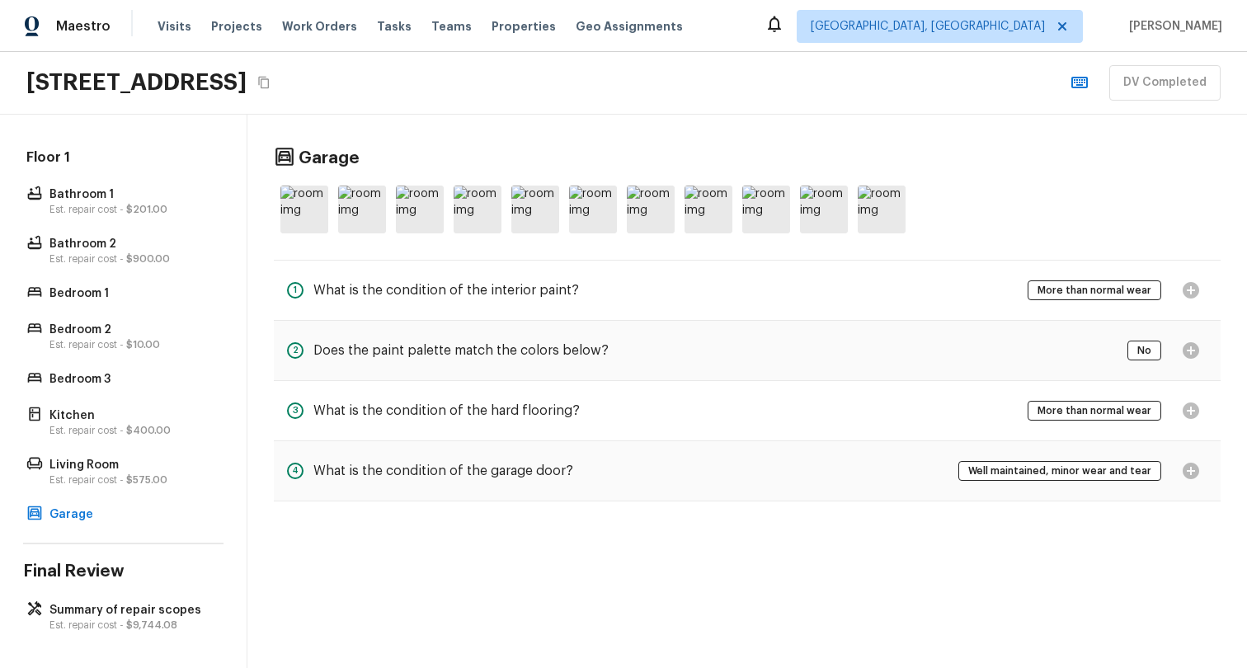
click at [105, 430] on div "Floor 1 Bathroom 1 Est. repair cost - $201.00 Bathroom 2 Est. repair cost - $90…" at bounding box center [123, 337] width 200 height 378
click at [97, 388] on div "Floor 1 Bathroom 1 Est. repair cost - $201.00 Bathroom 2 Est. repair cost - $90…" at bounding box center [123, 337] width 200 height 378
click at [81, 338] on p "Est. repair cost - $10.00" at bounding box center [131, 344] width 164 height 13
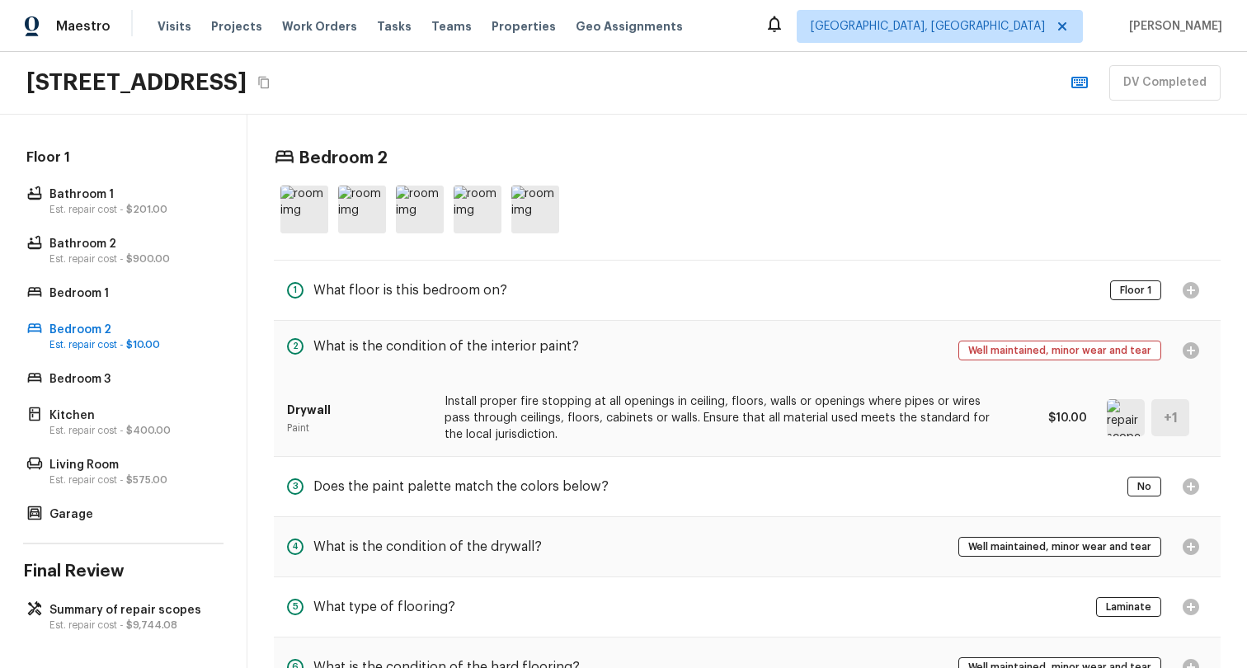
click at [458, 148] on div "Bedroom 2" at bounding box center [747, 158] width 946 height 21
click at [110, 604] on p "Summary of repair scopes" at bounding box center [131, 610] width 164 height 16
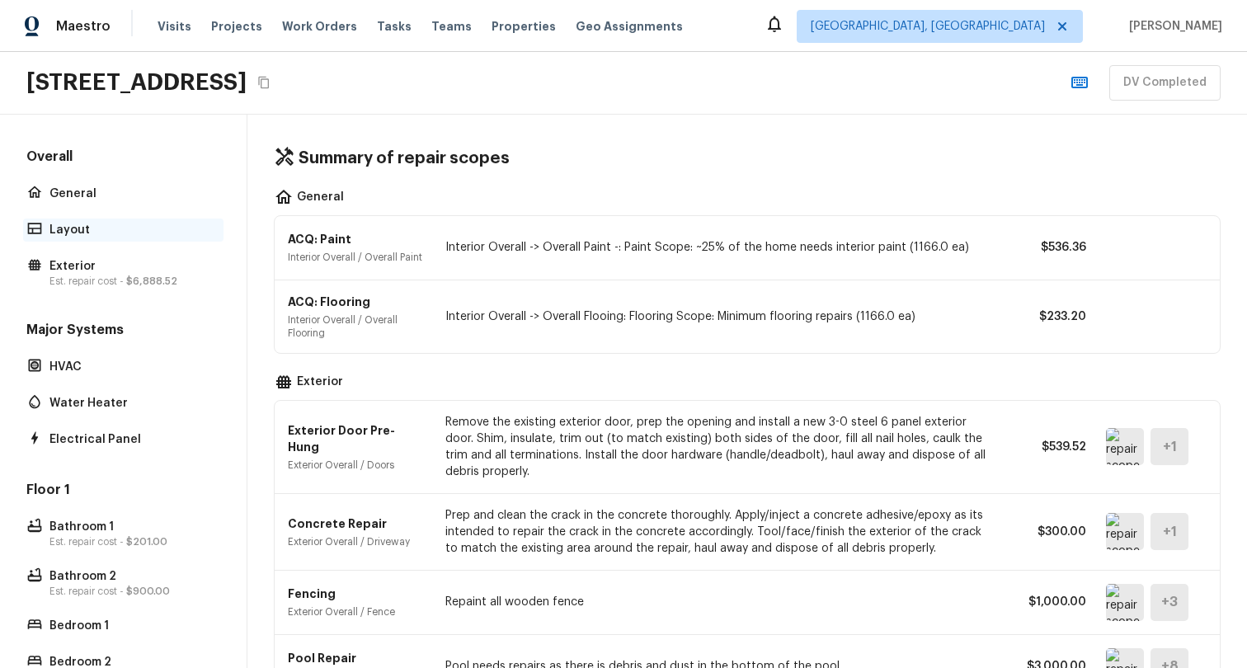
click at [129, 228] on p "Layout" at bounding box center [131, 230] width 164 height 16
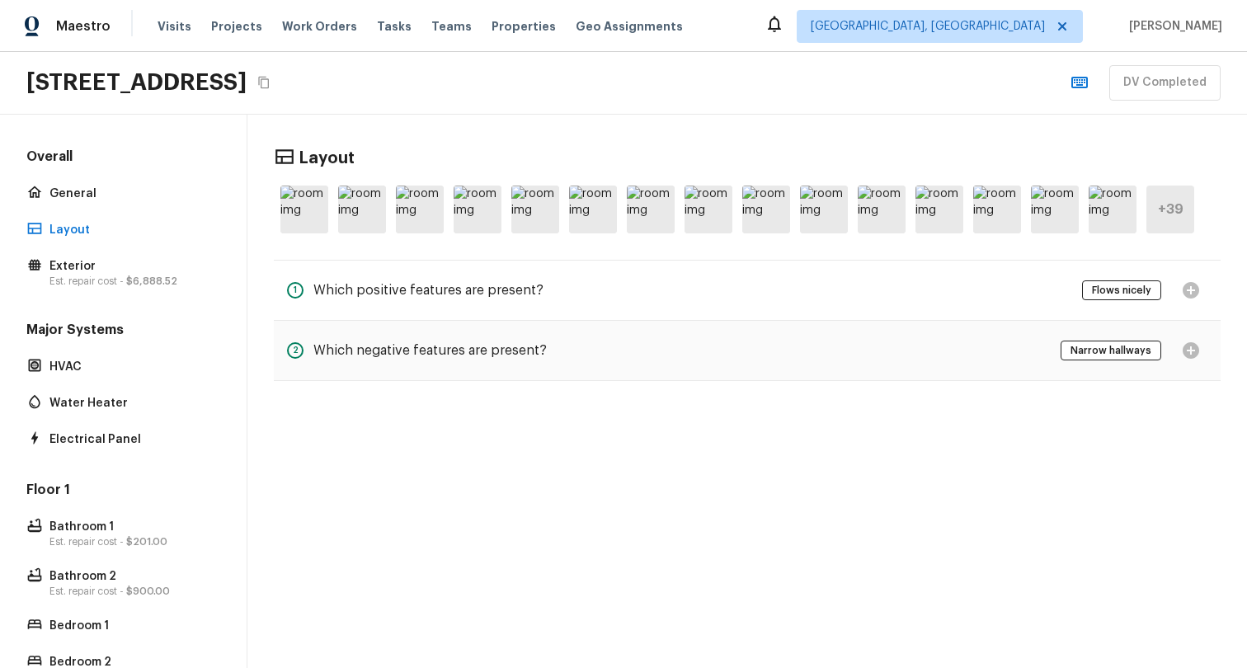
click at [1180, 216] on h5 "+ 39" at bounding box center [1171, 209] width 26 height 18
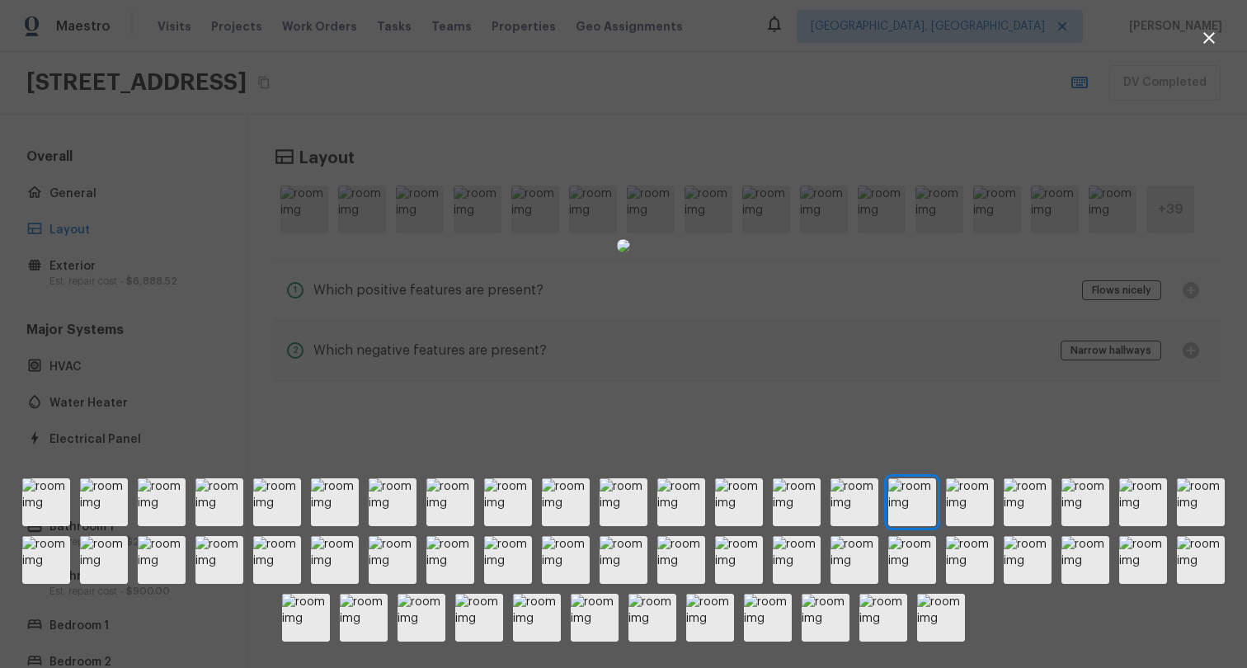
click at [1087, 392] on div at bounding box center [623, 245] width 1247 height 439
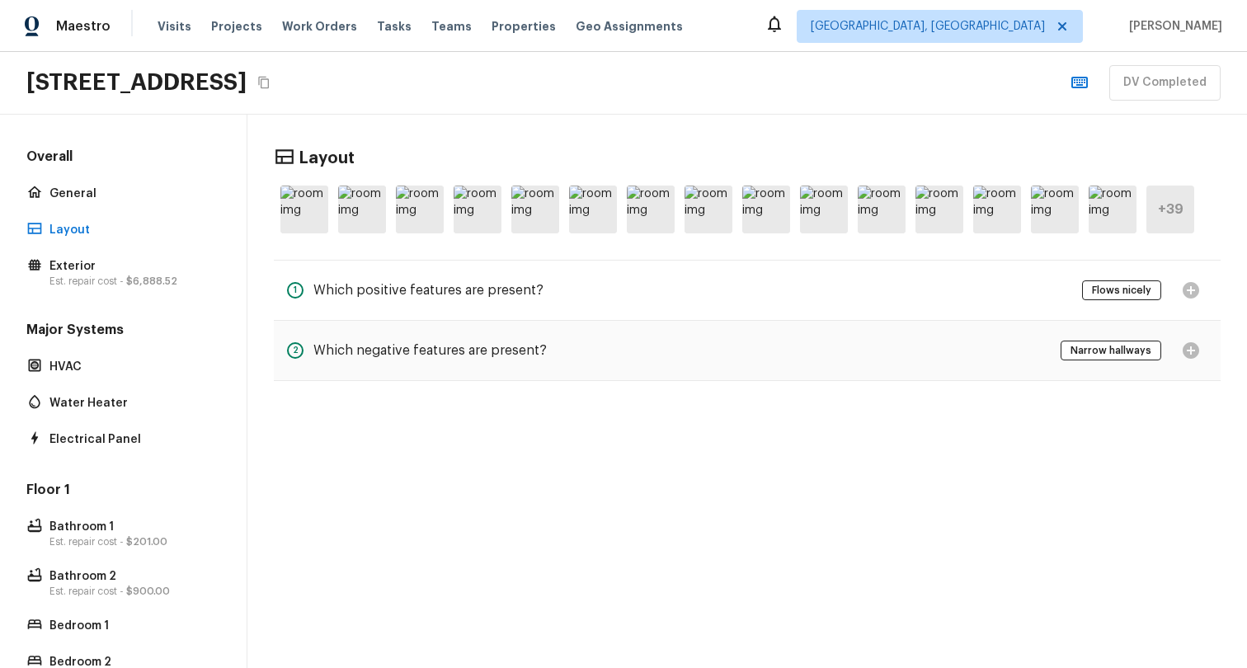
click at [122, 419] on div "Major Systems HVAC Water Heater Electrical Panel" at bounding box center [123, 386] width 200 height 130
click at [132, 402] on p "Water Heater" at bounding box center [131, 403] width 164 height 16
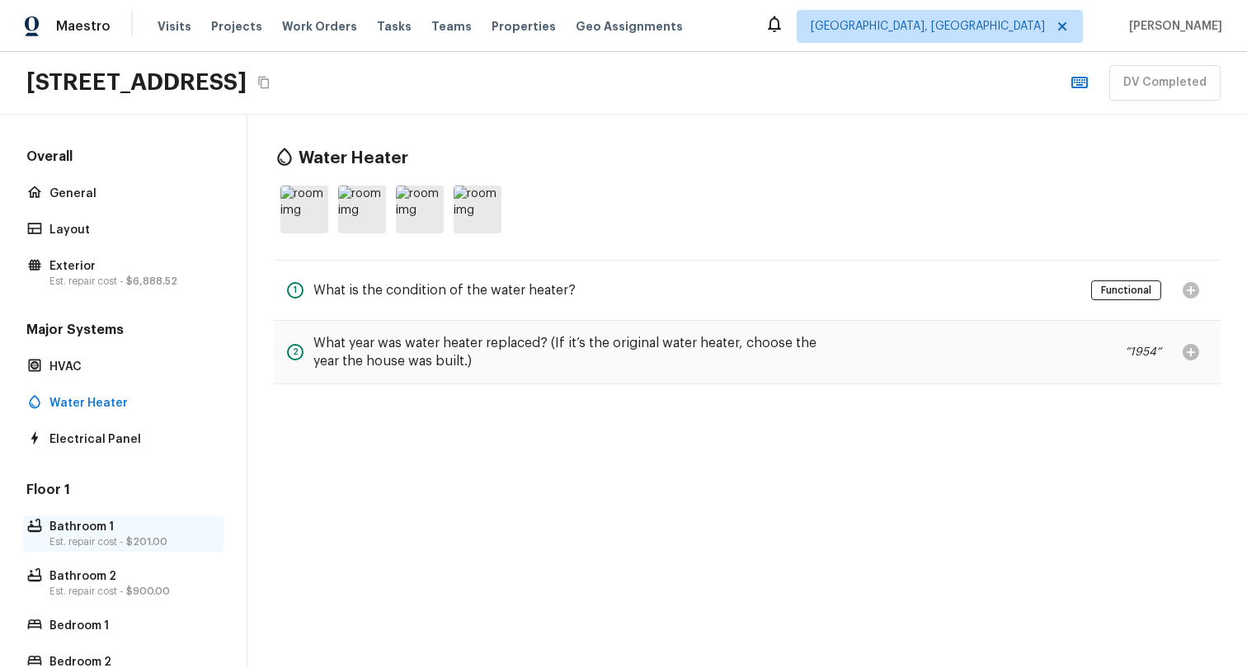
click at [92, 536] on p "Est. repair cost - $201.00" at bounding box center [131, 541] width 164 height 13
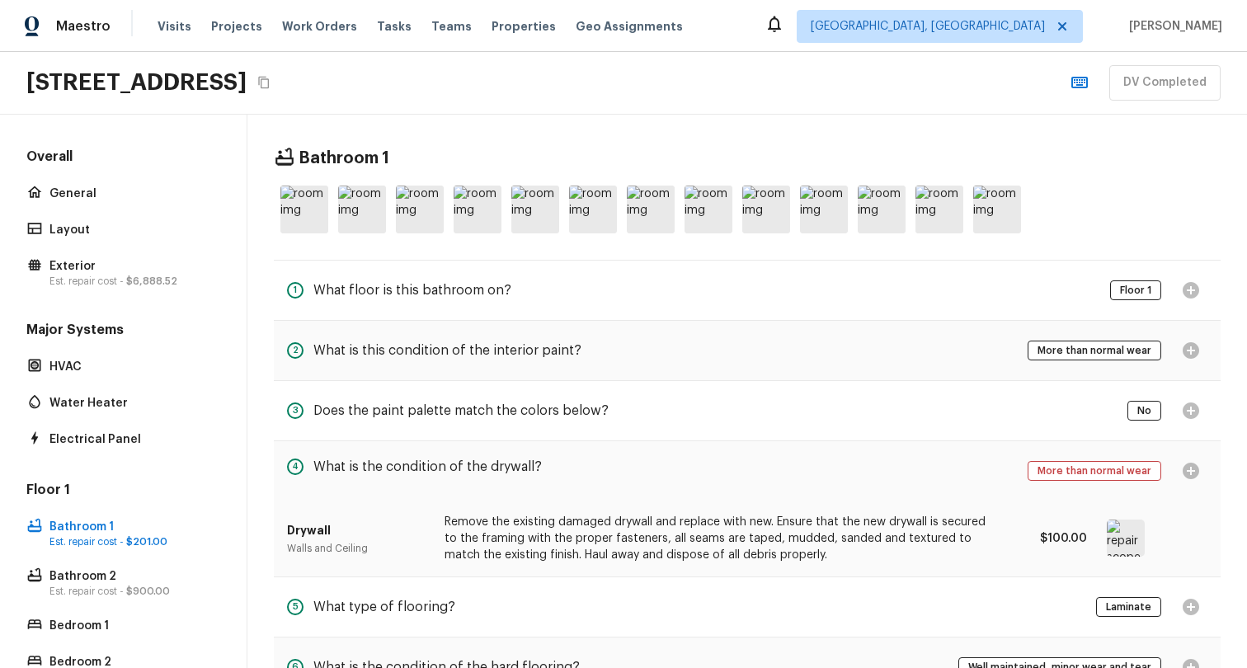
click at [1193, 533] on div "Drywall Walls and Ceiling Remove the existing damaged drywall and replace with …" at bounding box center [747, 538] width 920 height 76
click at [1106, 533] on img at bounding box center [1125, 537] width 38 height 37
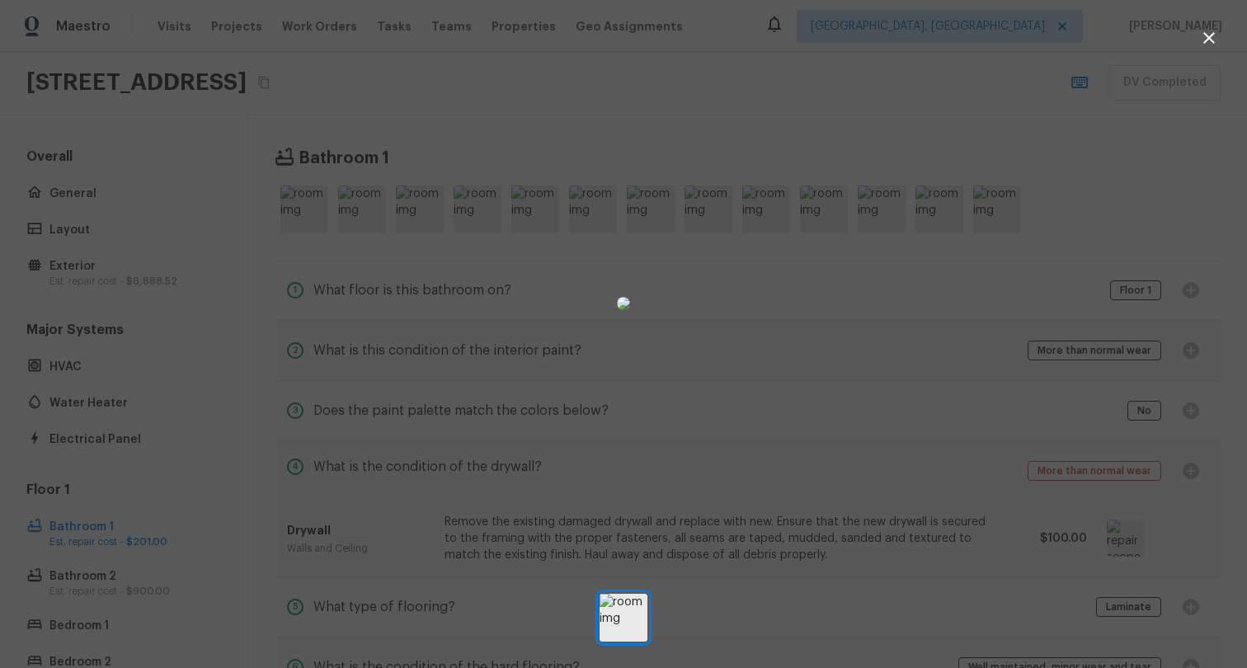
click at [979, 505] on div at bounding box center [623, 303] width 1247 height 554
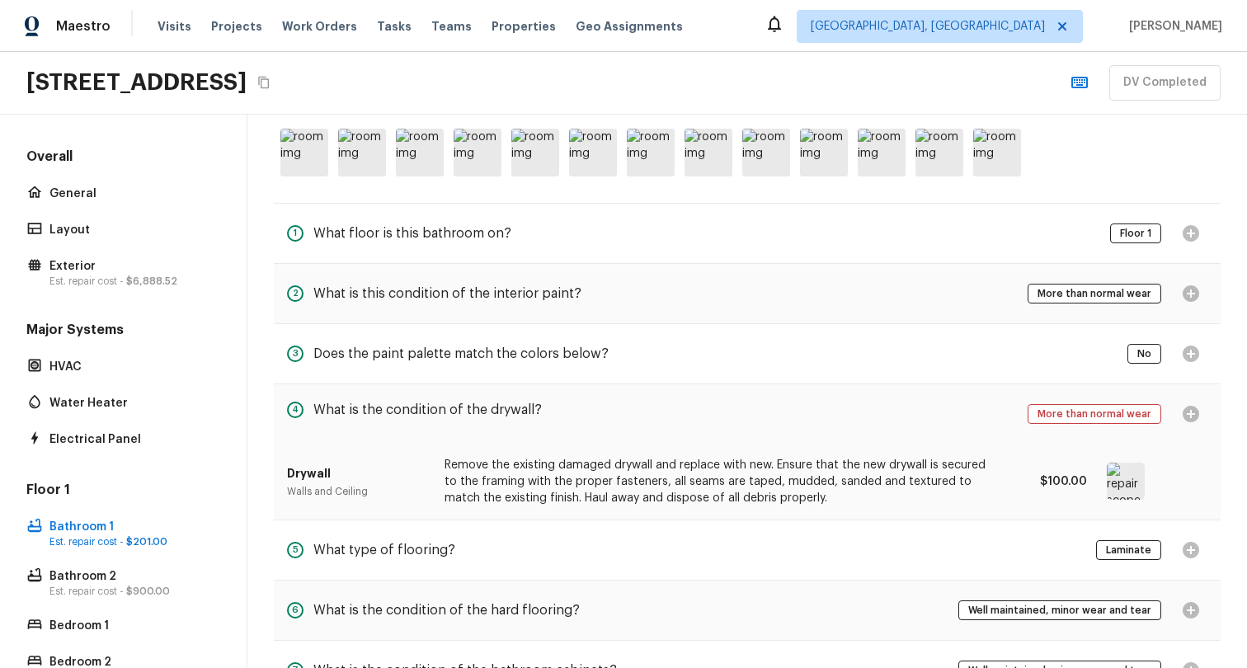
scroll to position [82, 0]
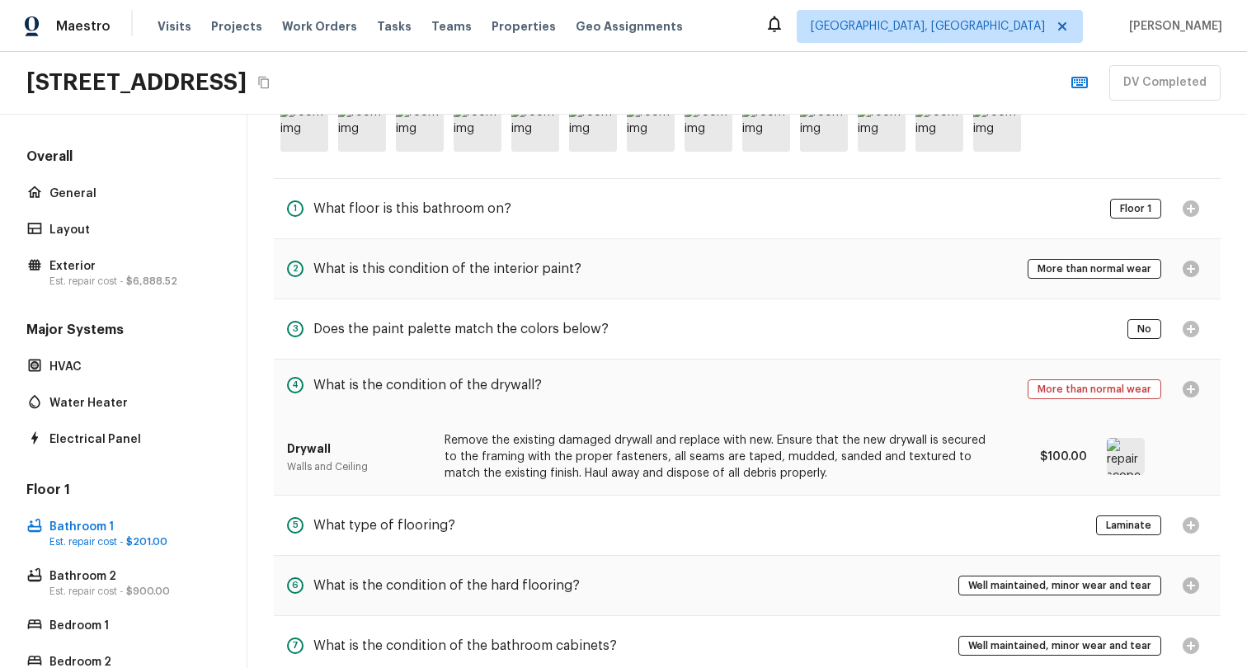
click at [1172, 438] on div at bounding box center [1146, 456] width 81 height 37
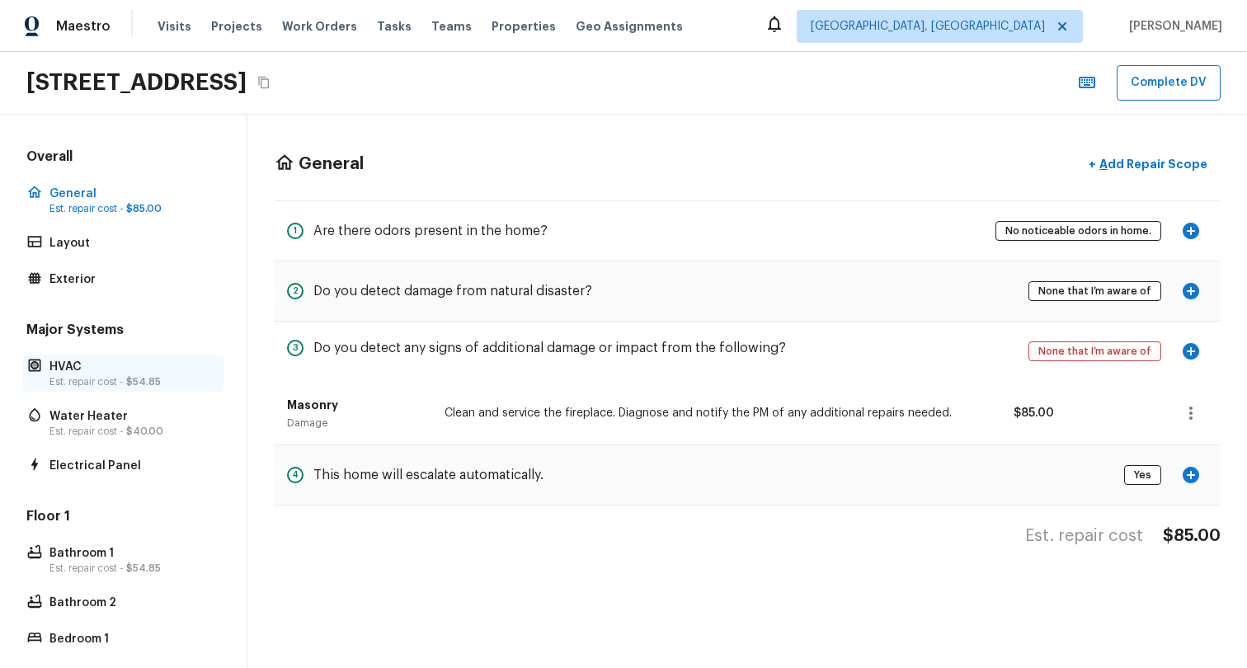
click at [109, 373] on p "HVAC" at bounding box center [131, 367] width 164 height 16
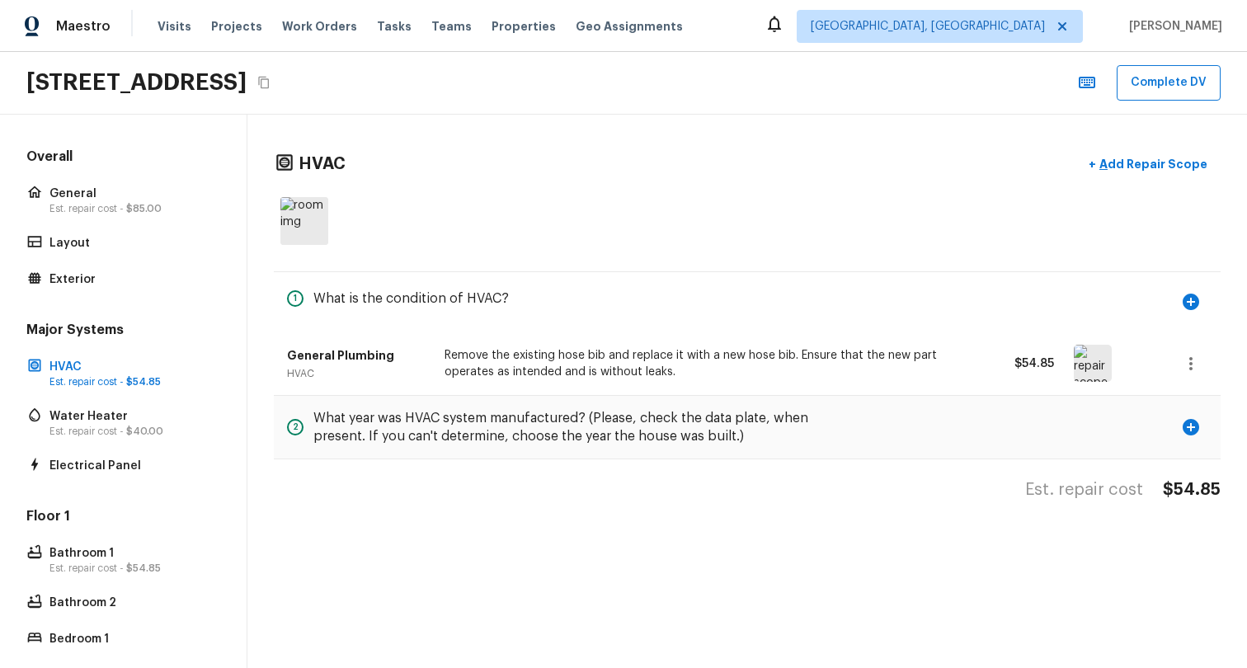
click at [1181, 359] on icon "button" at bounding box center [1191, 364] width 20 height 20
click at [1181, 411] on li "Edit" at bounding box center [1195, 411] width 77 height 49
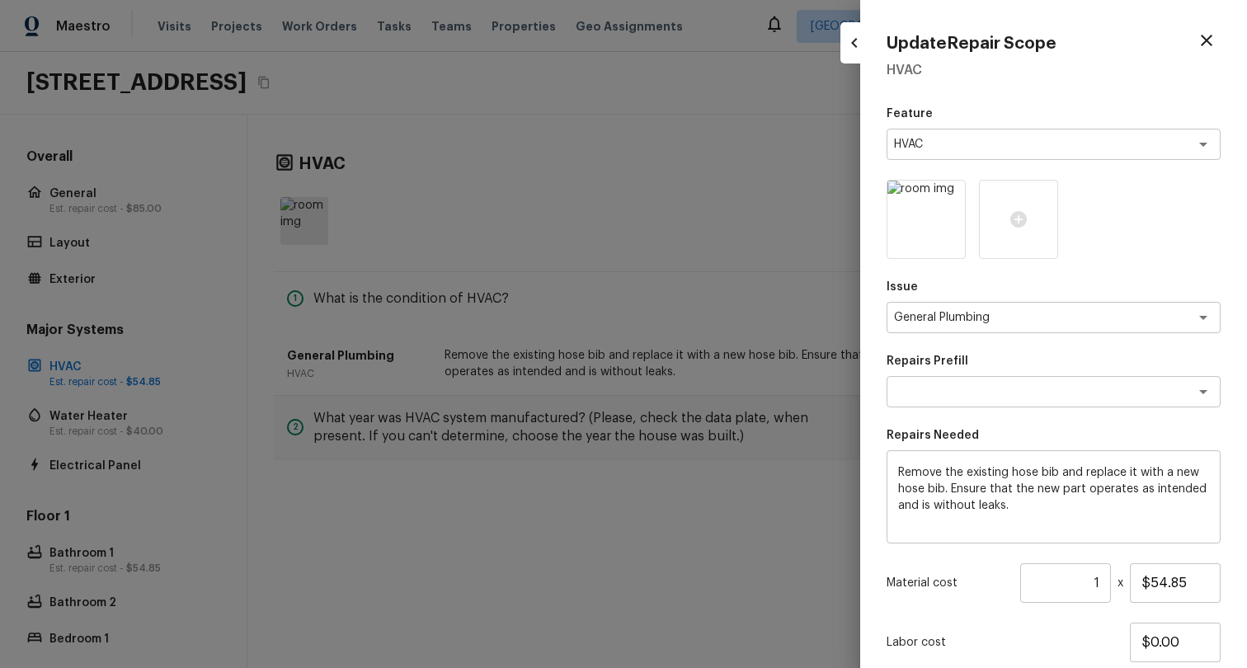
click at [659, 564] on div at bounding box center [623, 334] width 1247 height 668
type input "$0.00"
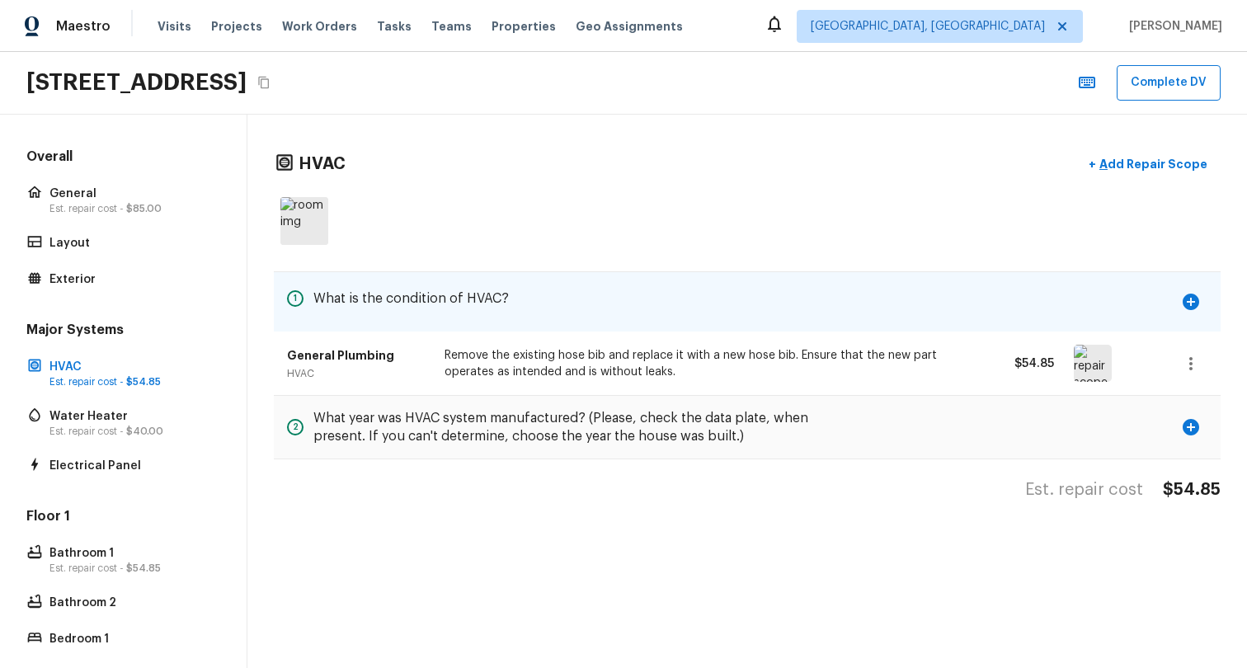
click at [1181, 300] on icon "button" at bounding box center [1191, 302] width 20 height 20
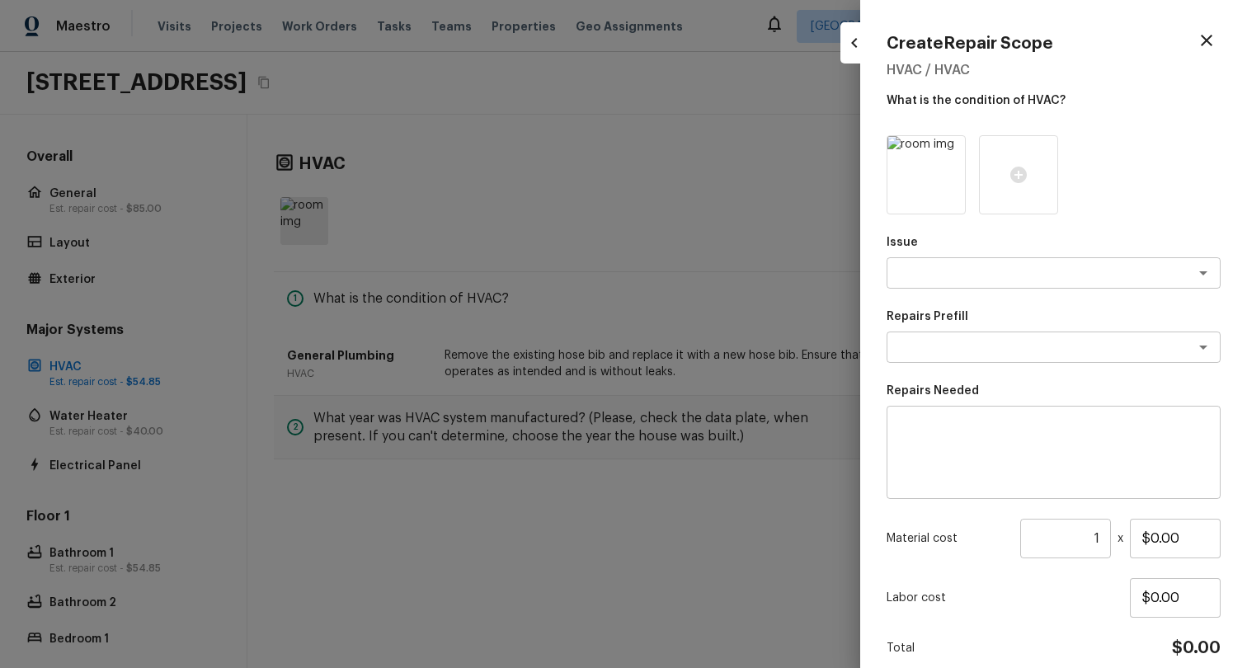
scroll to position [70, 0]
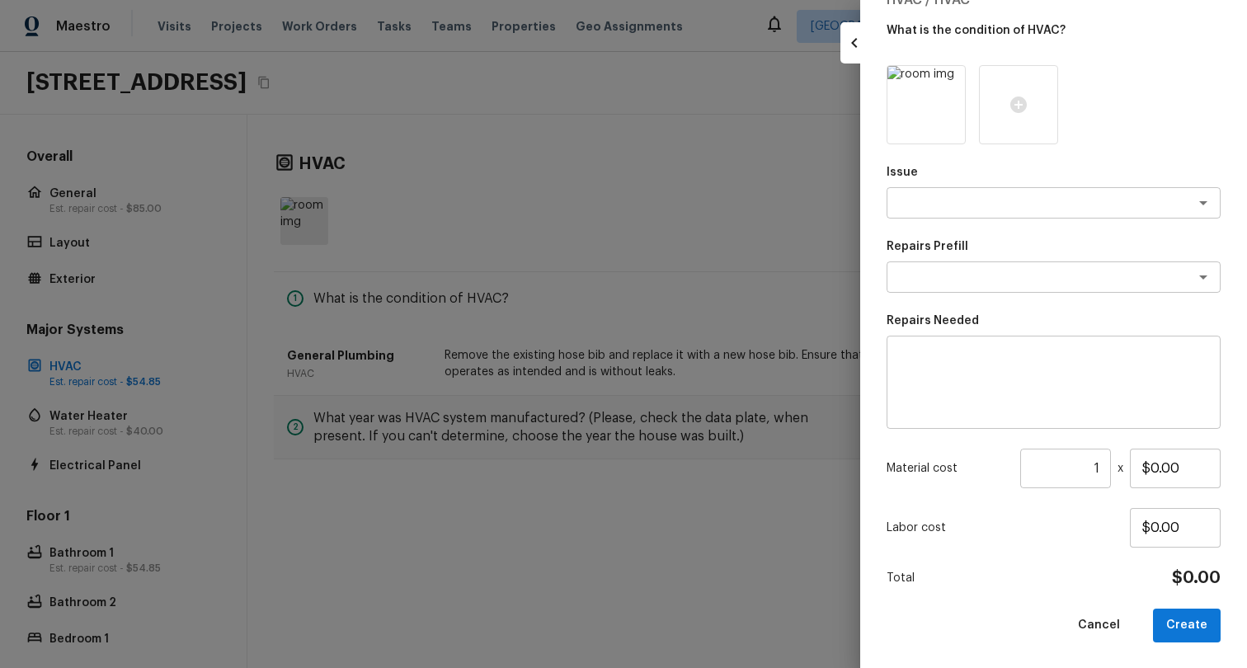
click at [538, 586] on div at bounding box center [623, 334] width 1247 height 668
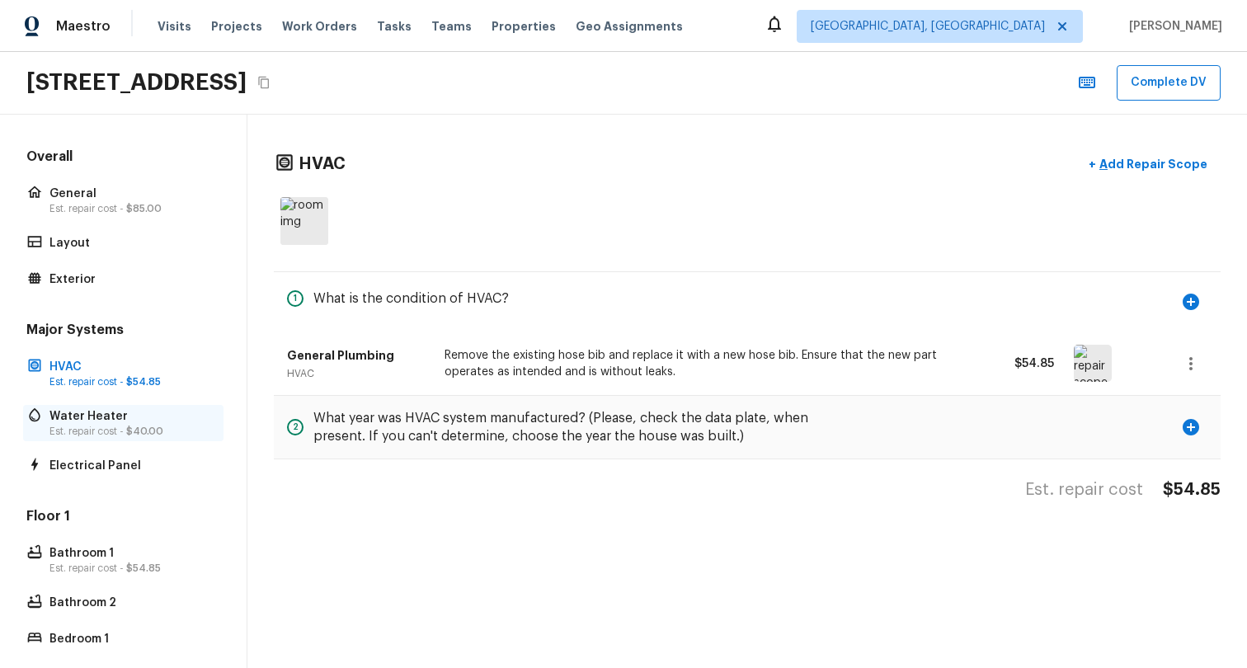
click at [96, 436] on p "Est. repair cost - $40.00" at bounding box center [131, 431] width 164 height 13
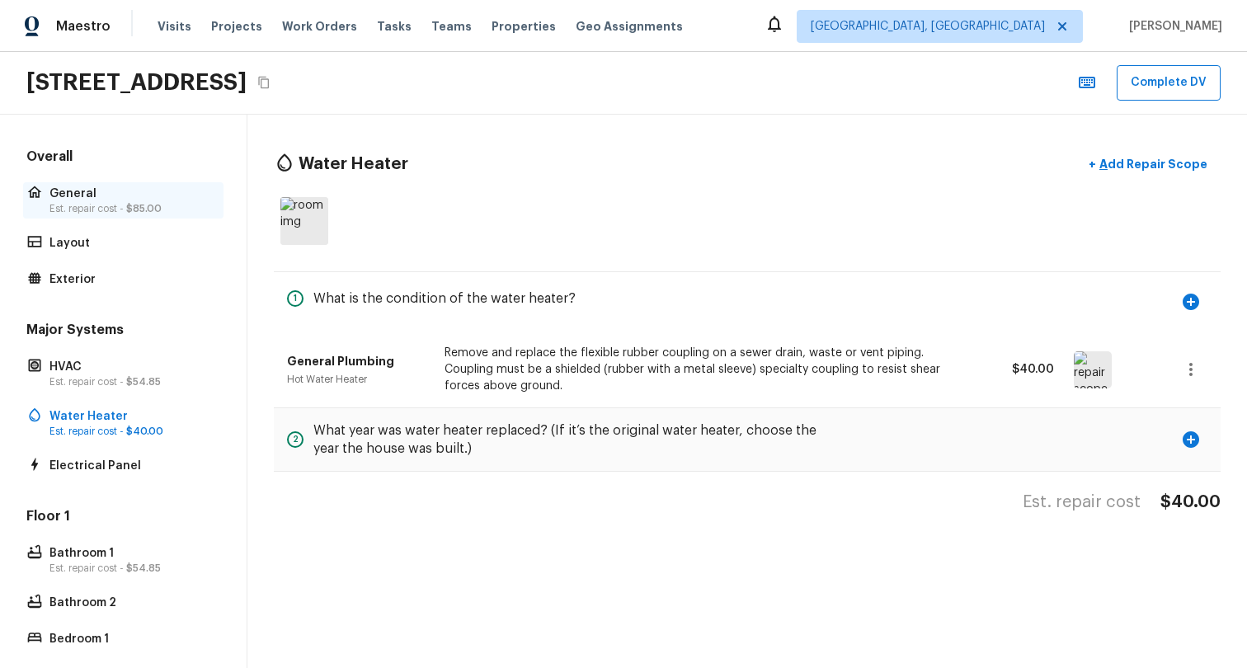
click at [82, 206] on p "Est. repair cost - $85.00" at bounding box center [131, 208] width 164 height 13
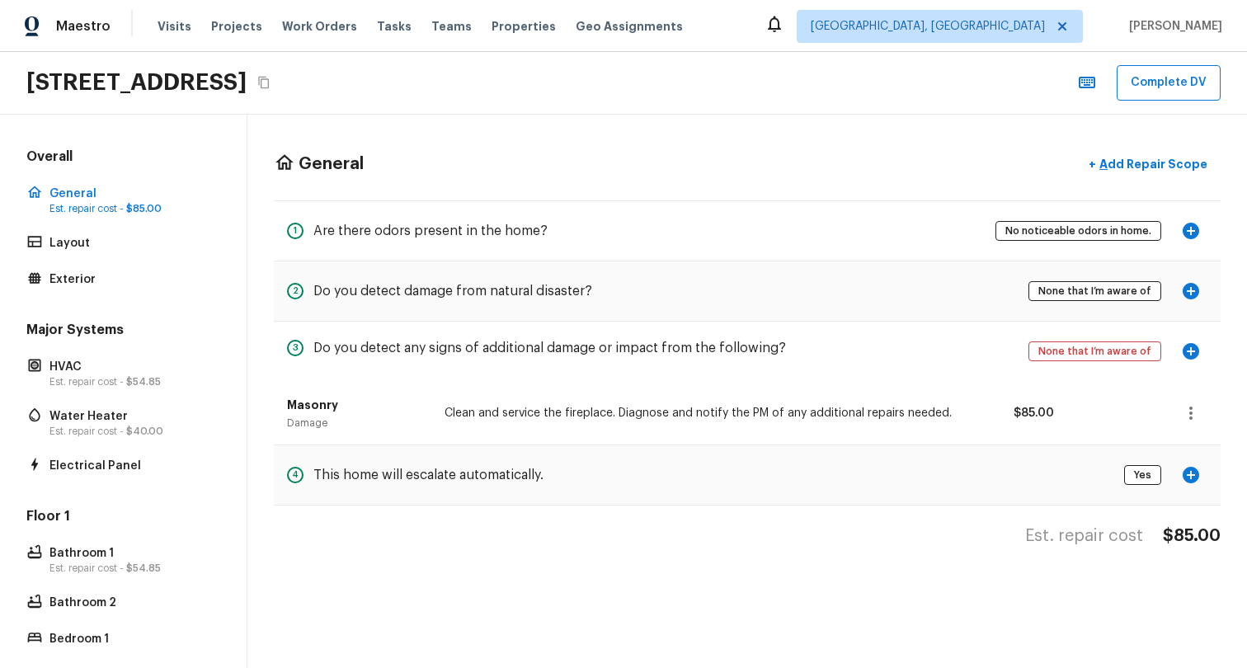
click at [82, 294] on div "Overall General Est. repair cost - $85.00 Layout Exterior Major Systems HVAC Es…" at bounding box center [123, 472] width 200 height 648
click at [86, 275] on p "Exterior" at bounding box center [131, 279] width 164 height 16
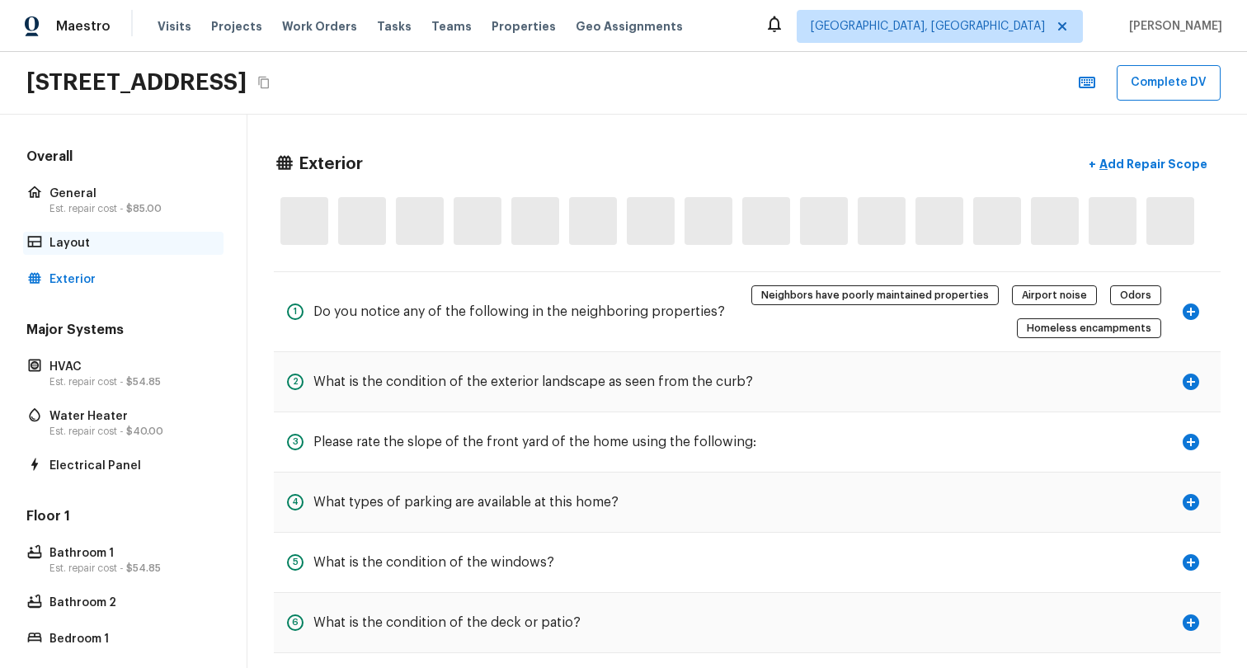
click at [96, 249] on p "Layout" at bounding box center [131, 243] width 164 height 16
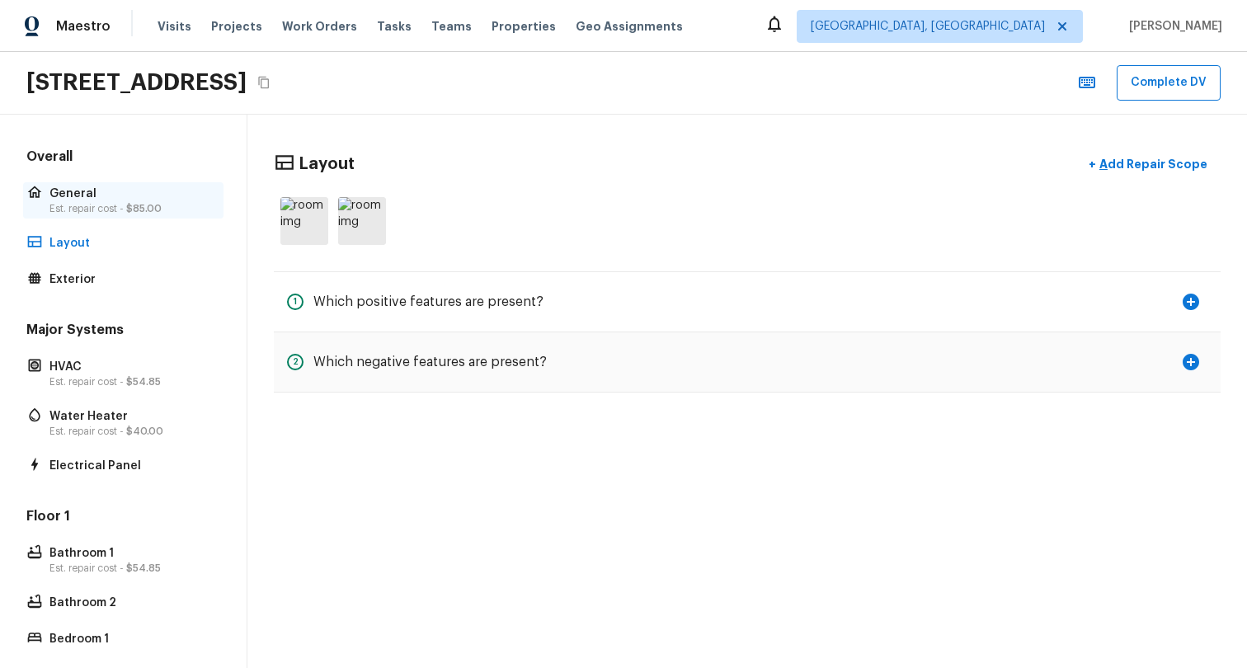
click at [92, 200] on p "General" at bounding box center [131, 193] width 164 height 16
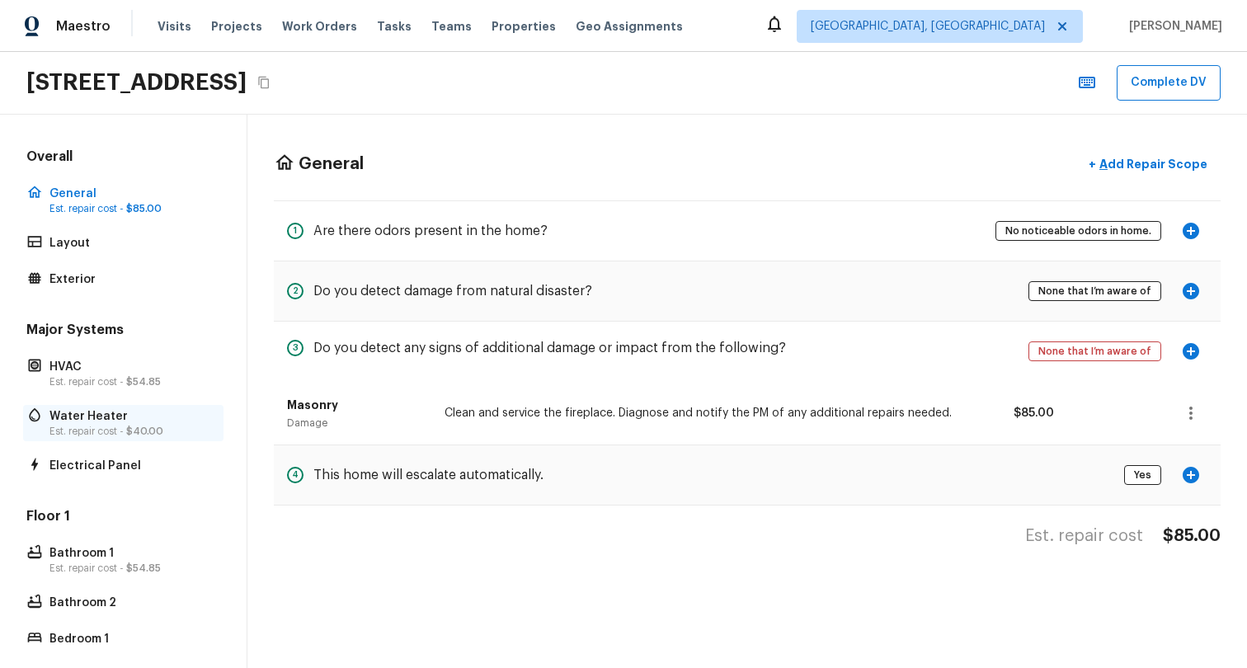
click at [140, 431] on span "$40.00" at bounding box center [144, 431] width 37 height 10
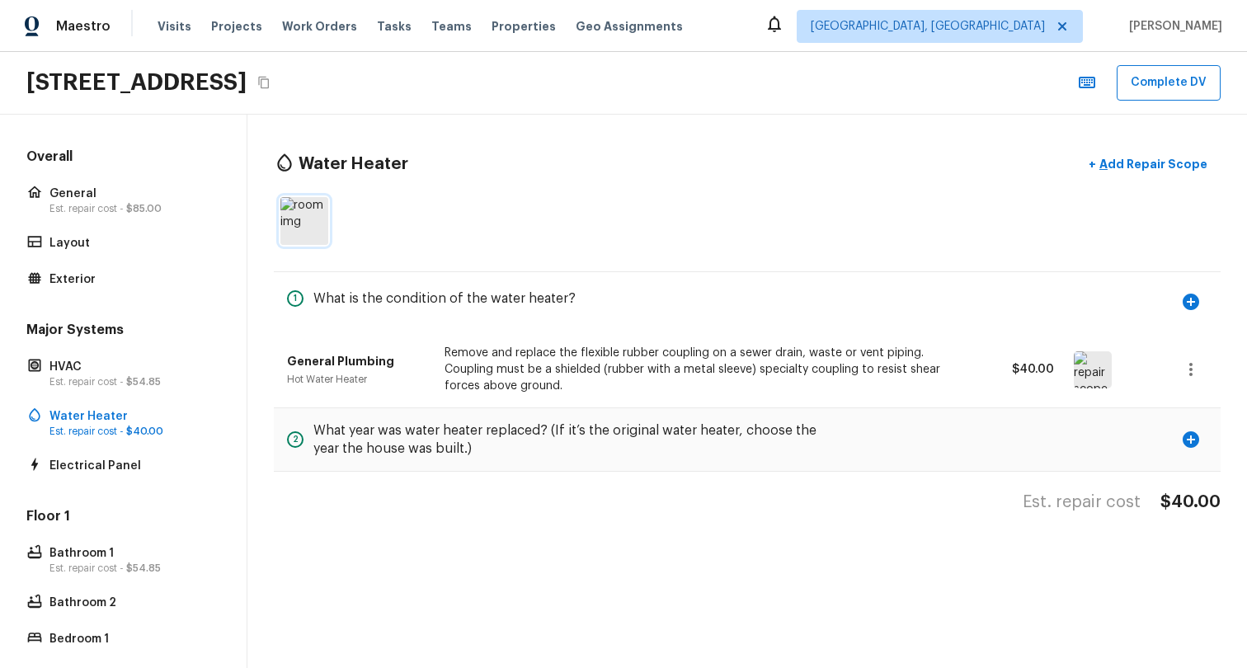
click at [291, 228] on img at bounding box center [304, 221] width 48 height 48
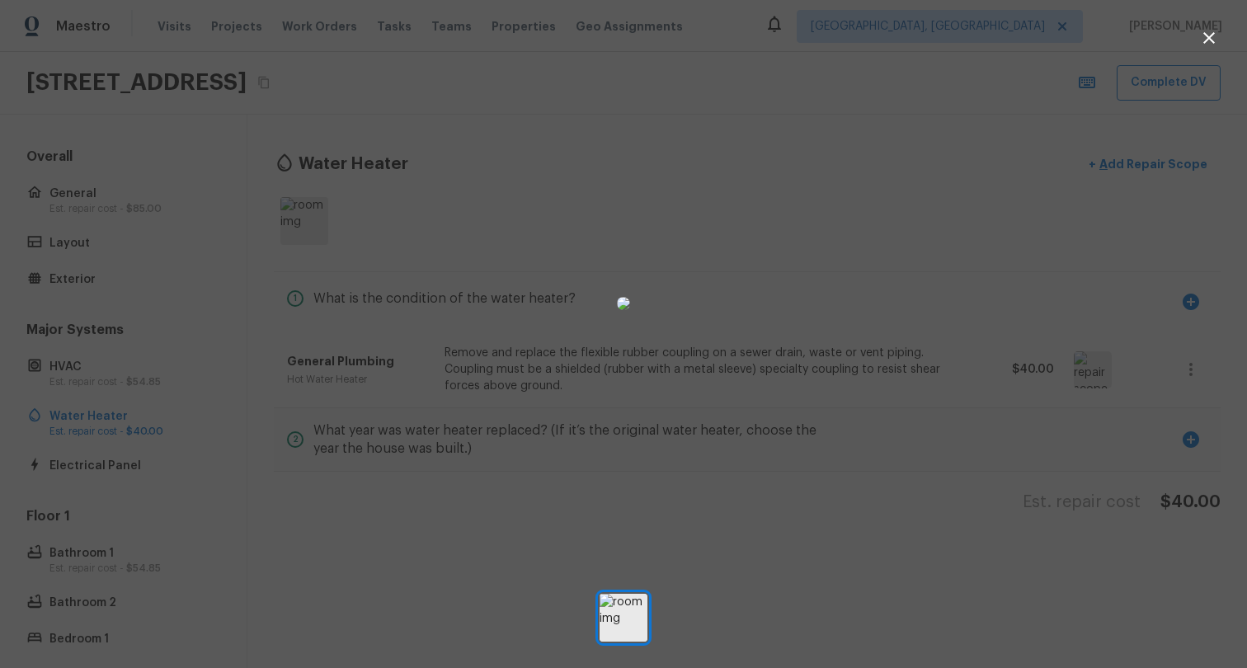
click at [314, 279] on div at bounding box center [623, 303] width 1247 height 554
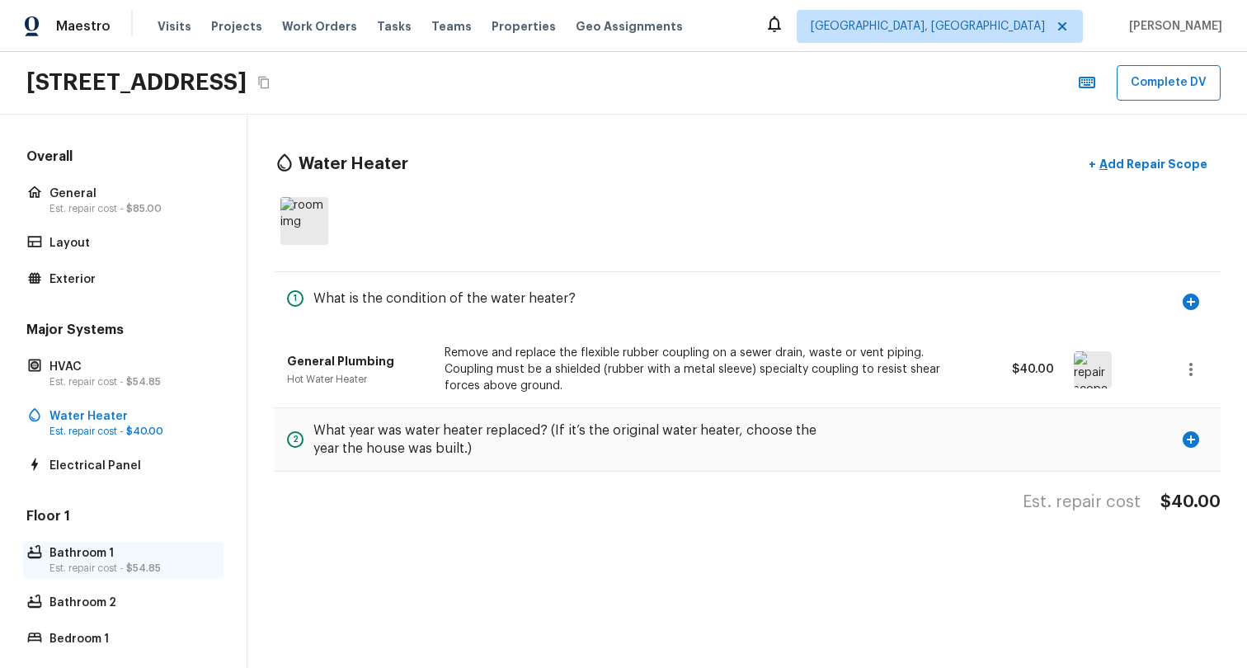
click at [118, 559] on p "Bathroom 1" at bounding box center [131, 553] width 164 height 16
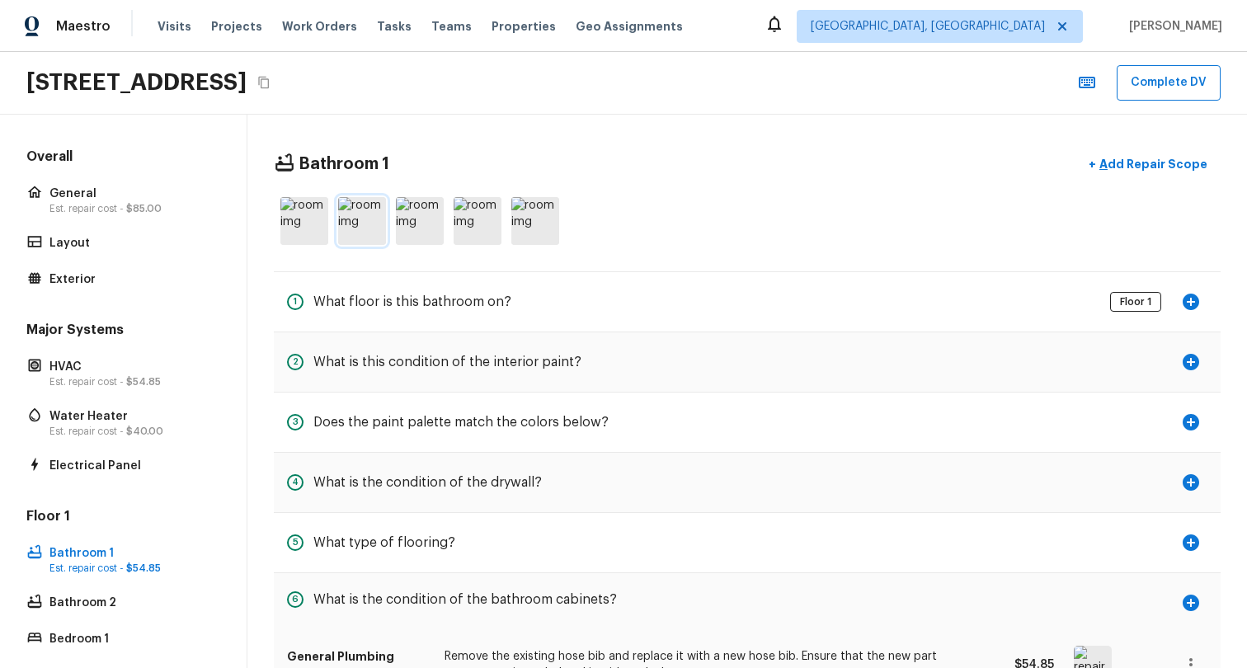
click at [349, 219] on img at bounding box center [362, 221] width 48 height 48
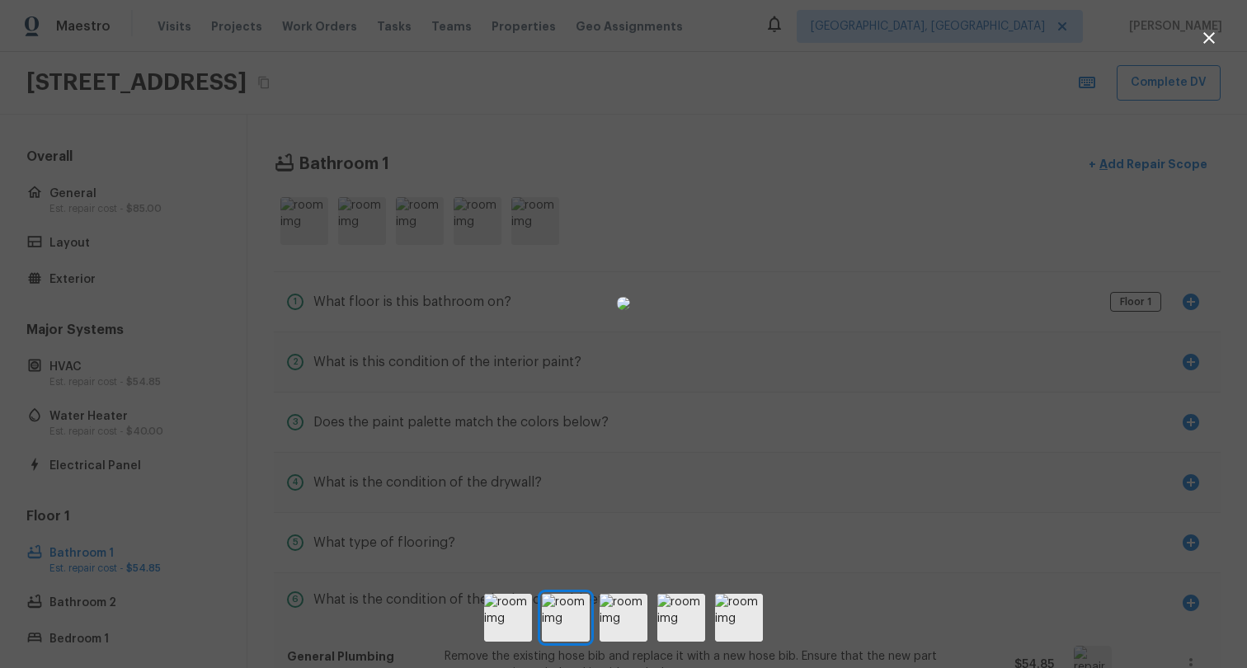
click at [916, 289] on div at bounding box center [623, 303] width 1247 height 554
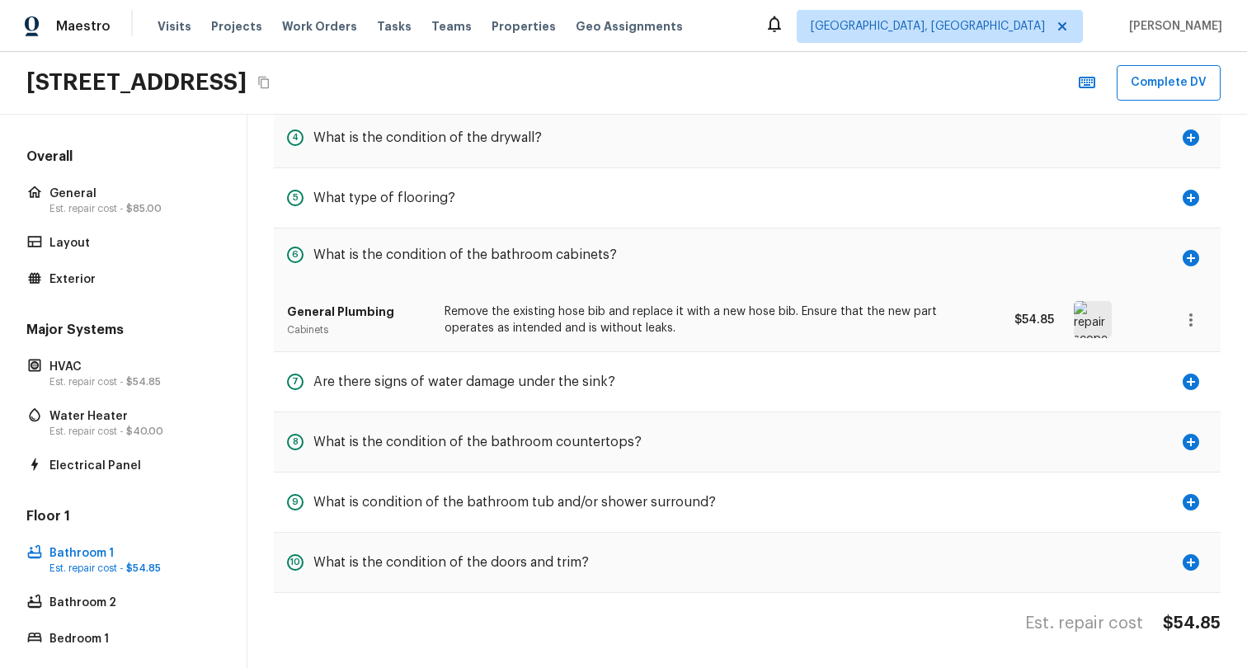
scroll to position [0, 0]
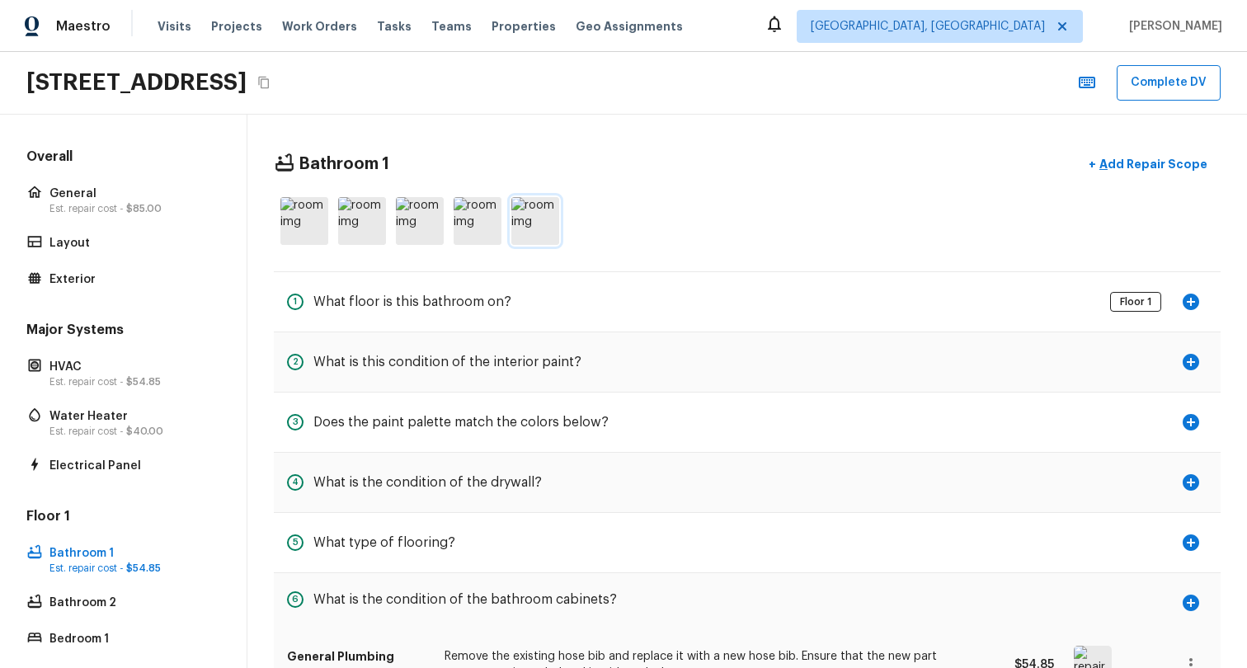
click at [537, 228] on img at bounding box center [535, 221] width 48 height 48
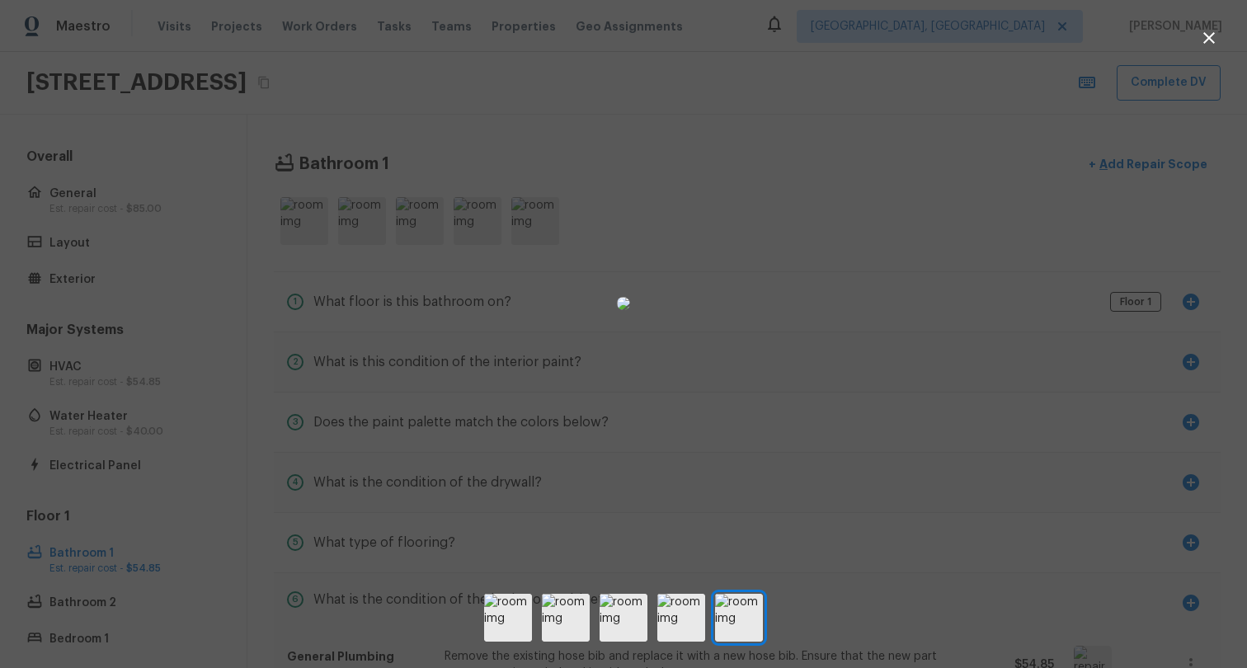
click at [265, 366] on div at bounding box center [623, 303] width 1247 height 554
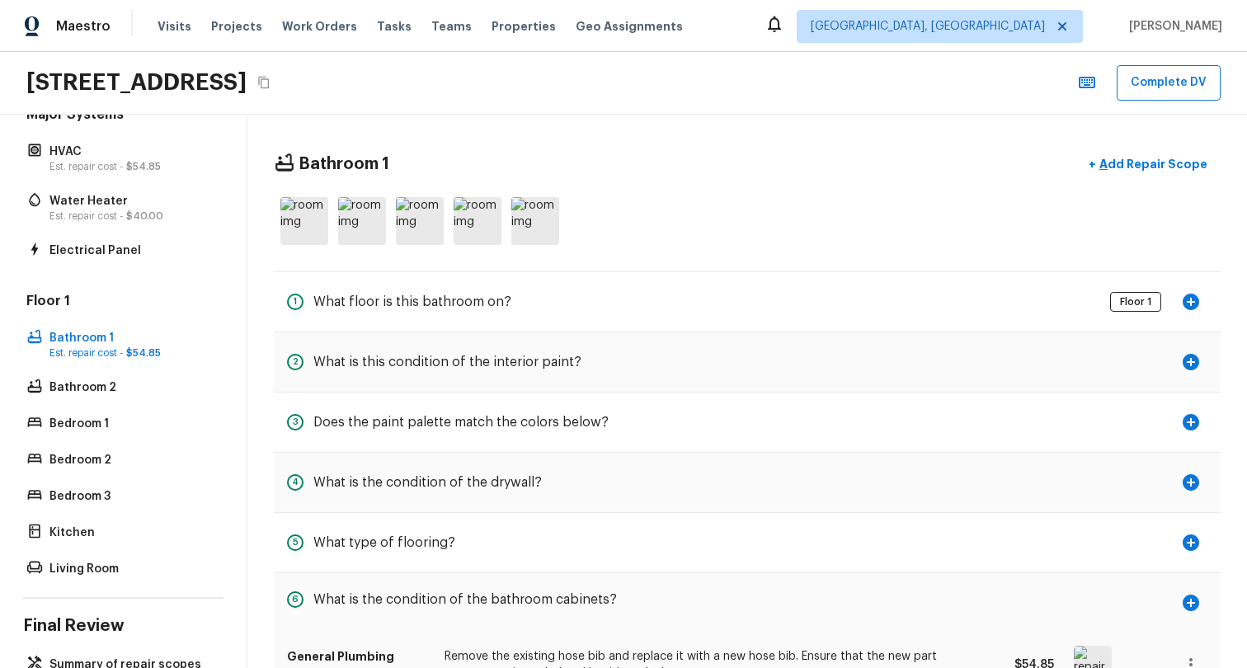
scroll to position [282, 0]
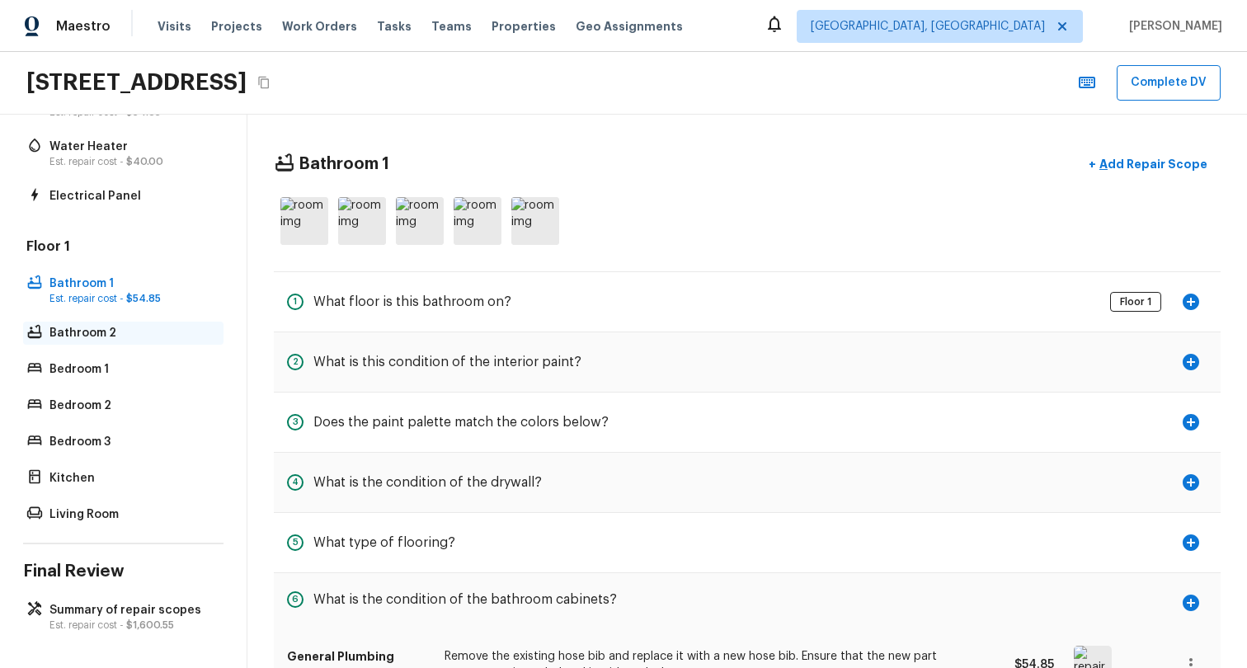
click at [109, 328] on p "Bathroom 2" at bounding box center [131, 333] width 164 height 16
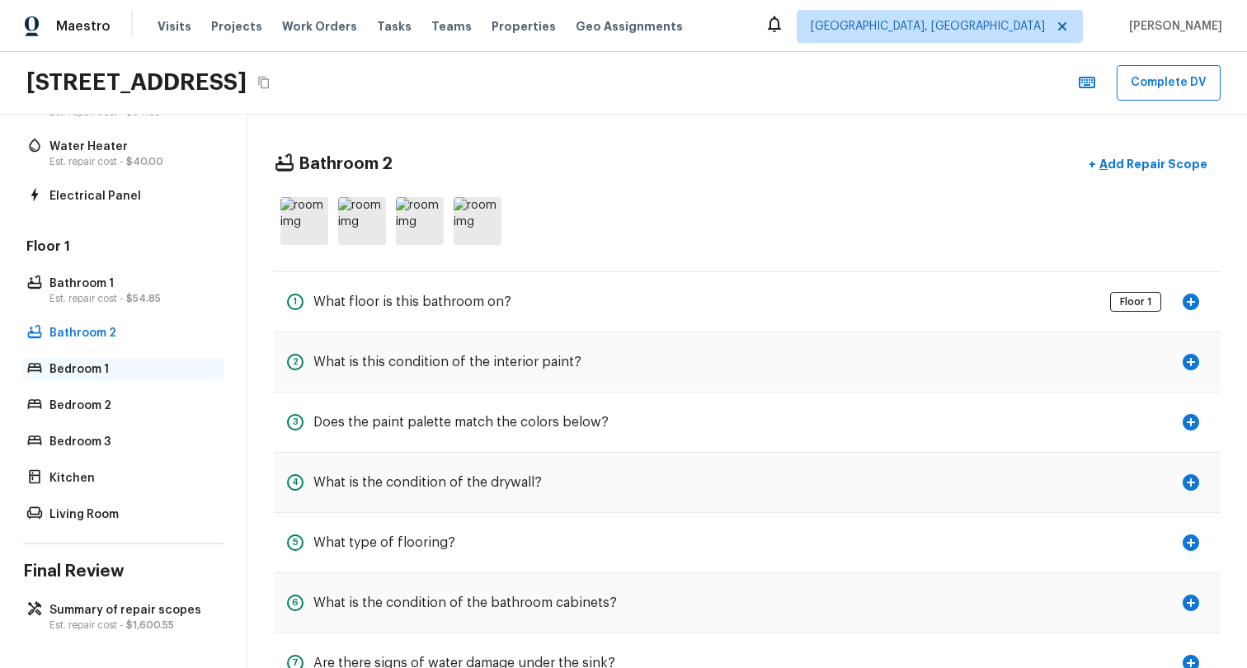
click at [108, 361] on p "Bedroom 1" at bounding box center [131, 369] width 164 height 16
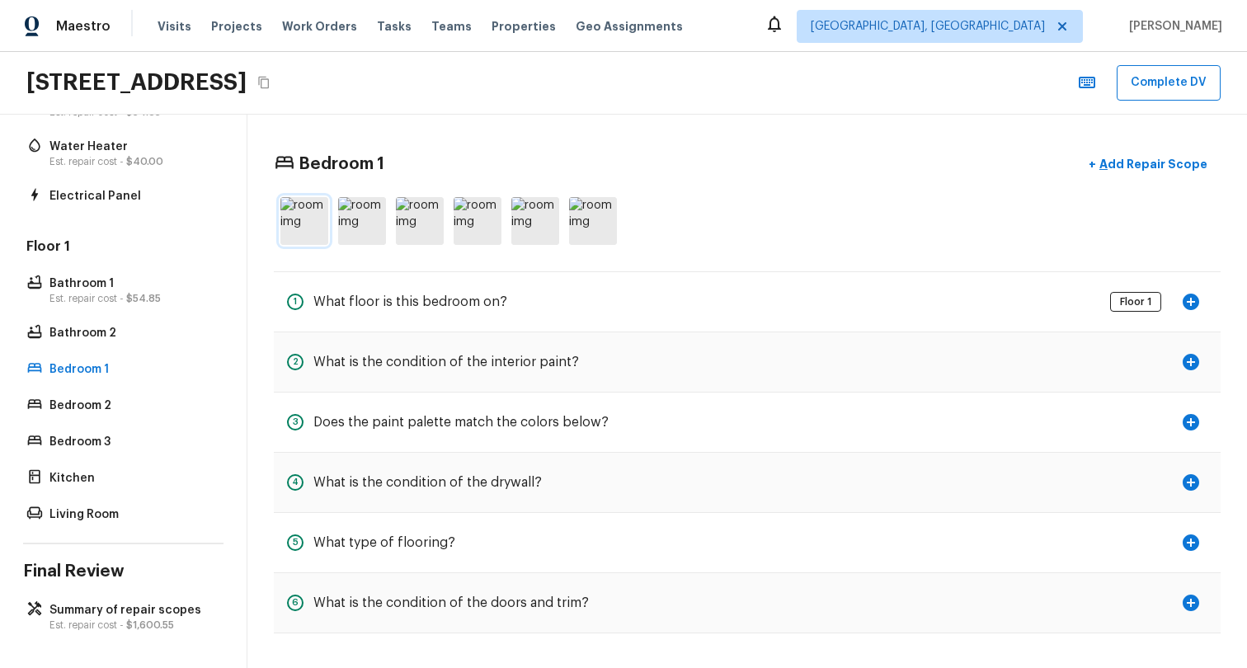
click at [308, 218] on img at bounding box center [304, 221] width 48 height 48
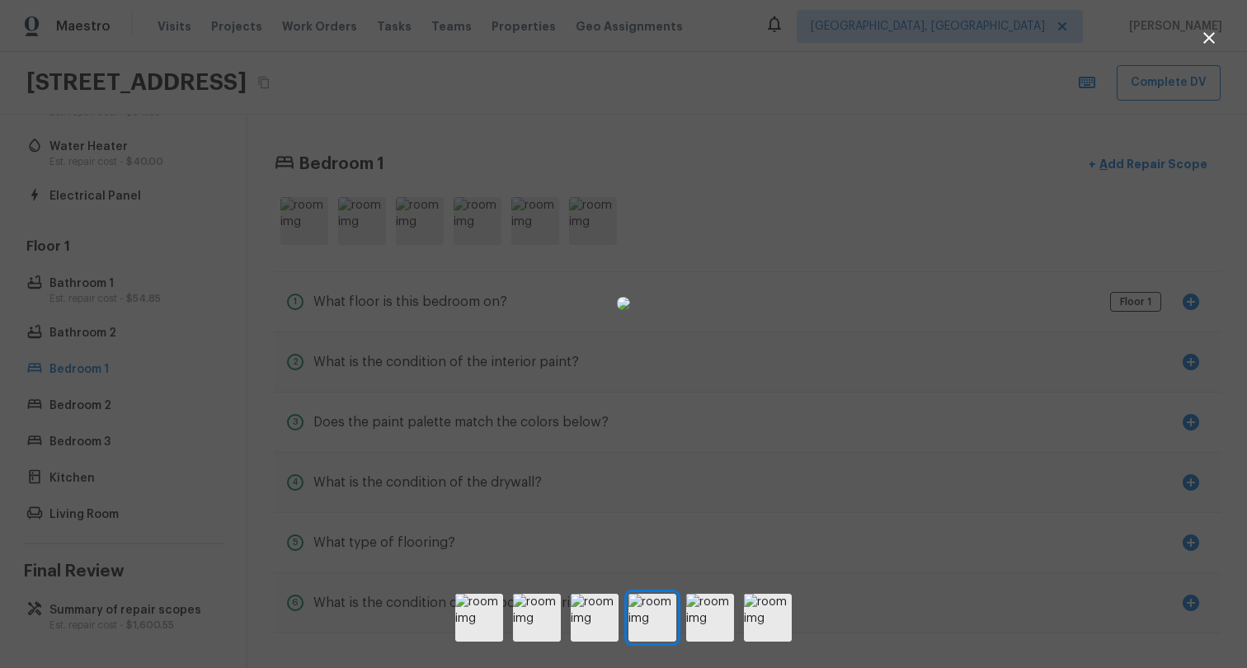
click at [332, 258] on div at bounding box center [623, 303] width 1247 height 554
